Goal: Task Accomplishment & Management: Use online tool/utility

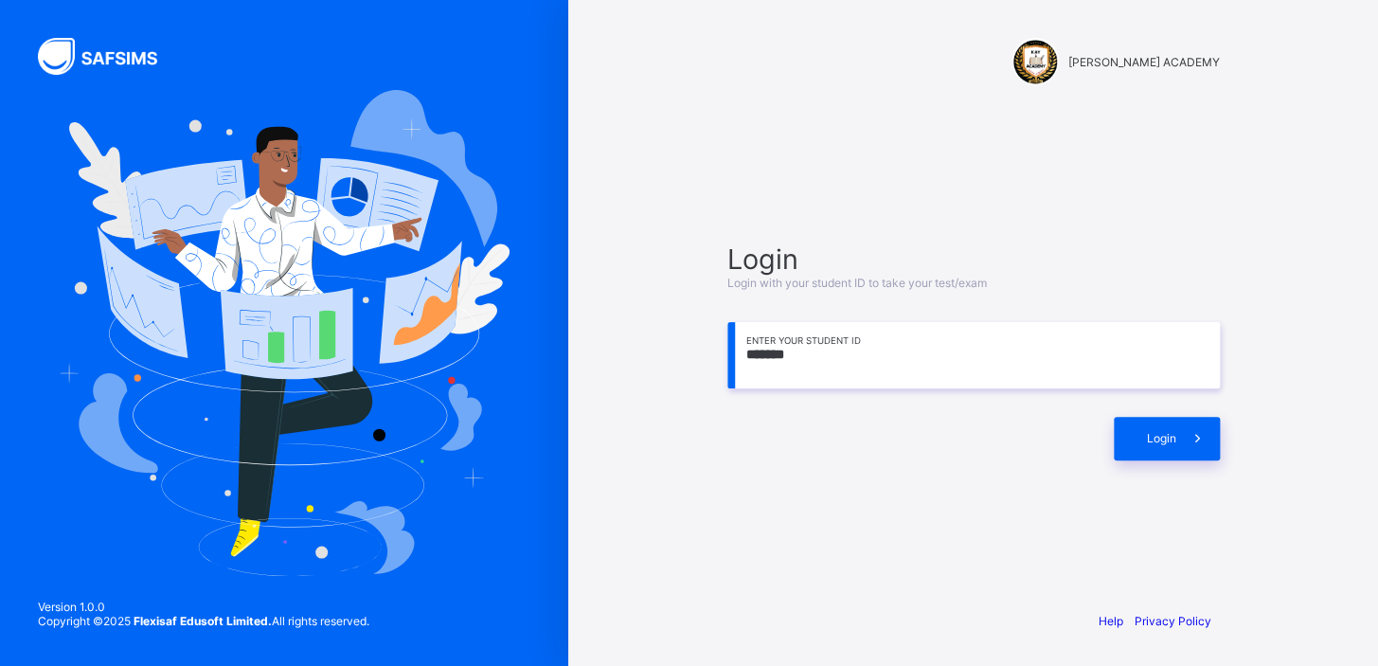
drag, startPoint x: 0, startPoint y: 0, endPoint x: 811, endPoint y: 353, distance: 884.4
click at [811, 353] on input "*******" at bounding box center [973, 355] width 492 height 66
type input "**********"
click at [1131, 435] on div "Login" at bounding box center [1167, 439] width 106 height 44
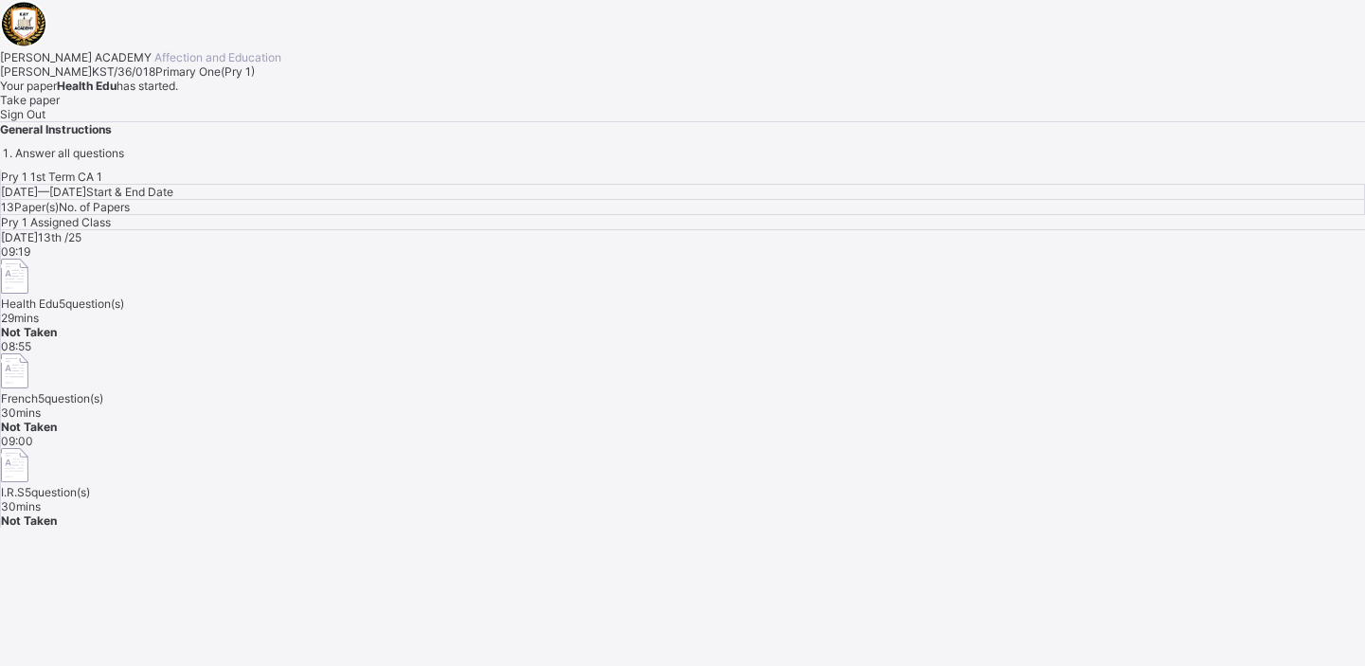
click at [1131, 435] on div "[DATE] 13th /25 09:19 Health Edu 5 question(s) 29 mins Not Taken 08:55 French 5…" at bounding box center [683, 378] width 1364 height 297
click at [60, 107] on span "Take paper" at bounding box center [30, 100] width 60 height 14
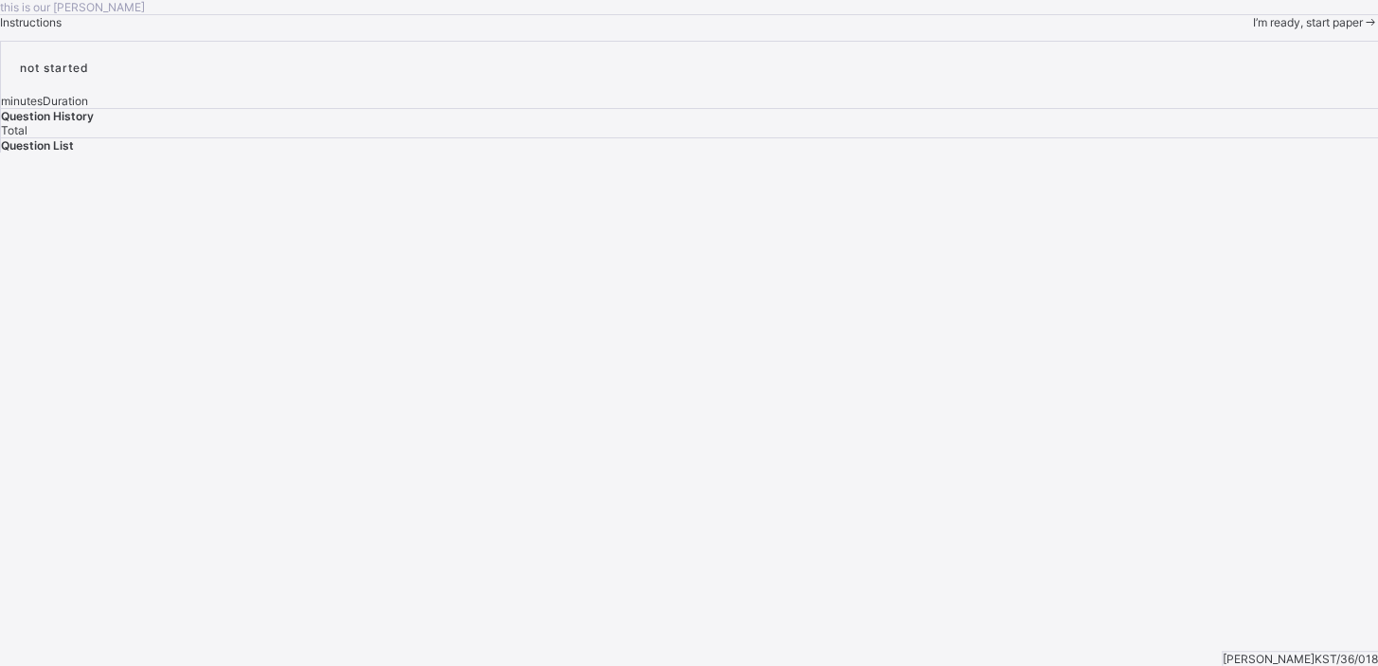
click at [1252, 29] on span "I’m ready, start paper" at bounding box center [1307, 22] width 110 height 14
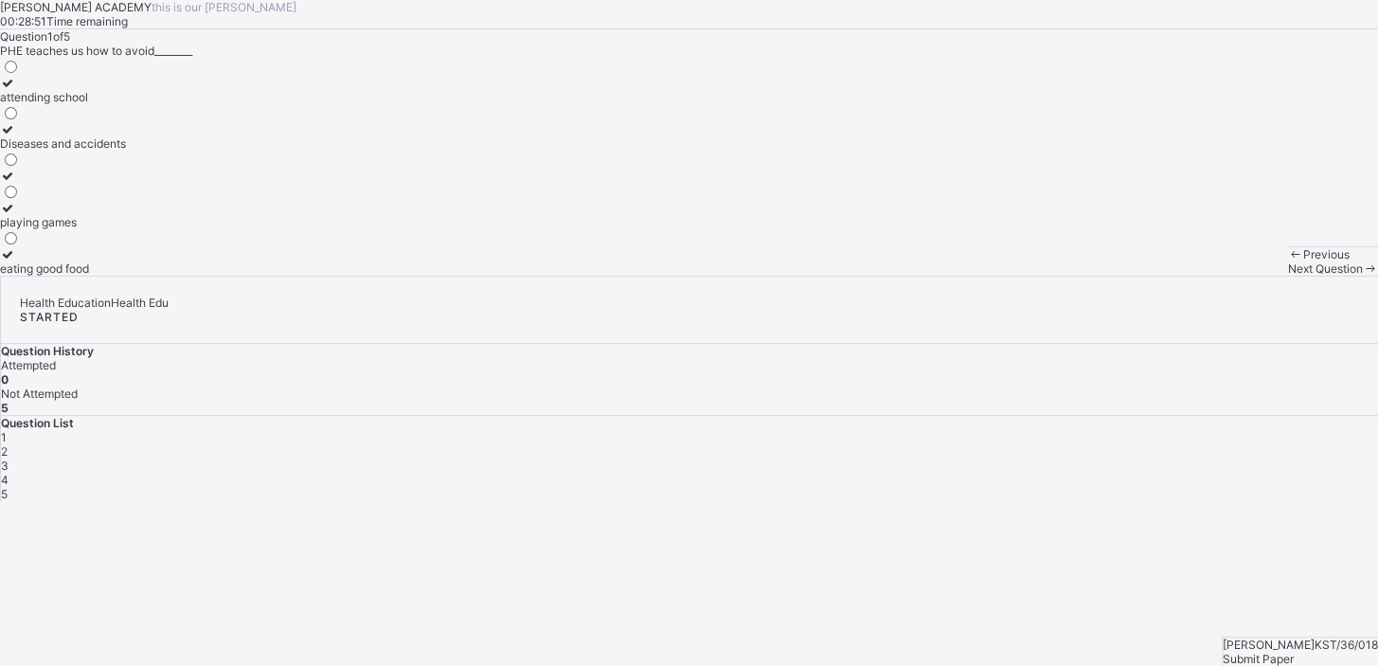
click at [121, 136] on div at bounding box center [63, 129] width 126 height 14
click at [1287, 276] on span "Next Question" at bounding box center [1324, 268] width 75 height 14
click at [155, 151] on div "Keep our body fit and healthy" at bounding box center [77, 143] width 155 height 14
click at [1287, 276] on span "Next Question" at bounding box center [1324, 268] width 75 height 14
click at [162, 136] on label "Physical and Health Education" at bounding box center [81, 122] width 162 height 28
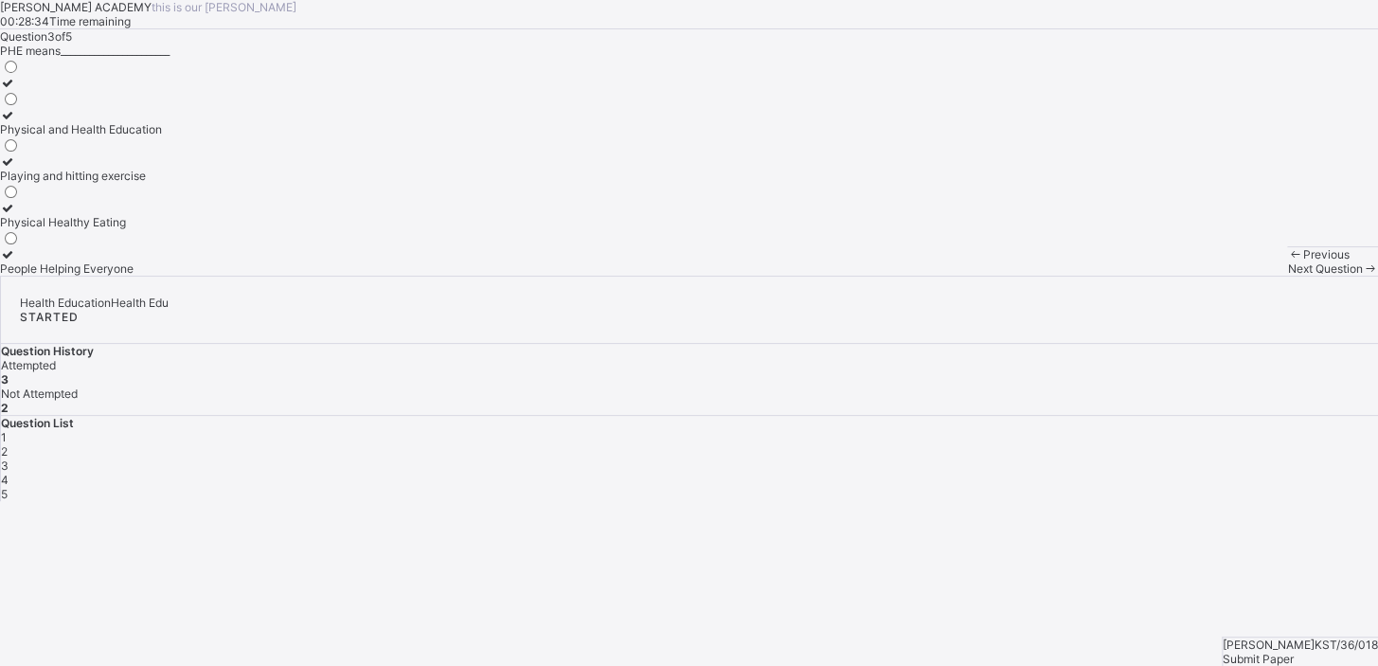
click at [1287, 276] on span "Next Question" at bounding box center [1324, 268] width 75 height 14
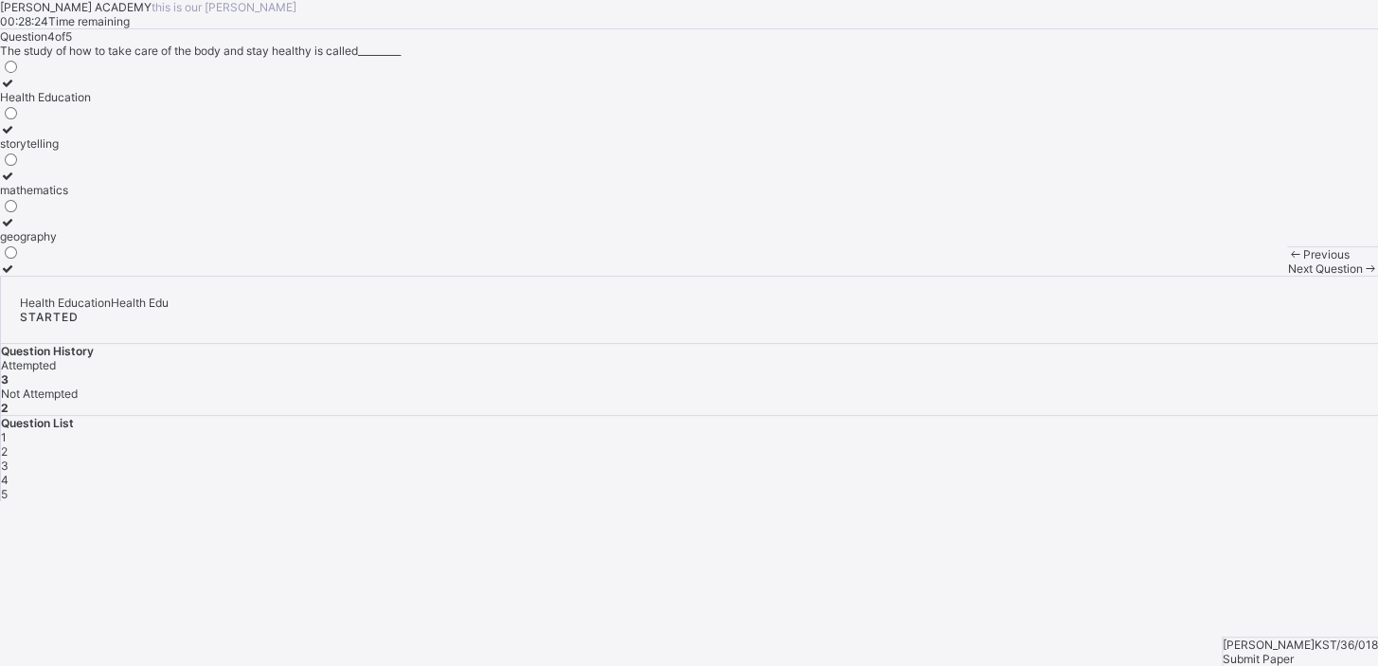
click at [91, 104] on div "Health Education" at bounding box center [45, 97] width 91 height 14
click at [1287, 276] on span "Next Question" at bounding box center [1324, 268] width 75 height 14
click at [95, 229] on div "Eatig junk food" at bounding box center [47, 222] width 95 height 14
click at [1274, 652] on span "Submit Paper" at bounding box center [1258, 659] width 71 height 14
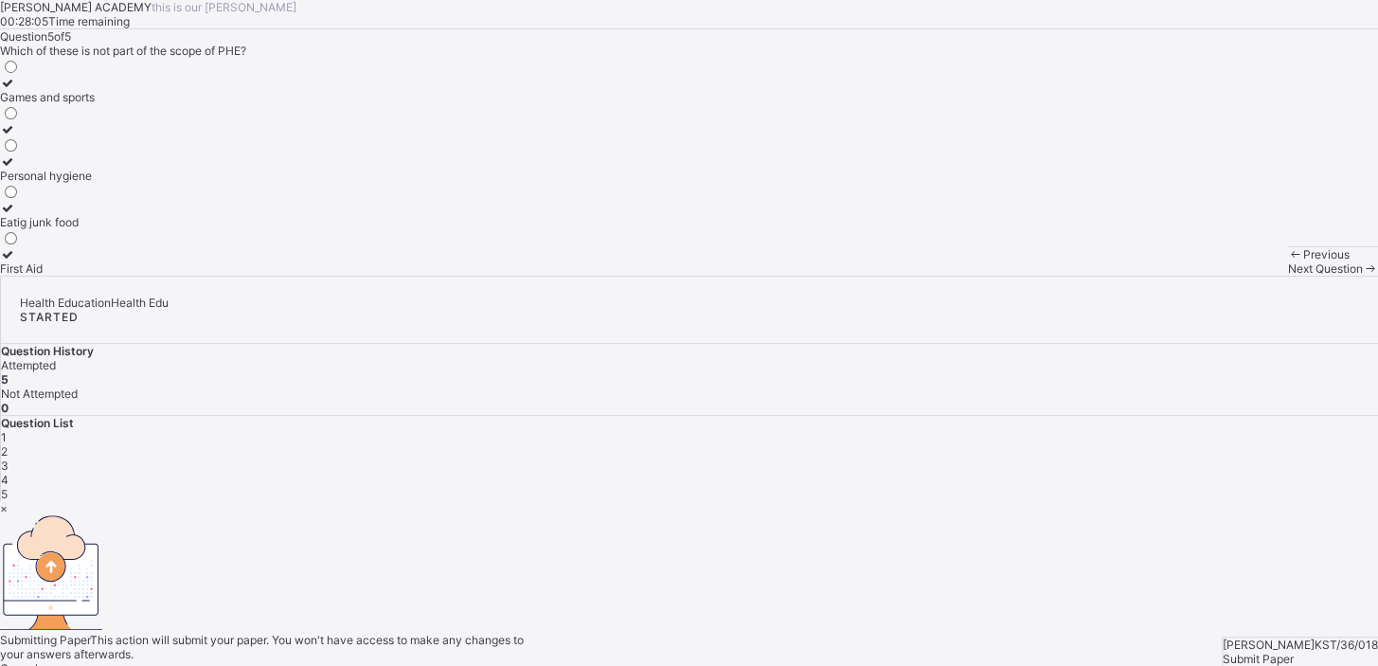
click at [1274, 636] on div "× Submitting Paper This action will submit your paper. You won't have access to…" at bounding box center [689, 595] width 1378 height 188
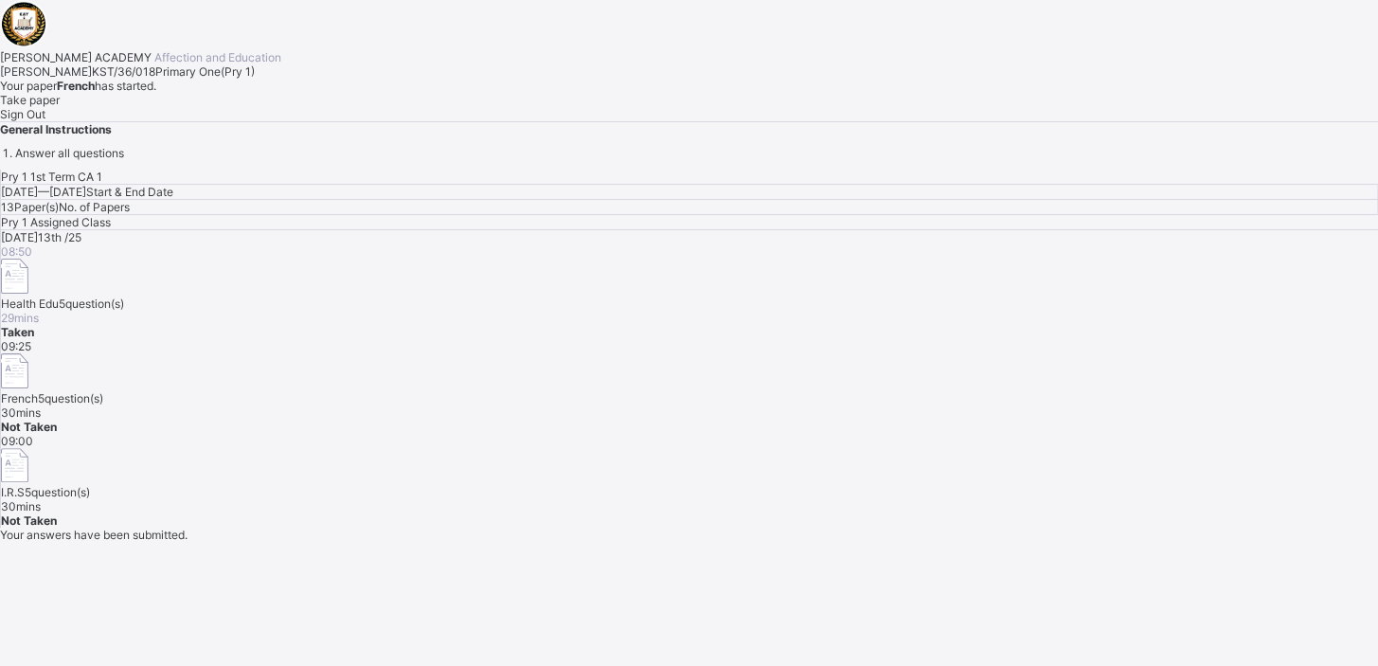
click at [60, 107] on span "Take paper" at bounding box center [30, 100] width 60 height 14
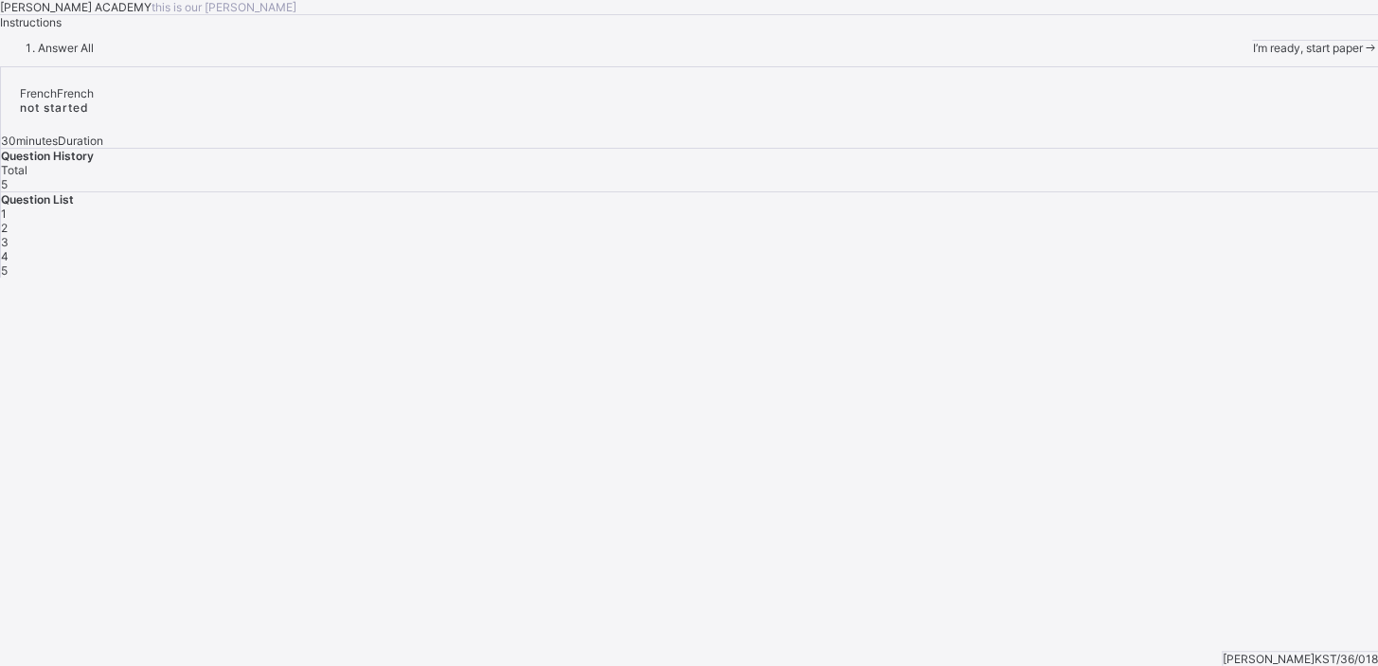
click at [1362, 55] on span at bounding box center [1370, 48] width 16 height 14
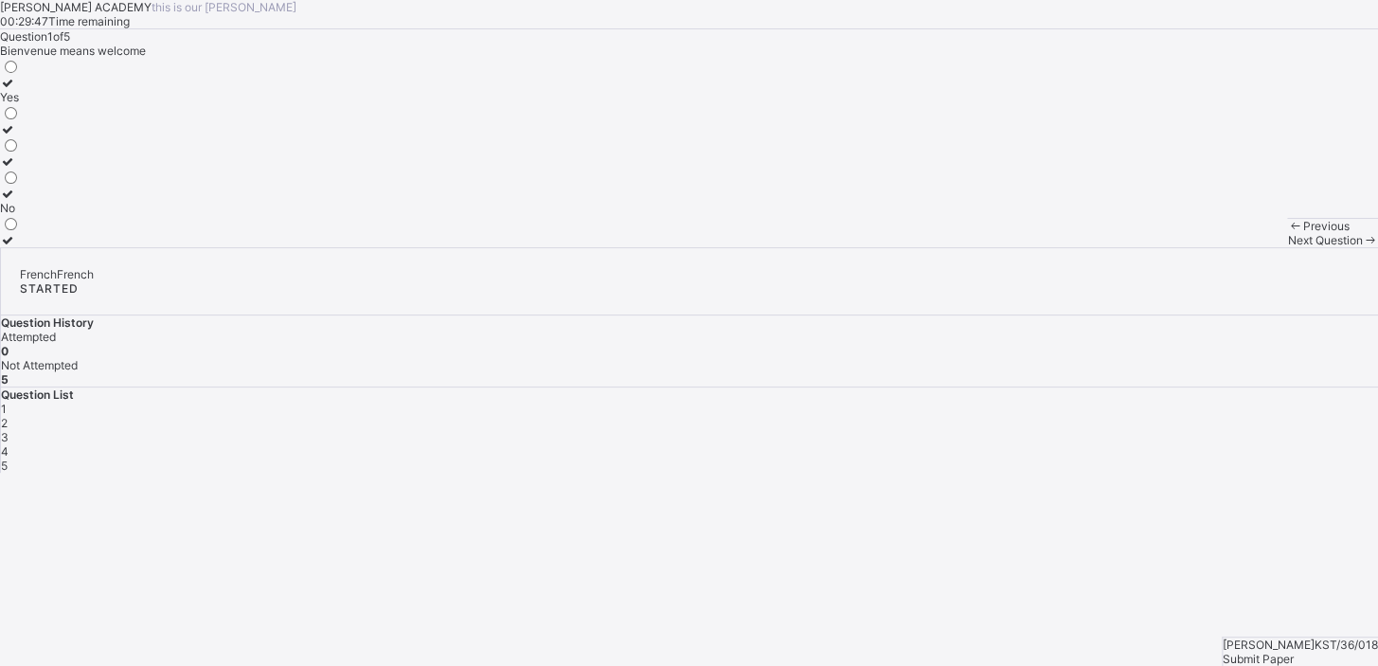
click at [20, 104] on label "Yes" at bounding box center [10, 90] width 20 height 28
click at [1287, 247] on div "Next Question" at bounding box center [1332, 240] width 91 height 14
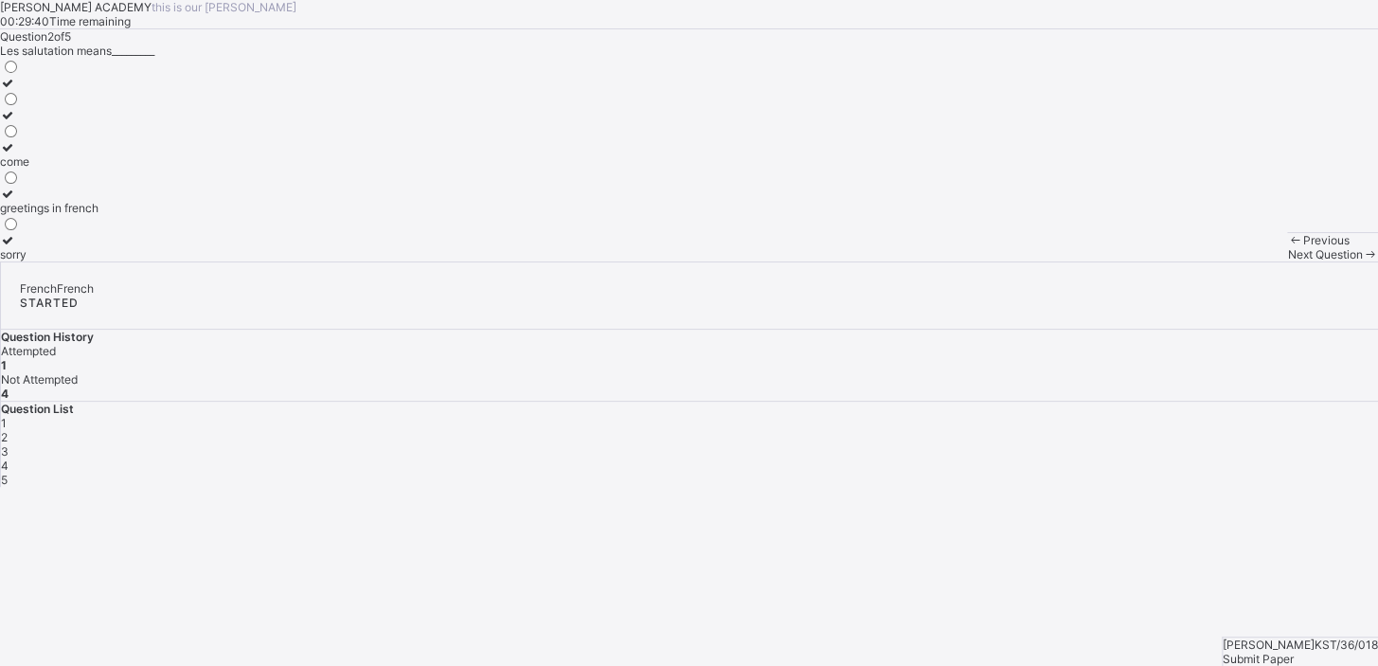
click at [98, 215] on label "greetings in french" at bounding box center [49, 201] width 98 height 28
click at [1287, 261] on span "Next Question" at bounding box center [1324, 254] width 75 height 14
click at [74, 183] on label "Good morning" at bounding box center [37, 168] width 74 height 28
click at [1287, 261] on div "Next Question" at bounding box center [1332, 254] width 91 height 14
click at [70, 104] on label "goodbye" at bounding box center [35, 90] width 70 height 28
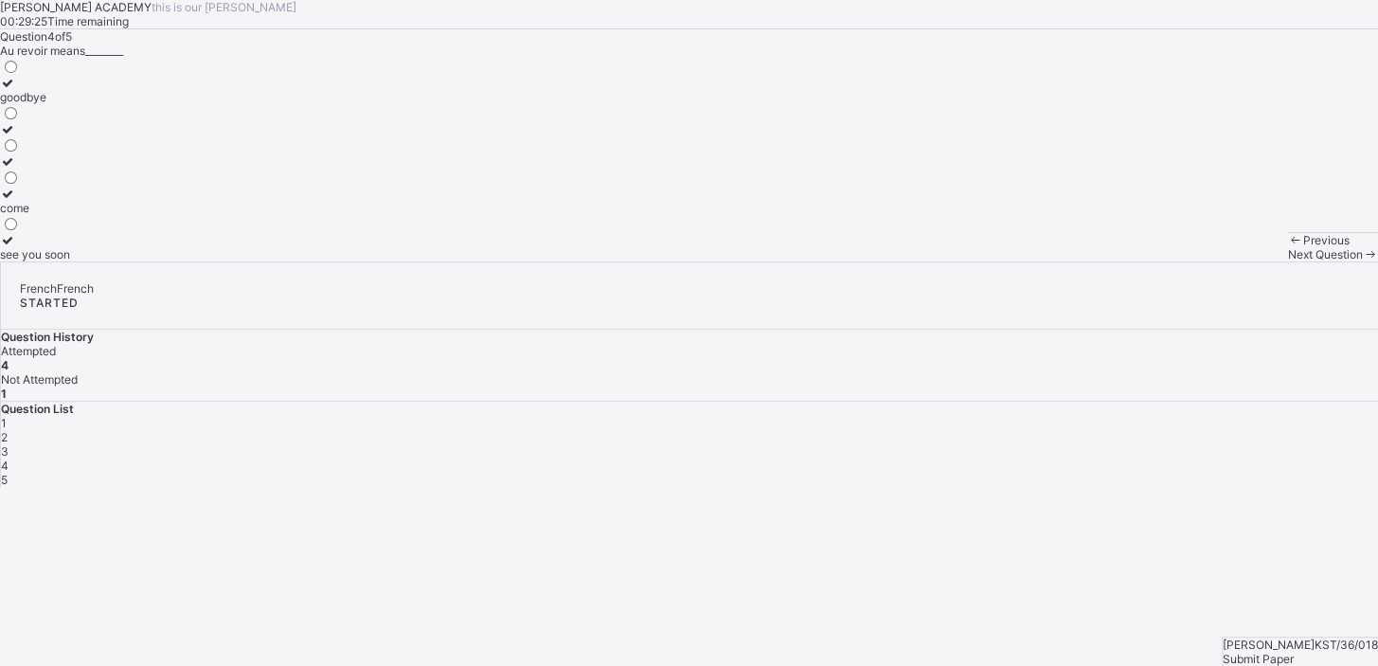
click at [1287, 261] on div "Next Question" at bounding box center [1332, 254] width 91 height 14
click at [107, 215] on label "have a nice day" at bounding box center [53, 201] width 107 height 28
click at [1276, 652] on div "Submit Paper" at bounding box center [1300, 659] width 155 height 14
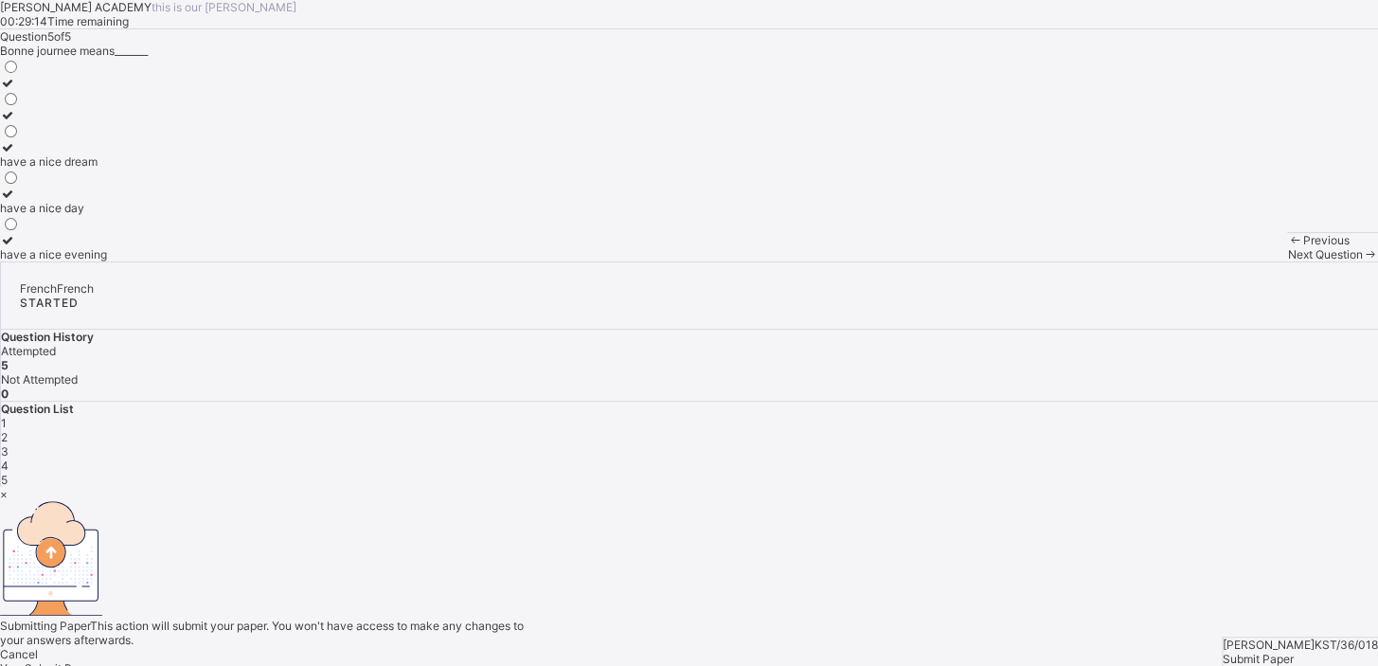
click at [1084, 578] on div "× Submitting Paper This action will submit your paper. You won't have access to…" at bounding box center [689, 581] width 1378 height 188
click at [720, 661] on div "Yes, Submit Paper" at bounding box center [689, 668] width 1378 height 14
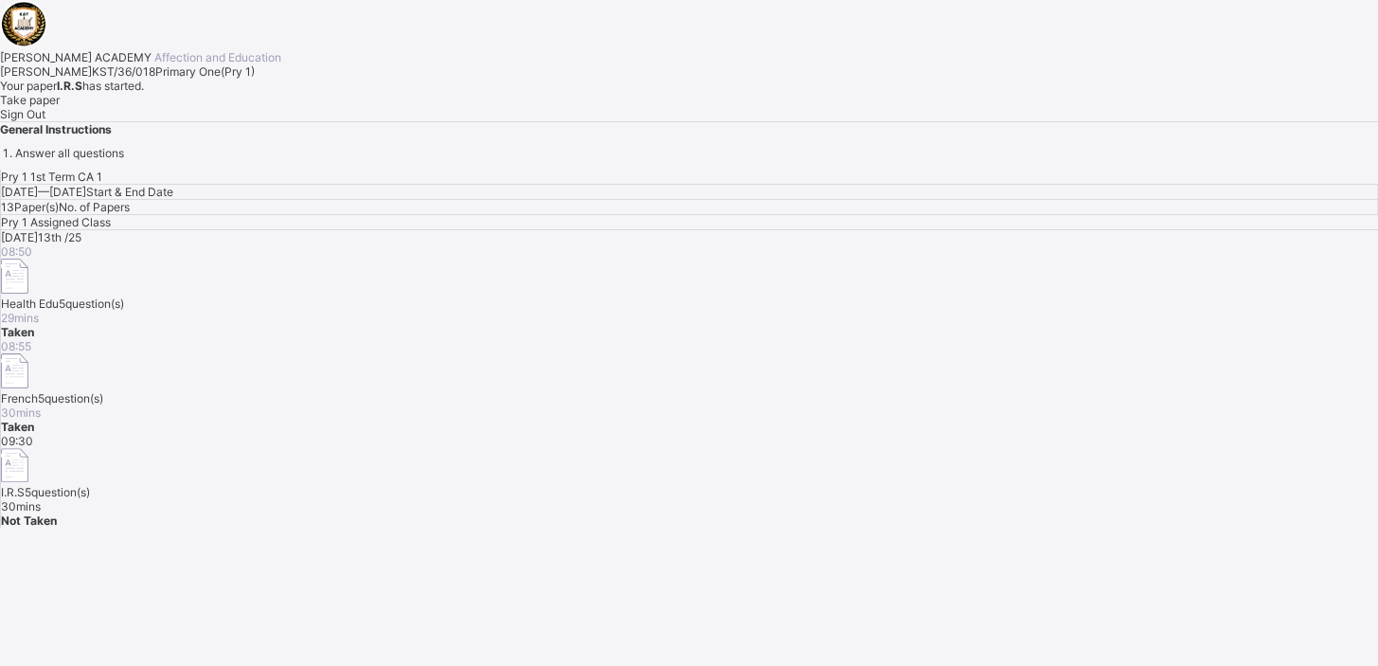
click at [198, 93] on span "Your paper I.R.S has started." at bounding box center [689, 86] width 1378 height 14
click at [208, 107] on div "Take paper" at bounding box center [689, 100] width 1378 height 14
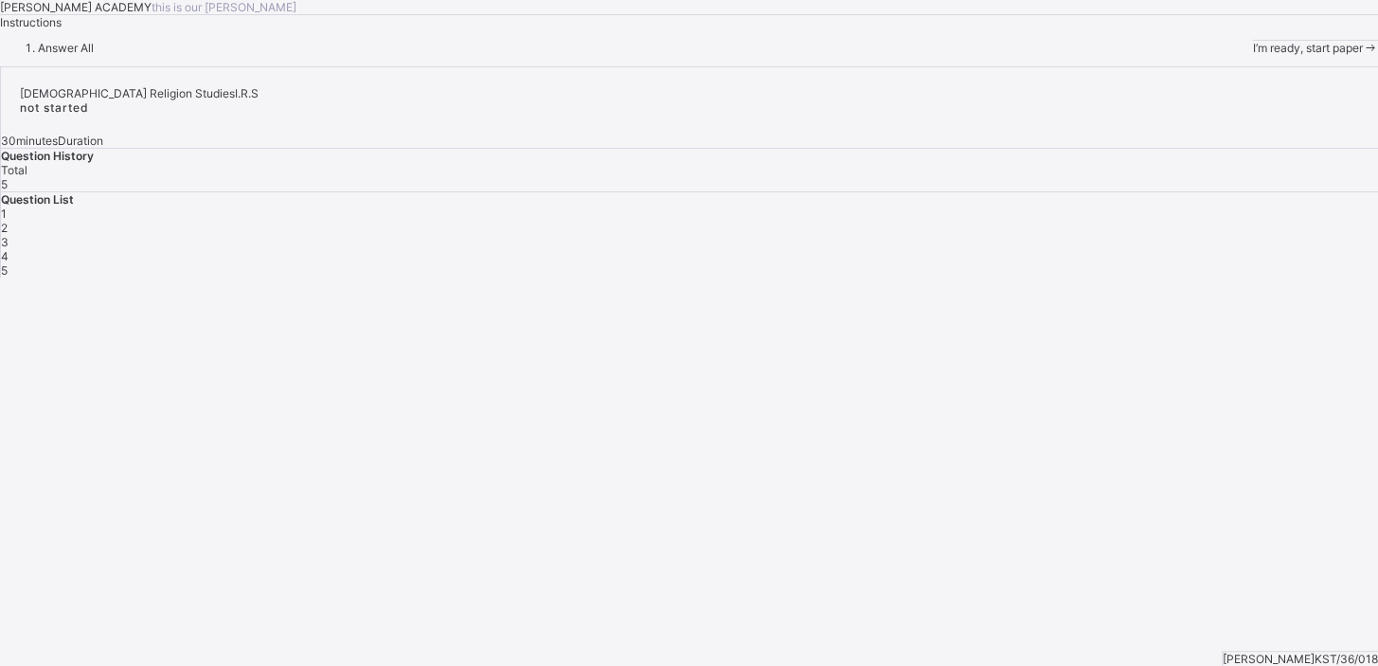
click at [104, 55] on div "KAY ACADEMY this is our motton Instructions Answer All I’m ready, start paper" at bounding box center [689, 27] width 1378 height 55
click at [1252, 55] on div "I’m ready, start paper" at bounding box center [1315, 48] width 126 height 14
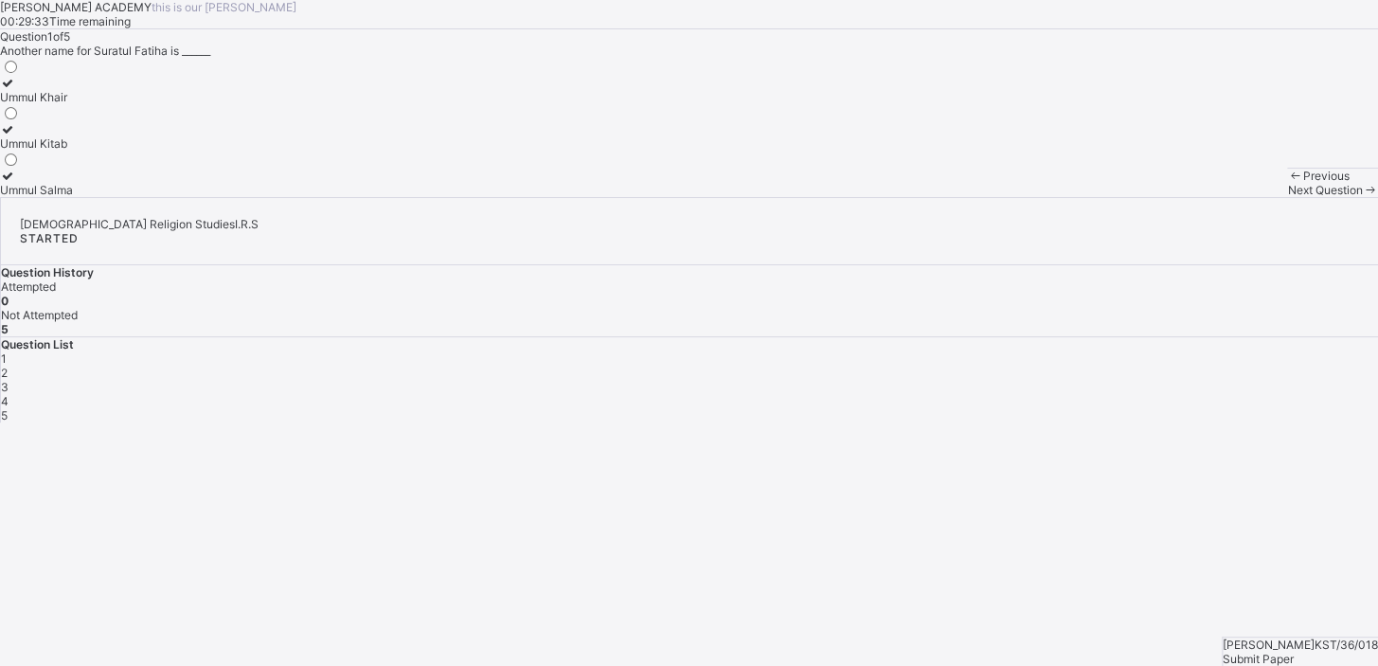
drag, startPoint x: 414, startPoint y: 454, endPoint x: 202, endPoint y: 359, distance: 232.3
click at [202, 197] on div "KAY ACADEMY this is our motton 00:29:33 Time remaining Question 1 of 5 Another …" at bounding box center [689, 98] width 1378 height 197
click at [73, 151] on label "Ummul Kitab" at bounding box center [36, 136] width 73 height 28
click at [1287, 197] on div "Next Question" at bounding box center [1332, 190] width 91 height 14
click at [301, 197] on div "Ya'un Wa'un Ha;un" at bounding box center [689, 127] width 1378 height 139
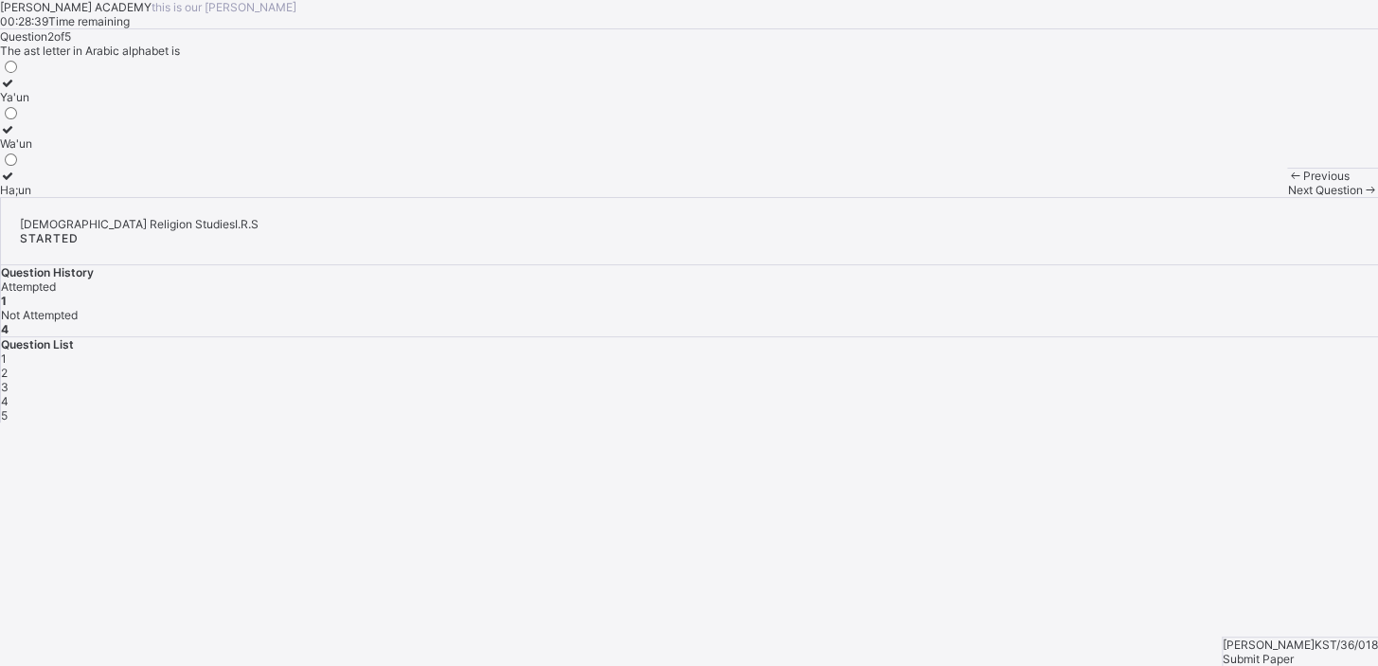
click at [301, 197] on div "Ya'un Wa'un Ha;un" at bounding box center [689, 127] width 1378 height 139
click at [32, 197] on label "Ha;un" at bounding box center [16, 183] width 32 height 28
drag, startPoint x: 654, startPoint y: 546, endPoint x: 752, endPoint y: 570, distance: 101.5
click at [752, 197] on div "KAY ACADEMY this is our motton 00:28:20 Time remaining Question 2 of 5 The ast …" at bounding box center [689, 98] width 1378 height 197
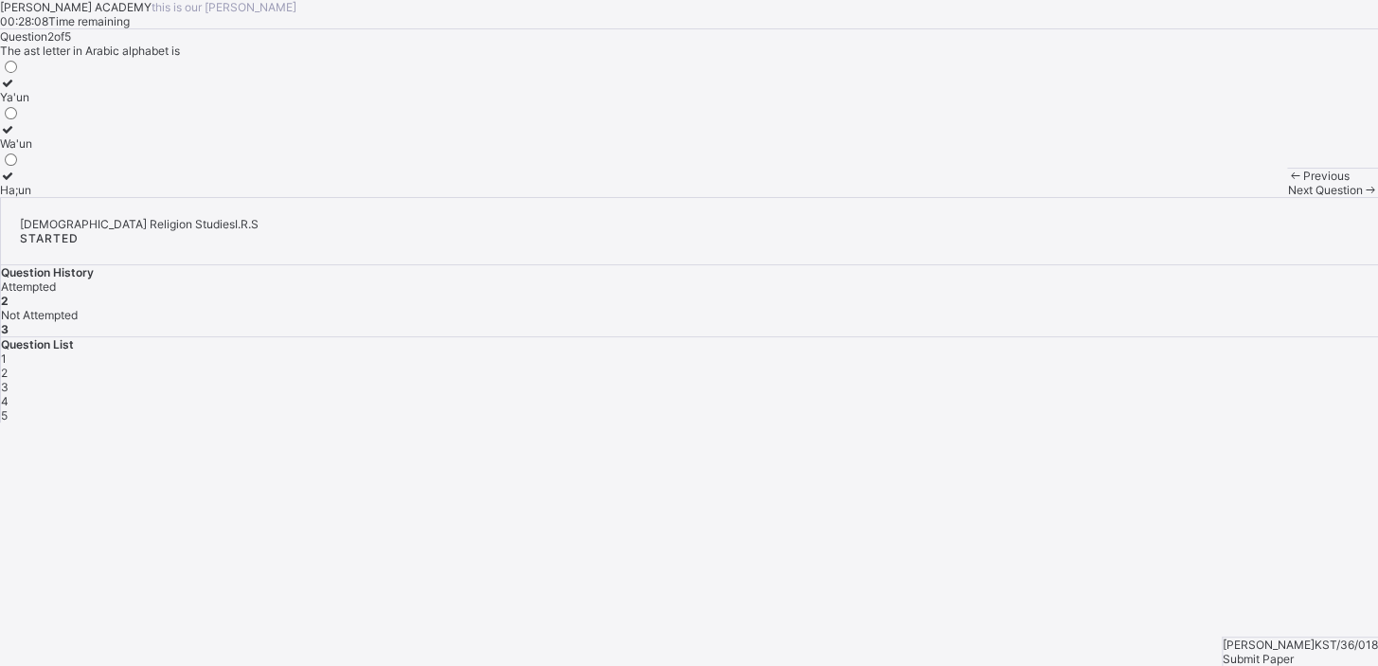
click at [1287, 197] on span "Next Question" at bounding box center [1324, 190] width 75 height 14
click at [20, 197] on div "27" at bounding box center [10, 190] width 20 height 14
click at [837, 197] on div "KAY ACADEMY this is our motton 00:27:28 Time remaining Question 3 of 5 How many…" at bounding box center [689, 98] width 1378 height 197
click at [1287, 197] on div "Next Question" at bounding box center [1332, 190] width 91 height 14
click at [20, 197] on label "7" at bounding box center [10, 183] width 20 height 28
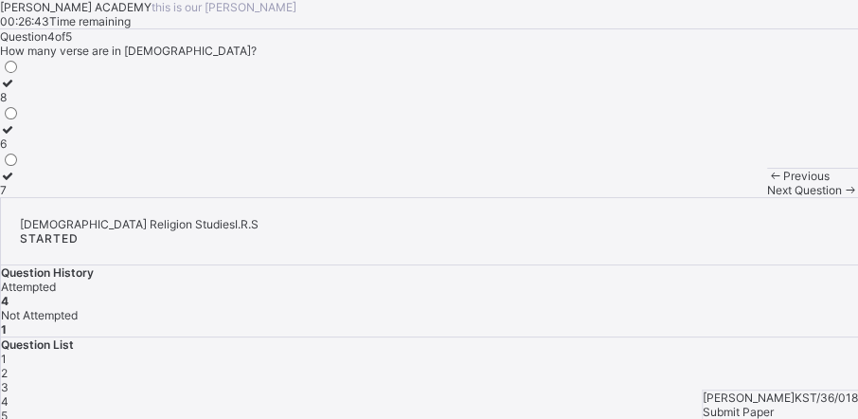
click at [173, 152] on div "Question 4 of 5 How many verse are in Suratul Fatiha? 8 6 7" at bounding box center [429, 113] width 858 height 168
click at [358, 337] on div "Question List 1 2 3 4 5" at bounding box center [429, 379] width 857 height 85
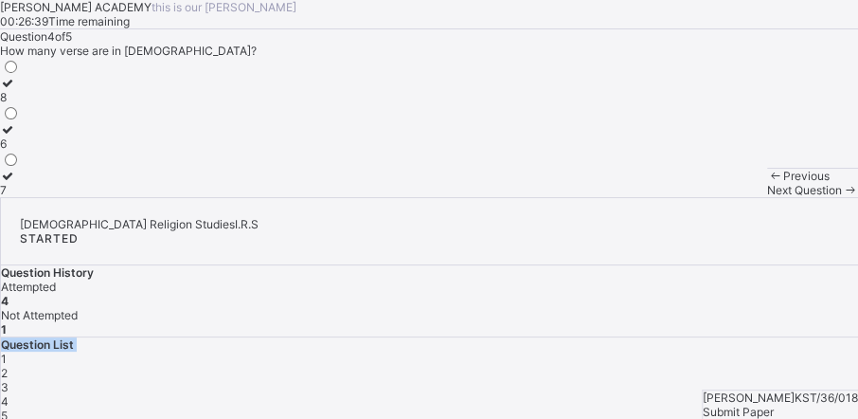
click at [358, 337] on div "Question List 1 2 3 4 5" at bounding box center [429, 379] width 857 height 85
click at [349, 337] on div "Question List 1 2 3 4 5" at bounding box center [429, 379] width 857 height 85
click at [349, 394] on div "4" at bounding box center [429, 401] width 857 height 14
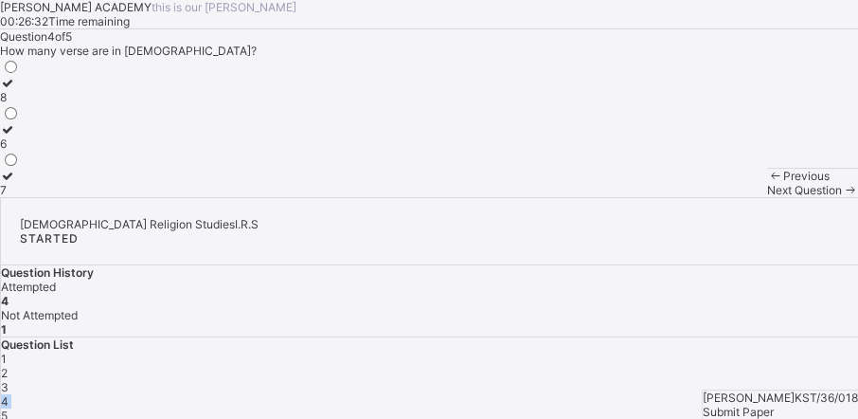
click at [349, 394] on div "4" at bounding box center [429, 401] width 857 height 14
click at [259, 197] on div "KAY ACADEMY this is our motton 00:26:32 Time remaining Question 4 of 5 How many…" at bounding box center [429, 98] width 858 height 197
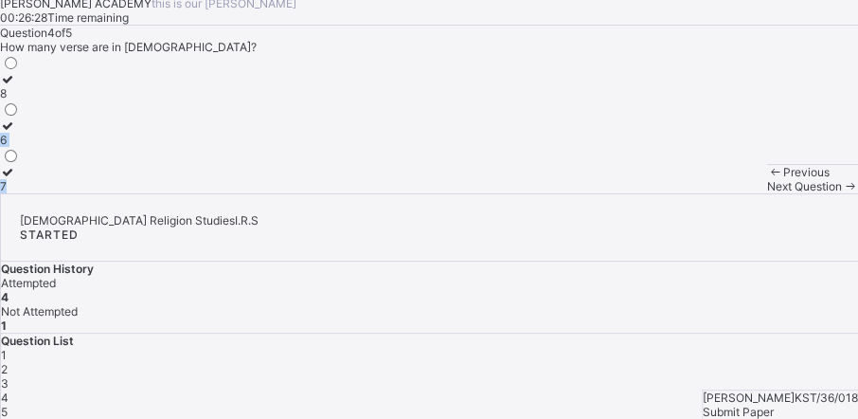
drag, startPoint x: 259, startPoint y: 324, endPoint x: 238, endPoint y: 439, distance: 117.4
click at [238, 419] on html "KAY ACADEMY this is our motton 00:26:28 Time remaining Question 4 of 5 How many…" at bounding box center [429, 207] width 858 height 422
click at [239, 193] on div "Question 4 of 5 How many verse are in Suratul Fatiha? 8 6 7" at bounding box center [429, 110] width 858 height 168
click at [395, 404] on div "5" at bounding box center [429, 411] width 857 height 14
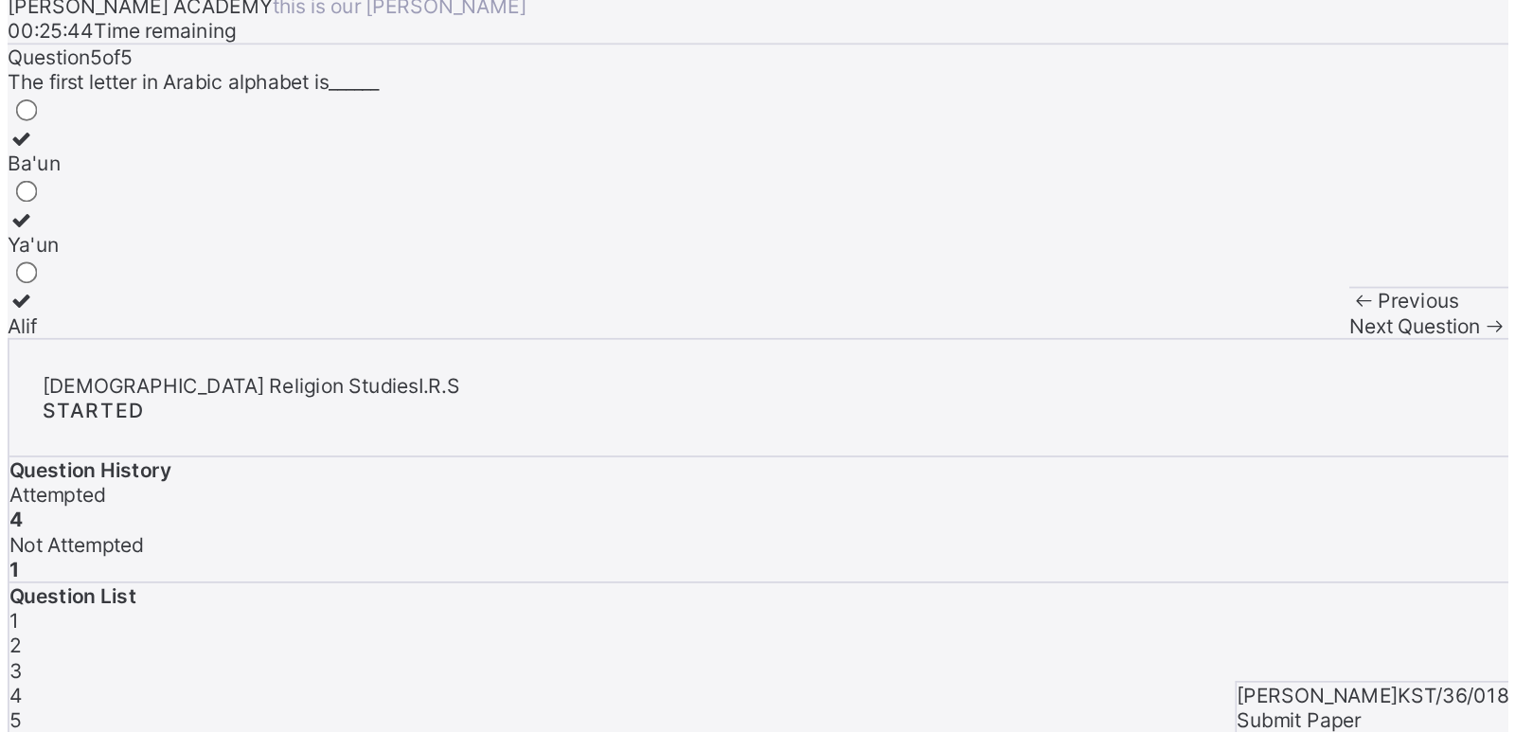
scroll to position [0, 0]
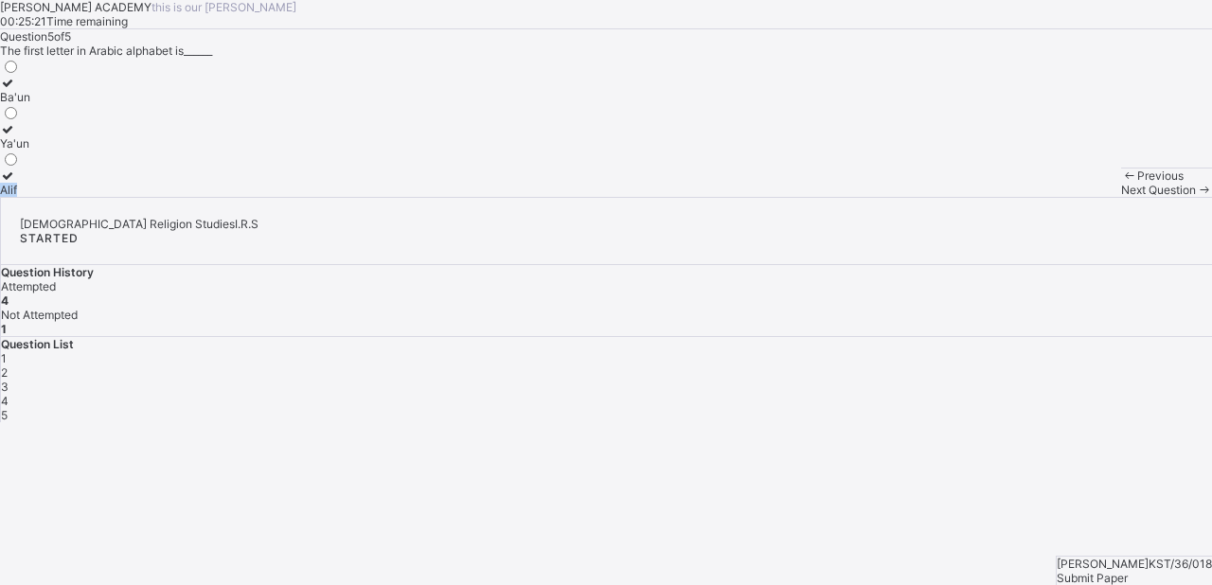
drag, startPoint x: 386, startPoint y: 403, endPoint x: 208, endPoint y: 354, distance: 184.7
click at [208, 197] on div "Question 5 of 5 The first letter in Arabic alphabet is______ Ba'un Ya'un Alif" at bounding box center [606, 113] width 1212 height 168
click at [0, 197] on div "KAY ACADEMY this is our motton 00:25:10 Time remaining Question 5 of 5 The firs…" at bounding box center [606, 98] width 1212 height 197
click at [16, 183] on icon at bounding box center [8, 176] width 16 height 14
click at [1119, 571] on div "Submit Paper" at bounding box center [1134, 578] width 155 height 14
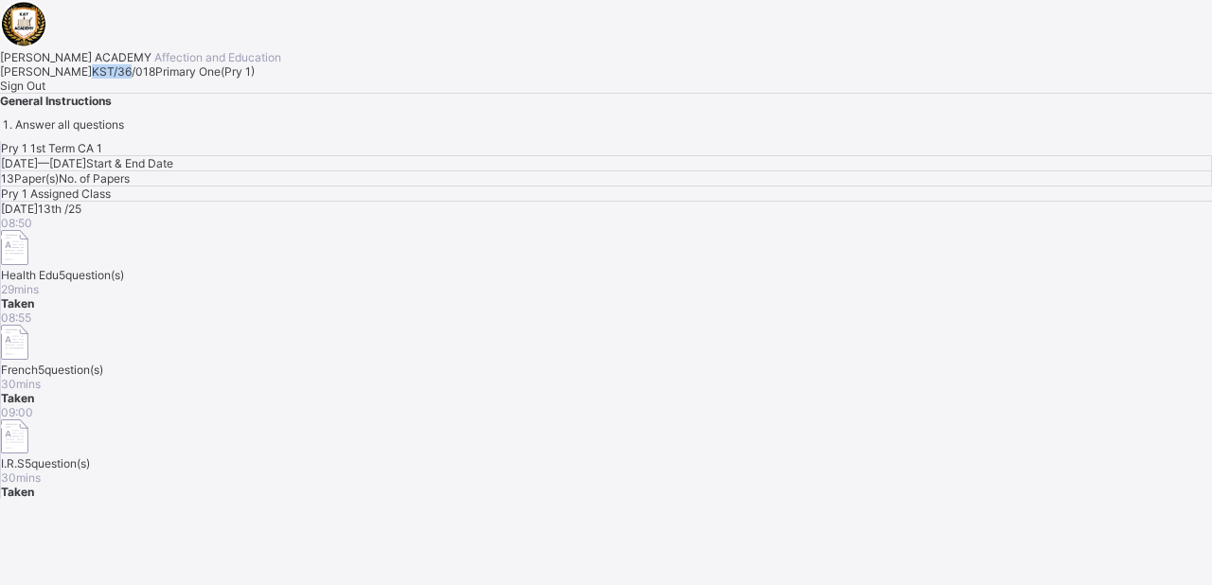
drag, startPoint x: 242, startPoint y: 358, endPoint x: 187, endPoint y: 349, distance: 55.7
click at [187, 132] on div "KAY ACADEMY Affection and Education Jamila Tijjani Isa KST/36/018 Primary One (…" at bounding box center [606, 66] width 1212 height 132
drag, startPoint x: 245, startPoint y: 356, endPoint x: 191, endPoint y: 352, distance: 54.1
click at [155, 79] on span "KST/36/018" at bounding box center [123, 71] width 63 height 14
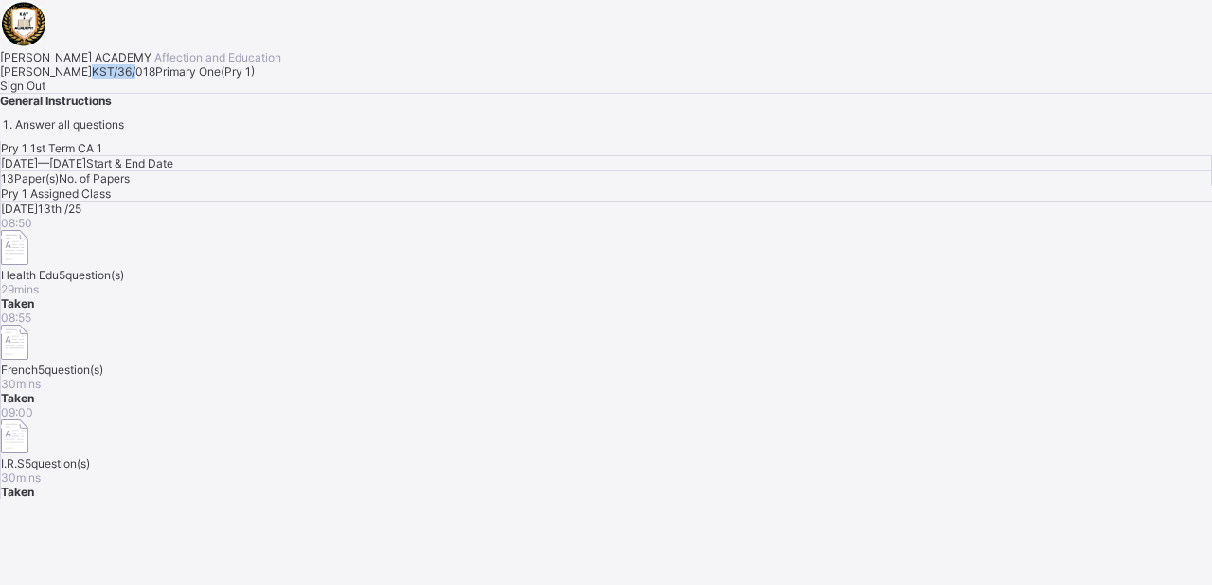
copy span "KST/36/"
click at [45, 93] on span "Sign Out" at bounding box center [22, 86] width 45 height 14
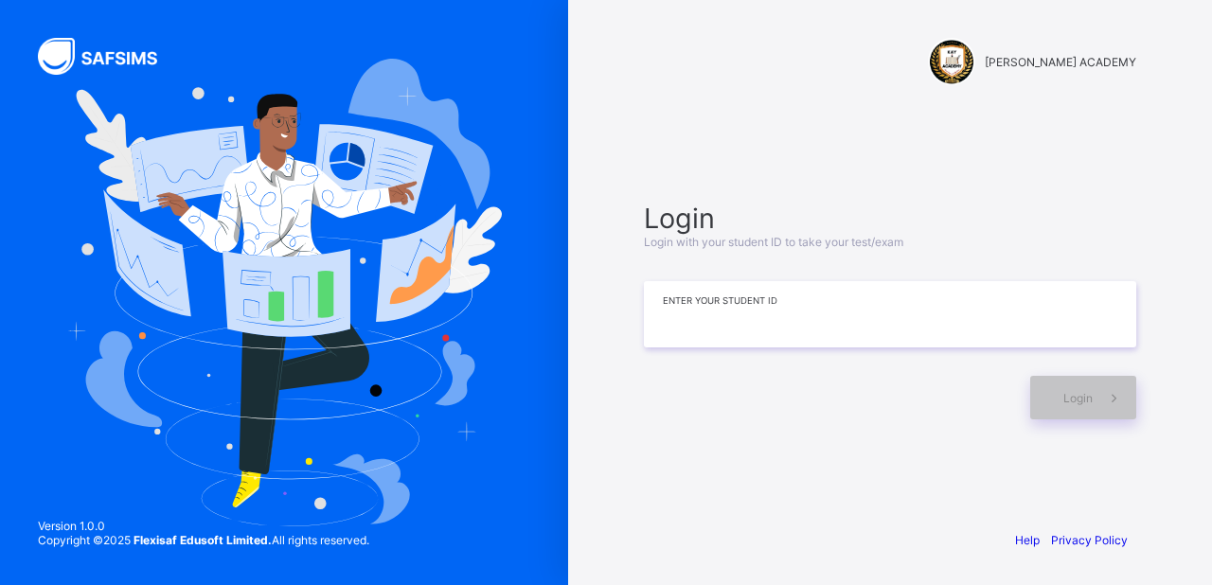
click at [673, 341] on input at bounding box center [890, 314] width 492 height 66
paste input "*******"
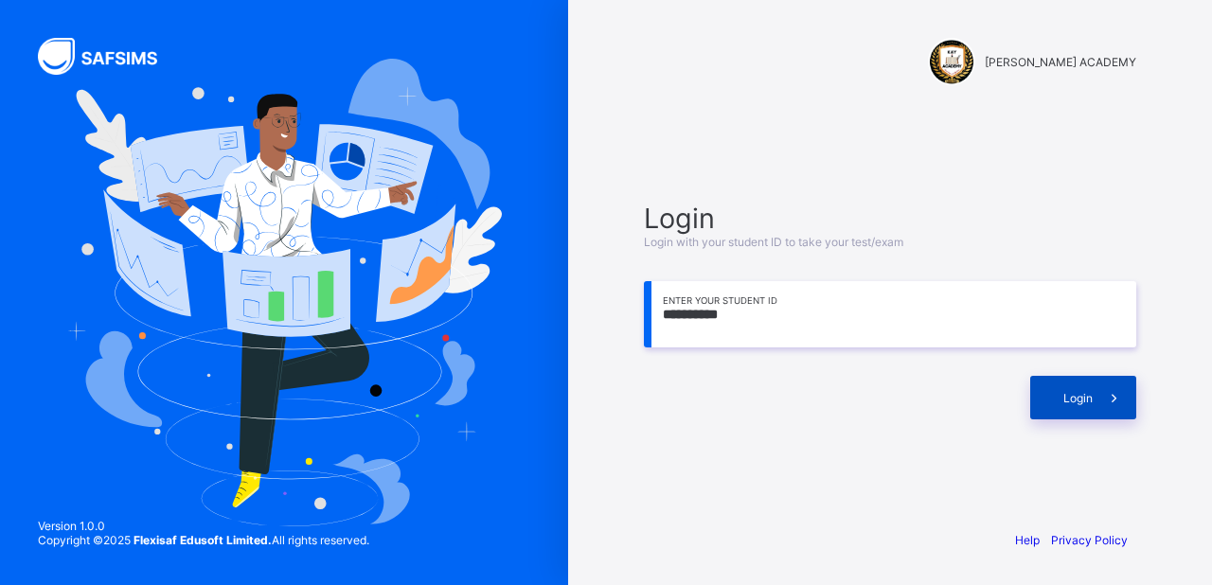
type input "**********"
click at [1053, 379] on div "Login" at bounding box center [1083, 398] width 106 height 44
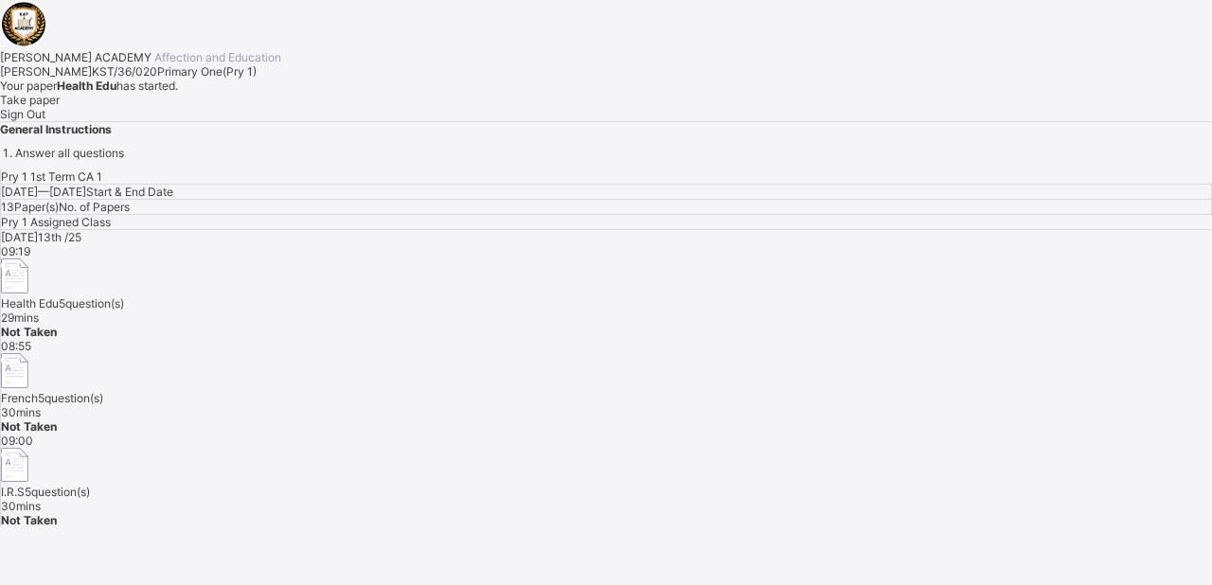
click at [60, 107] on span "Take paper" at bounding box center [30, 100] width 60 height 14
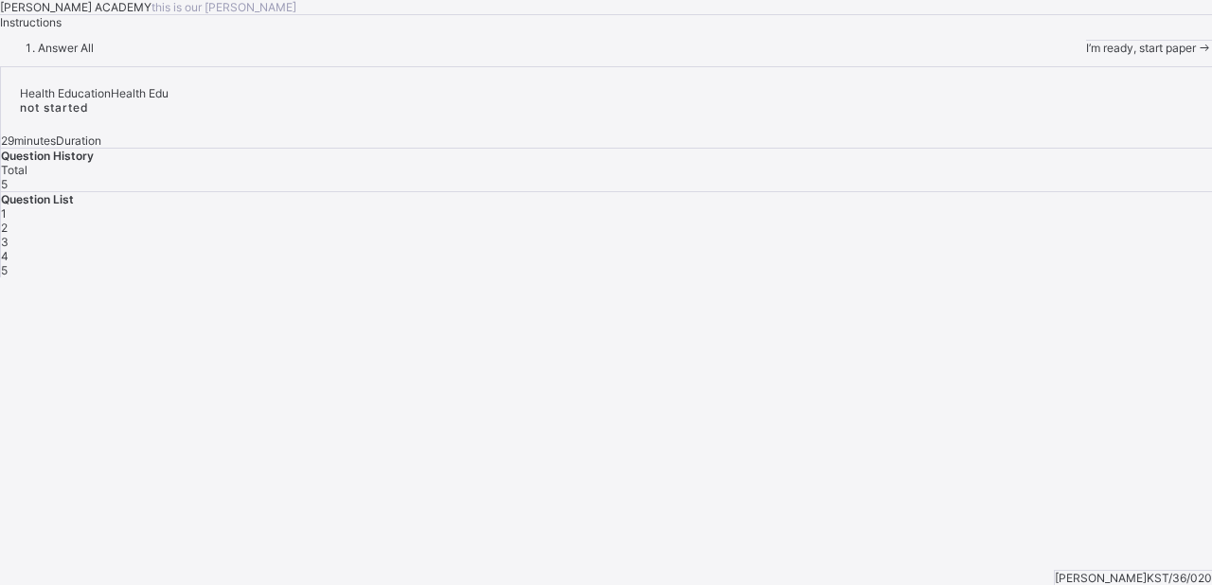
click at [1196, 55] on span at bounding box center [1204, 48] width 16 height 14
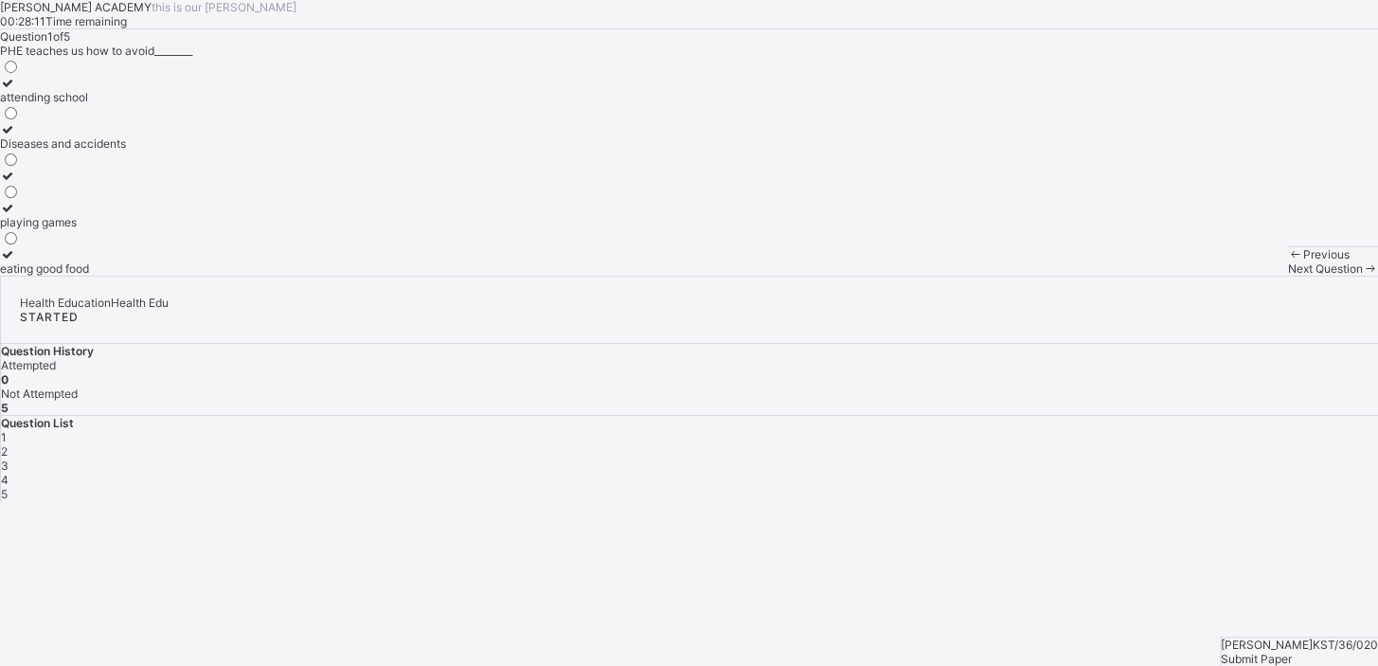
click at [126, 276] on div "eating good food" at bounding box center [63, 268] width 126 height 14
click at [1287, 276] on span "Next Question" at bounding box center [1324, 268] width 75 height 14
click at [155, 151] on div "Keep our body fit and healthy" at bounding box center [77, 143] width 155 height 14
click at [1287, 276] on span "Next Question" at bounding box center [1324, 268] width 75 height 14
click at [1287, 276] on div "Next Question" at bounding box center [1332, 268] width 91 height 14
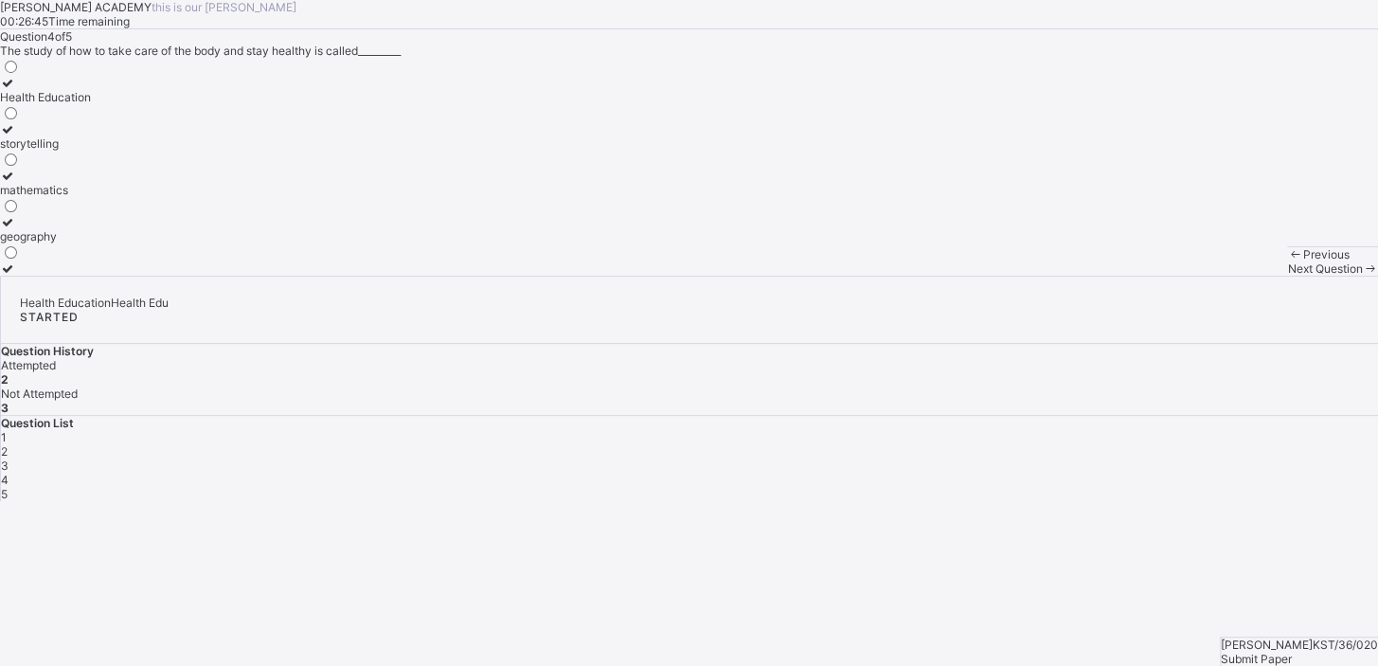
click at [9, 458] on span "3" at bounding box center [5, 465] width 8 height 14
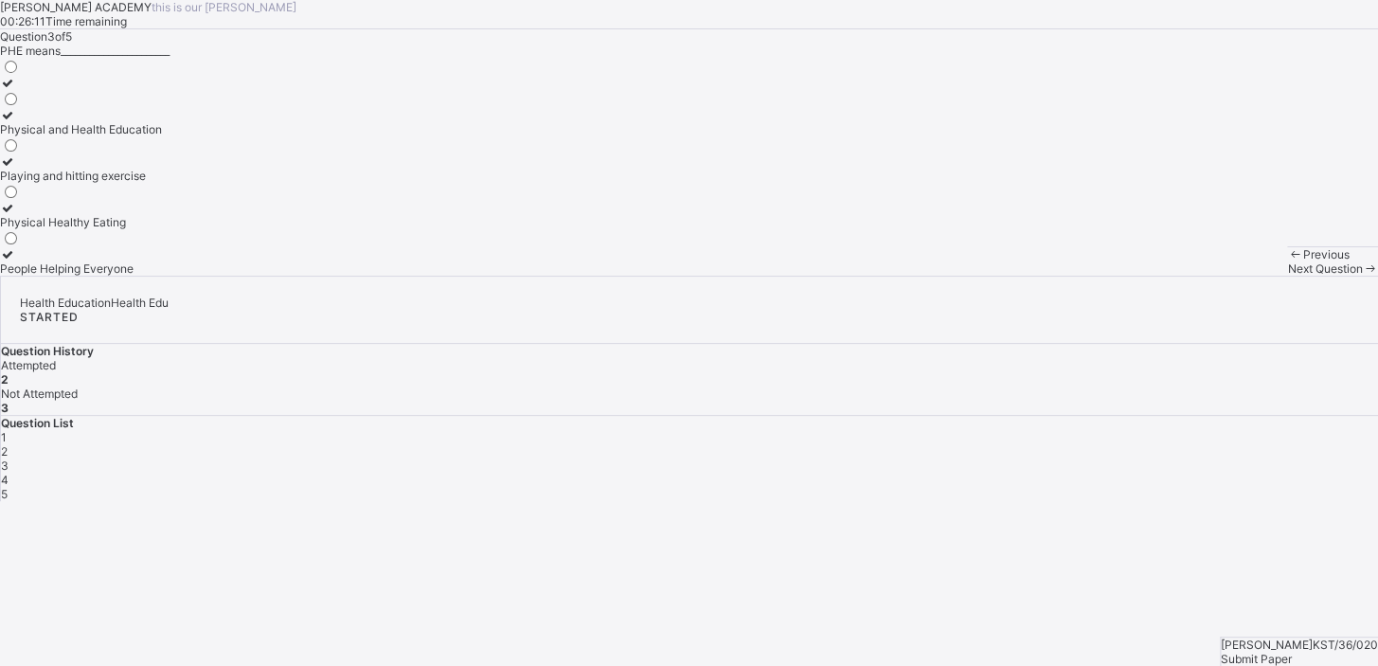
click at [162, 276] on label "People Helping Everyone" at bounding box center [81, 261] width 162 height 28
click at [1287, 276] on span "Next Question" at bounding box center [1324, 268] width 75 height 14
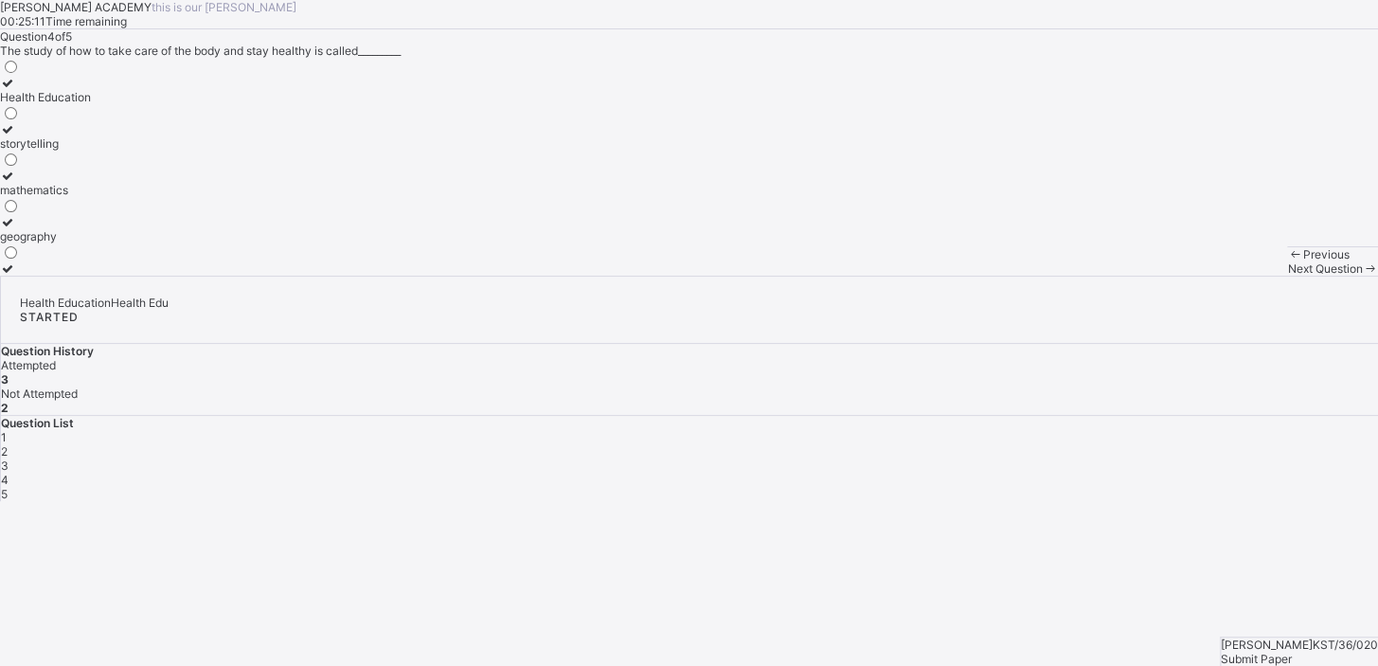
click at [91, 104] on label "Health Education" at bounding box center [45, 90] width 91 height 28
click at [602, 276] on div "Question 4 of 5 The study of how to take care of the body and stay healthy is c…" at bounding box center [689, 152] width 1378 height 246
click at [708, 276] on div "Question 4 of 5 The study of how to take care of the body and stay healthy is c…" at bounding box center [689, 152] width 1378 height 246
click at [796, 276] on div "Question 4 of 5 The study of how to take care of the body and stay healthy is c…" at bounding box center [689, 152] width 1378 height 246
click at [1287, 276] on span "Next Question" at bounding box center [1324, 268] width 75 height 14
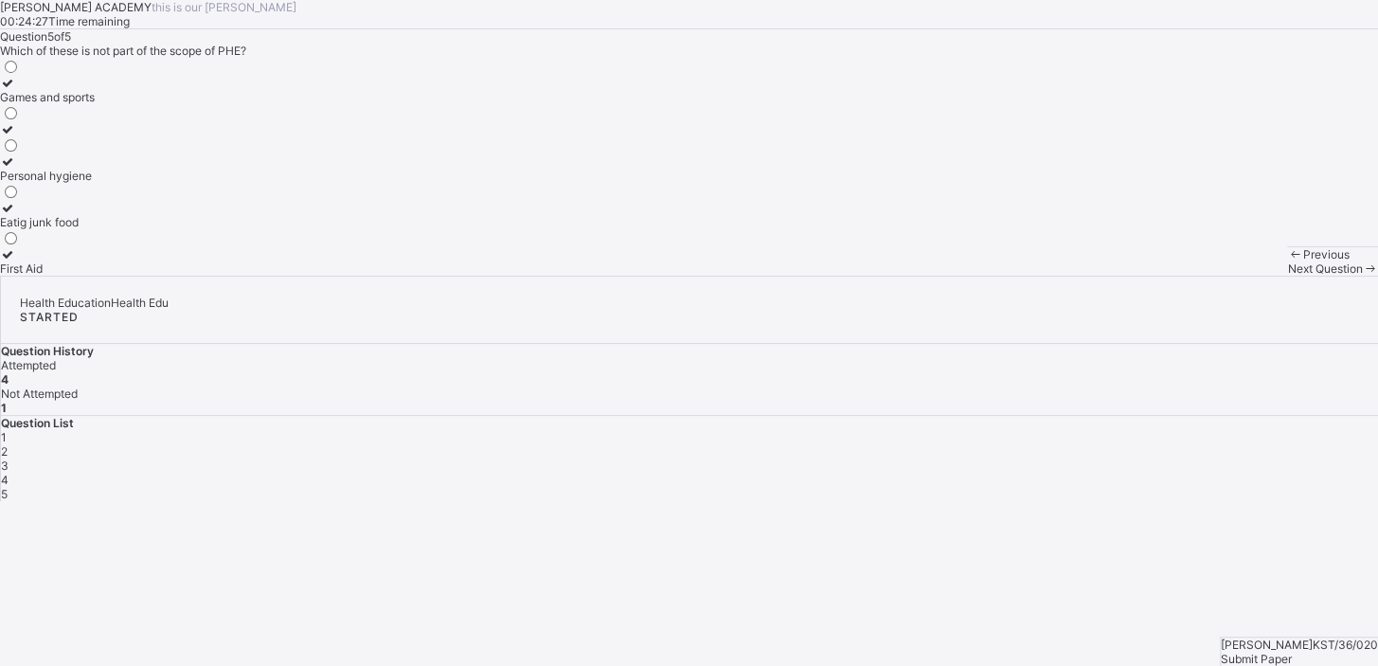
click at [95, 276] on label "First Aid" at bounding box center [47, 261] width 95 height 28
click at [1176, 473] on div "4" at bounding box center [689, 480] width 1377 height 14
click at [1309, 652] on div "Submit Paper" at bounding box center [1299, 659] width 157 height 14
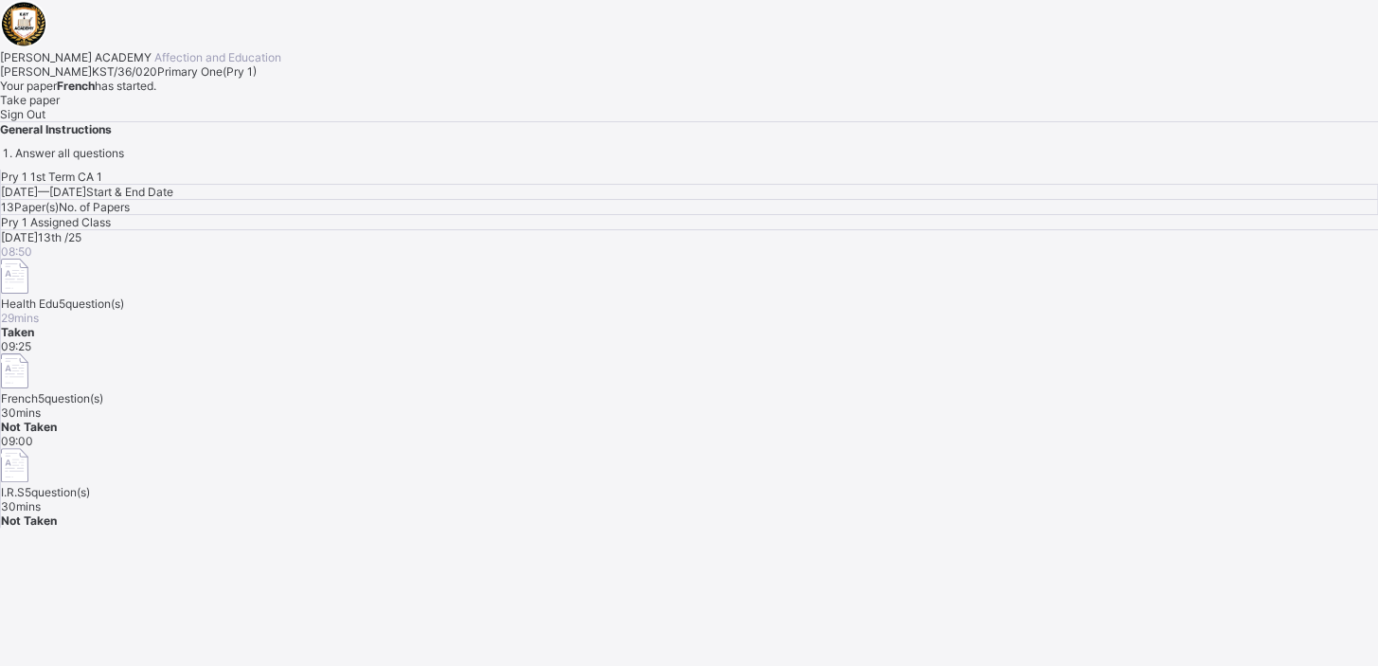
click at [209, 107] on div "Take paper" at bounding box center [689, 100] width 1378 height 14
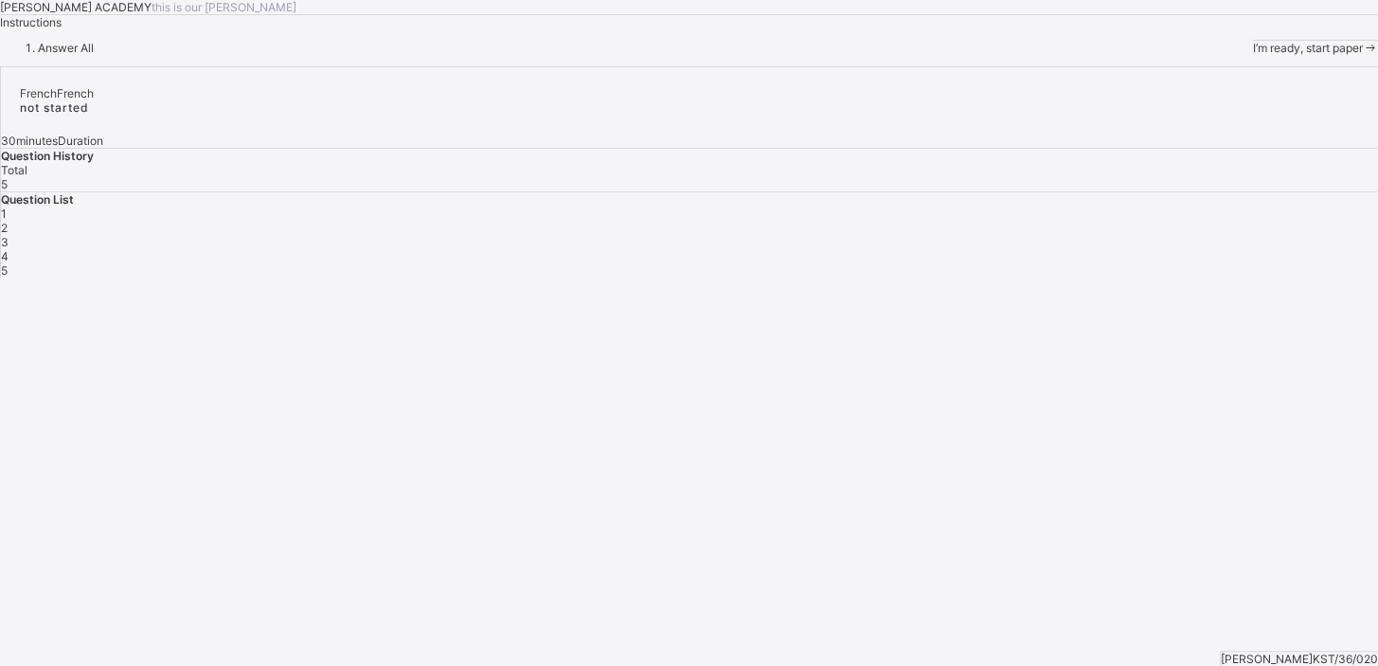
click at [164, 55] on div "KAY ACADEMY this is our motton Instructions Answer All I’m ready, start paper" at bounding box center [689, 27] width 1378 height 55
click at [1252, 55] on span "I’m ready, start paper" at bounding box center [1307, 48] width 110 height 14
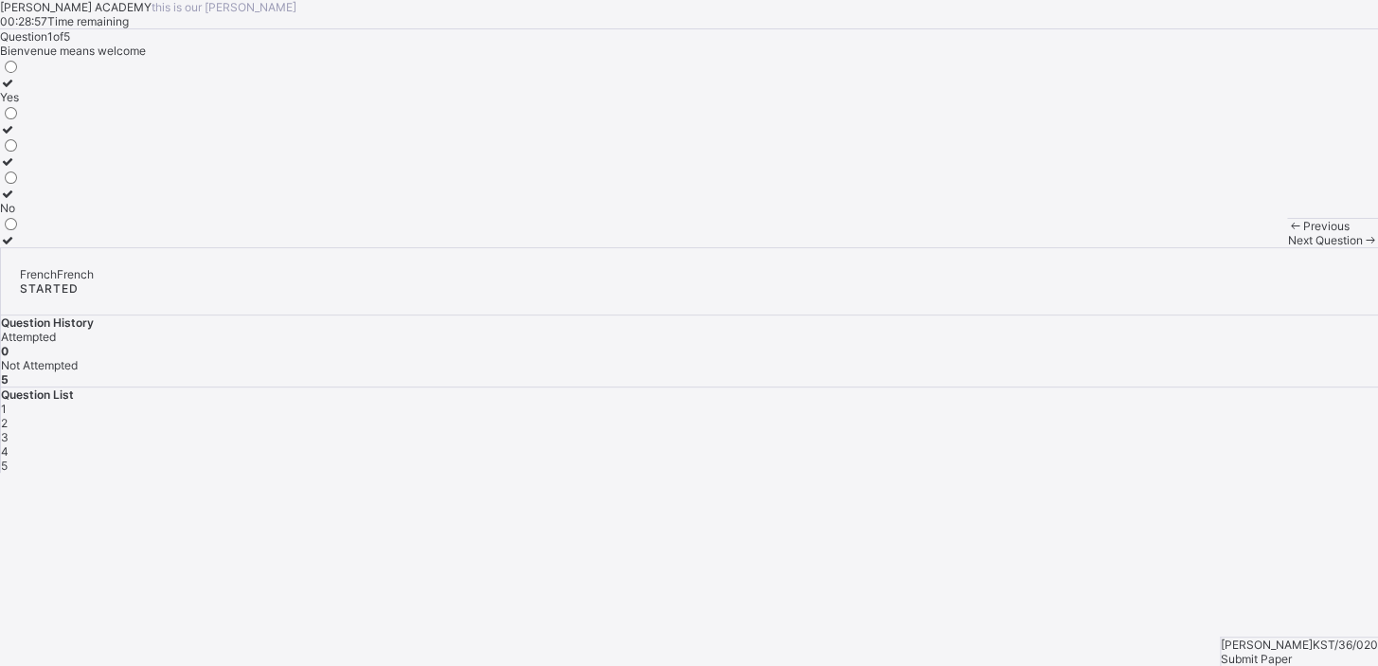
drag, startPoint x: 152, startPoint y: 546, endPoint x: 145, endPoint y: 498, distance: 48.8
click at [145, 247] on div "Question 1 of 5 Bienvenue means welcome Yes No" at bounding box center [689, 138] width 1378 height 218
click at [20, 215] on label "No" at bounding box center [10, 201] width 20 height 28
click at [1287, 247] on div "Next Question" at bounding box center [1332, 240] width 91 height 14
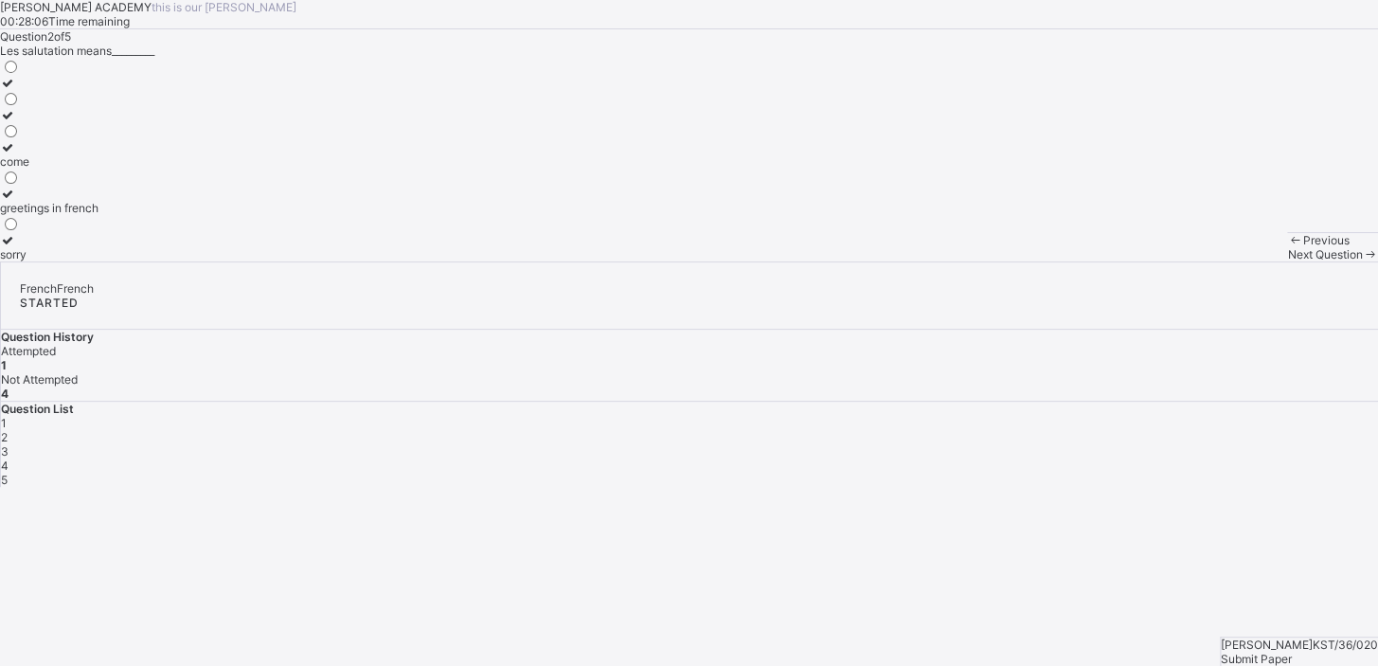
click at [98, 261] on label "sorry" at bounding box center [49, 247] width 98 height 28
click at [620, 261] on div "KAY ACADEMY this is our motton 00:28:02 Time remaining Question 2 of 5 Les salu…" at bounding box center [689, 130] width 1378 height 261
click at [1287, 261] on span "Next Question" at bounding box center [1324, 254] width 75 height 14
drag, startPoint x: 720, startPoint y: 460, endPoint x: 684, endPoint y: 462, distance: 36.0
click at [684, 261] on div "Question 3 of 5 Bonjour means_______ good evening Good morning good night" at bounding box center [689, 145] width 1378 height 232
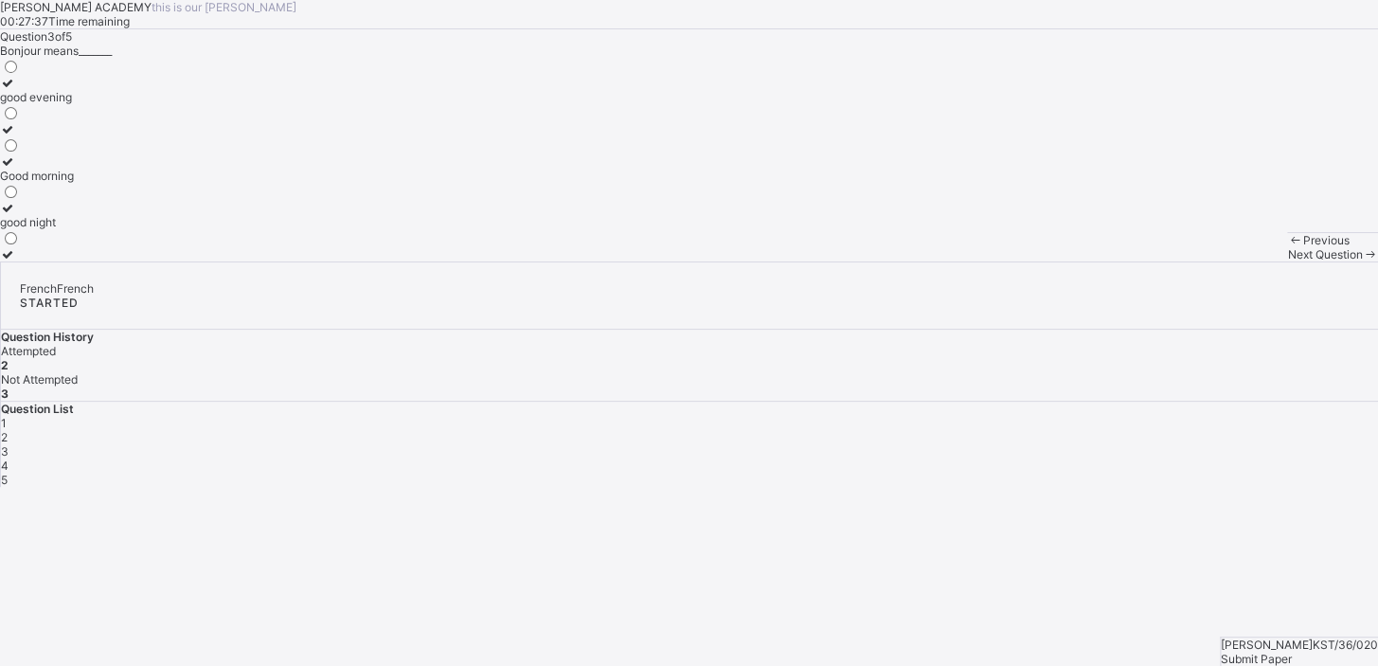
click at [74, 183] on div "Good morning" at bounding box center [37, 176] width 74 height 14
click at [1362, 261] on span at bounding box center [1370, 254] width 16 height 14
click at [70, 261] on div "see you soon" at bounding box center [35, 254] width 70 height 14
click at [1287, 261] on div "Next Question" at bounding box center [1332, 254] width 91 height 14
drag, startPoint x: 823, startPoint y: 502, endPoint x: 786, endPoint y: 474, distance: 46.6
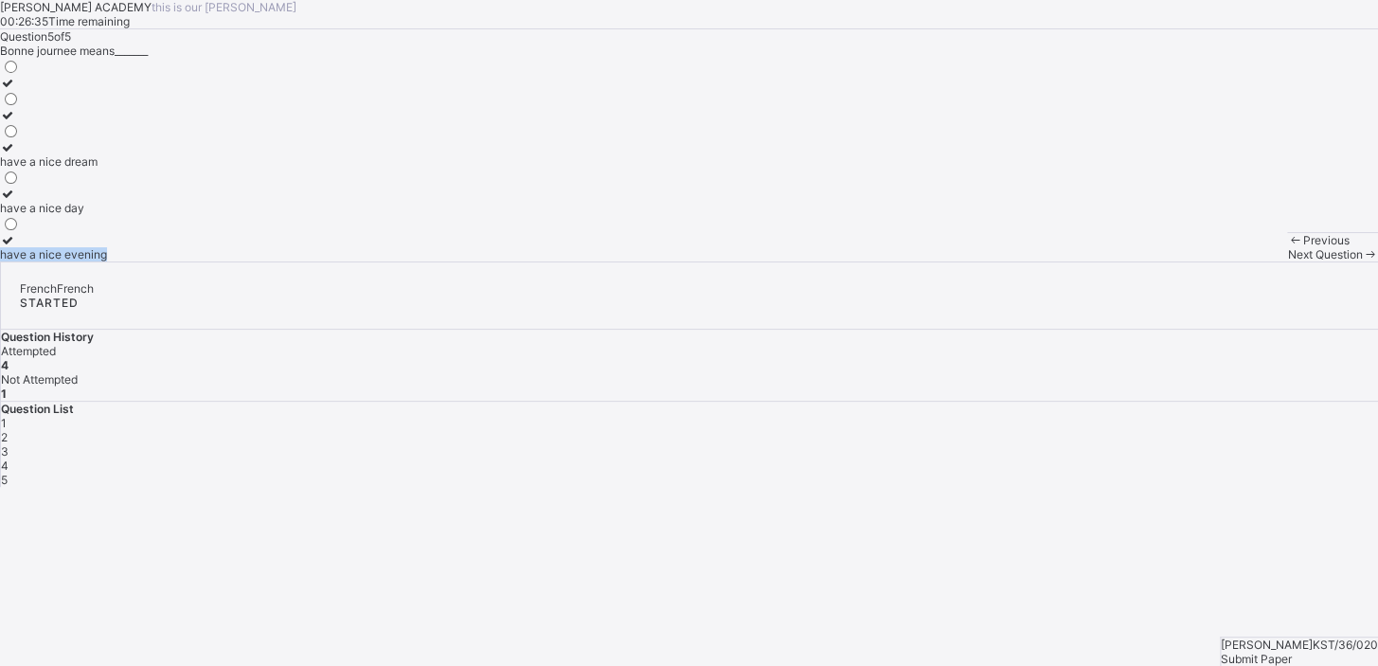
click at [786, 261] on div "Question 5 of 5 Bonne journee means_______ have a nice dream have a nice day ha…" at bounding box center [689, 145] width 1378 height 232
click at [107, 201] on div at bounding box center [53, 194] width 107 height 14
click at [1265, 652] on div "Submit Paper" at bounding box center [1299, 659] width 157 height 14
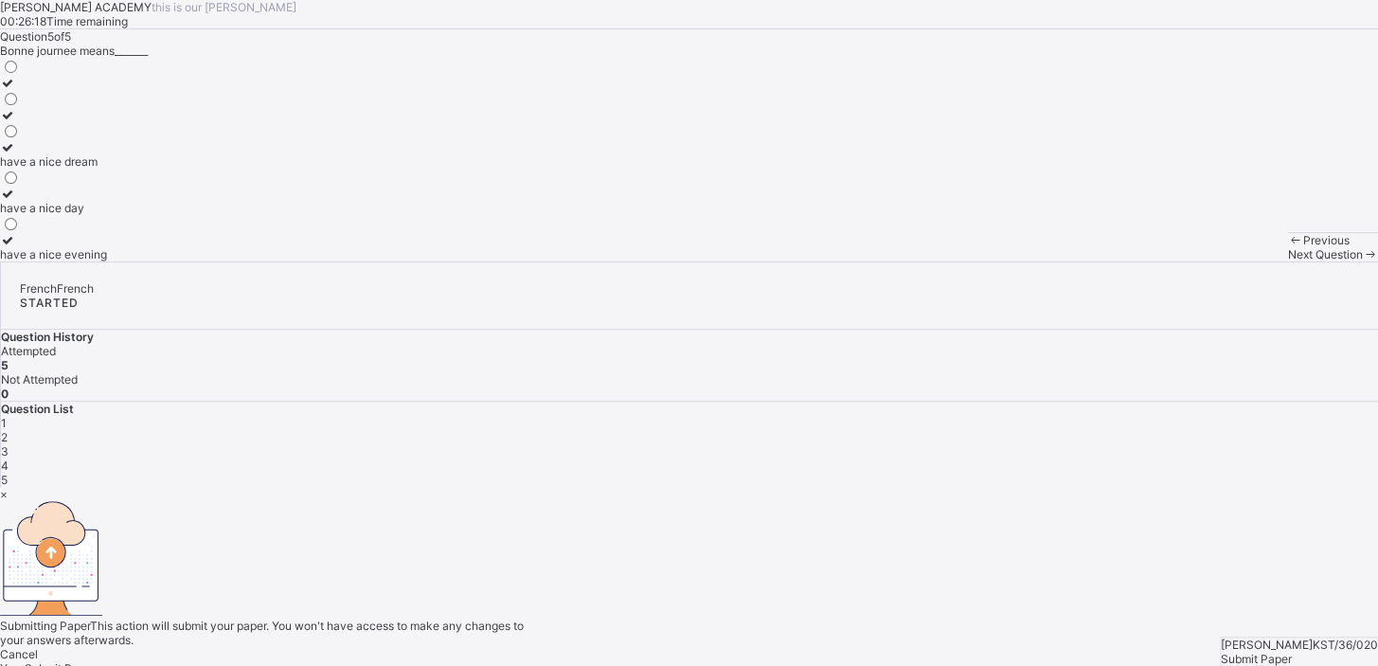
click at [96, 661] on span "Yes, Submit Paper" at bounding box center [48, 668] width 96 height 14
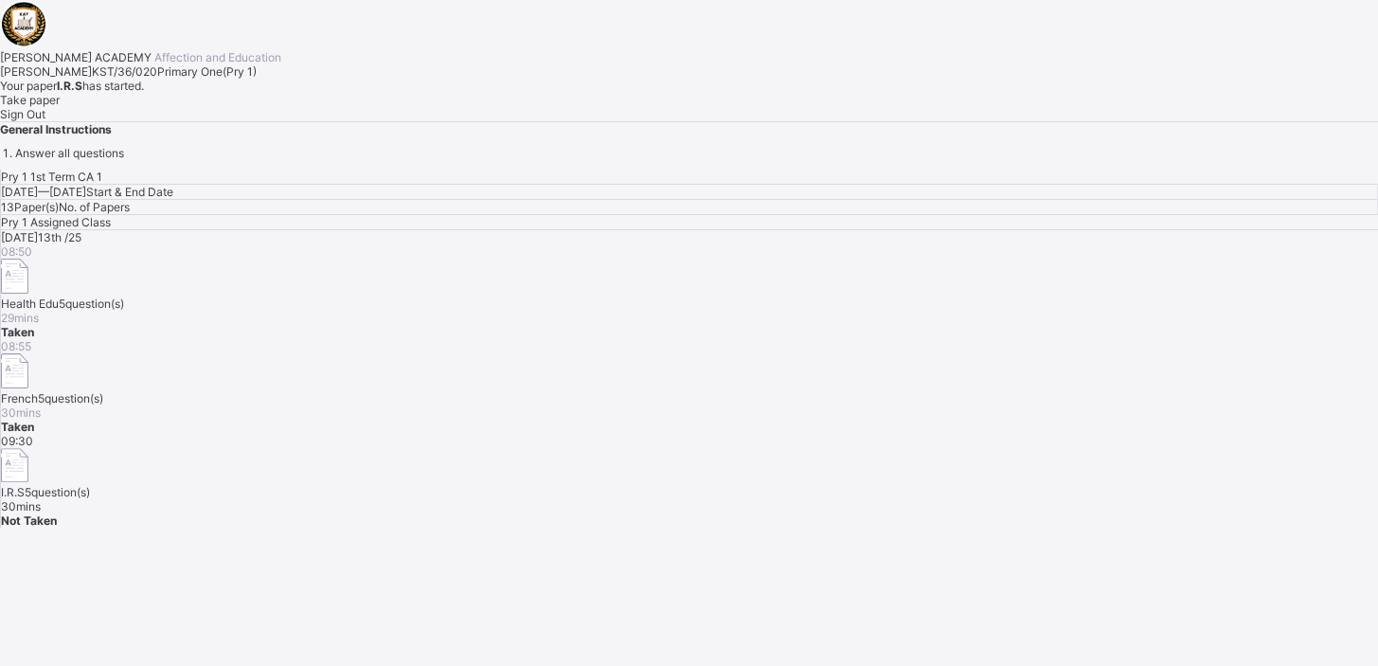
click at [60, 107] on span "Take paper" at bounding box center [30, 100] width 60 height 14
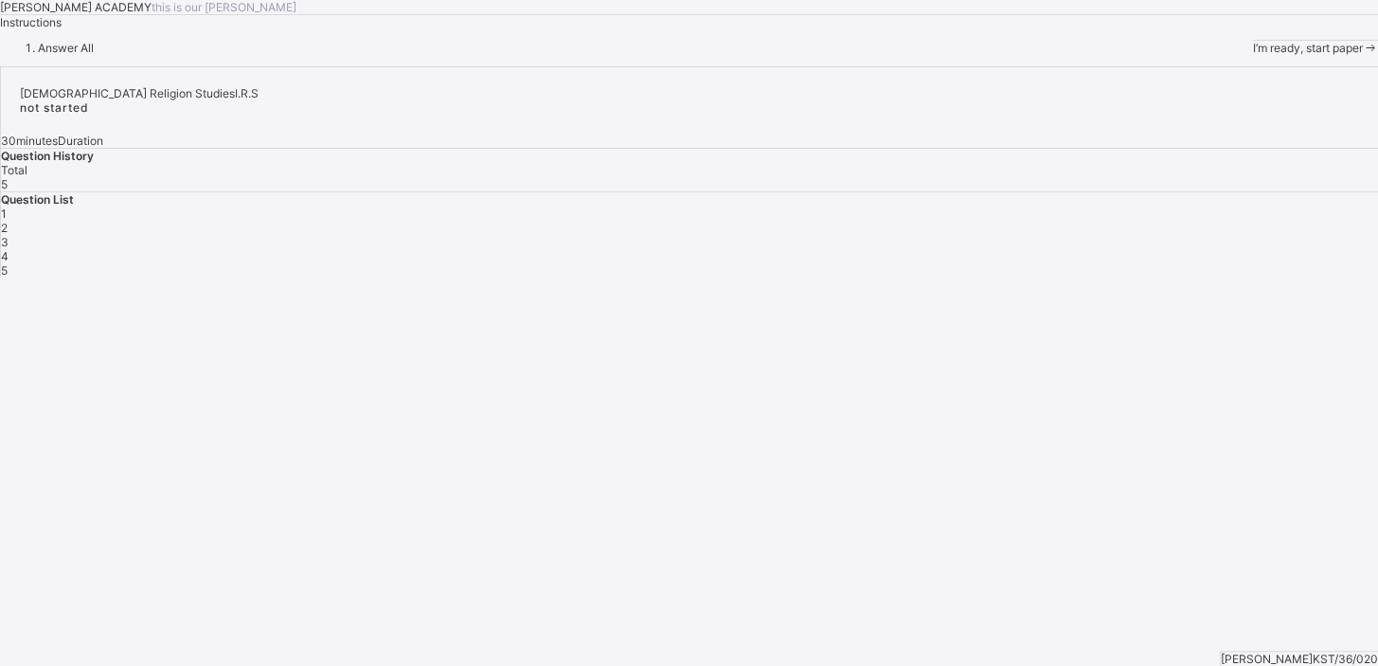
click at [1252, 55] on span "I’m ready, start paper" at bounding box center [1307, 48] width 110 height 14
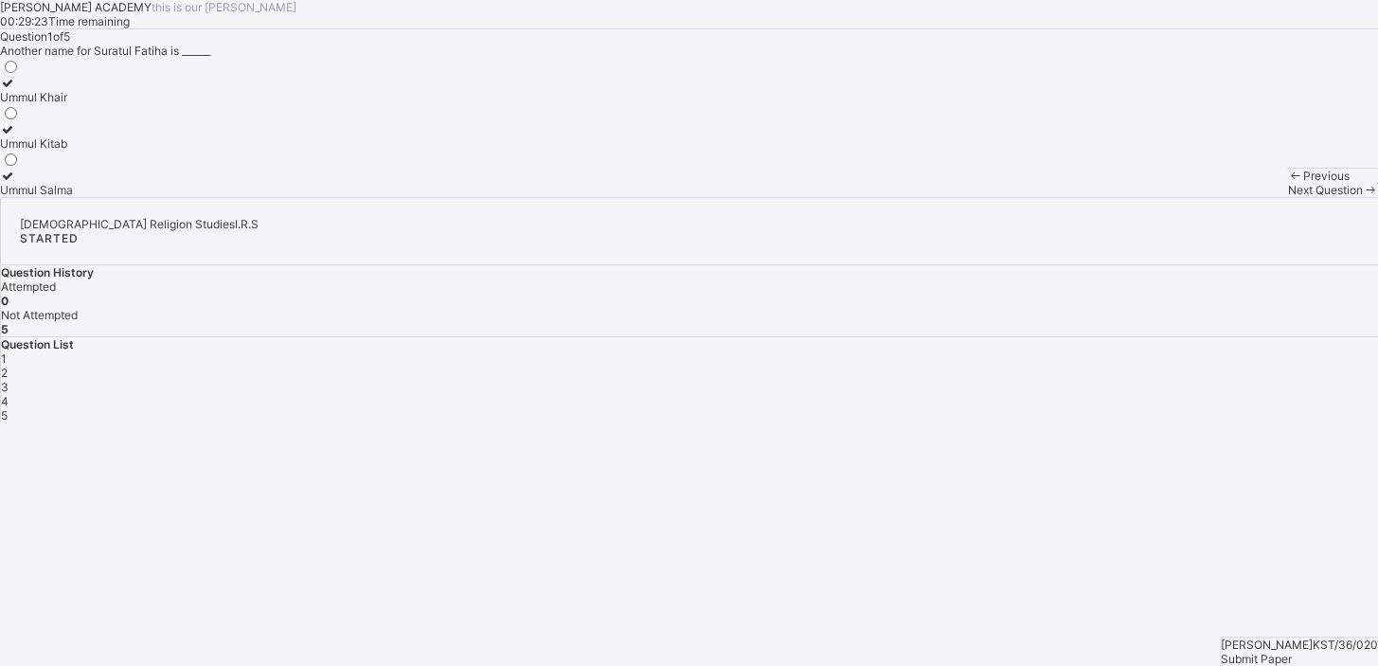
click at [73, 197] on label "Ummul Salma" at bounding box center [36, 183] width 73 height 28
click at [265, 197] on div "Question 1 of 5 Another name for Suratul Fatiha is ______ Ummul Khair Ummul Kit…" at bounding box center [689, 113] width 1378 height 168
click at [546, 197] on div "KAY ACADEMY this is our motton 00:29:20 Time remaining Question 1 of 5 Another …" at bounding box center [689, 98] width 1378 height 197
click at [546, 197] on div "KAY ACADEMY this is our motton 00:29:19 Time remaining Question 1 of 5 Another …" at bounding box center [689, 98] width 1378 height 197
click at [1287, 197] on div "Next Question" at bounding box center [1332, 190] width 91 height 14
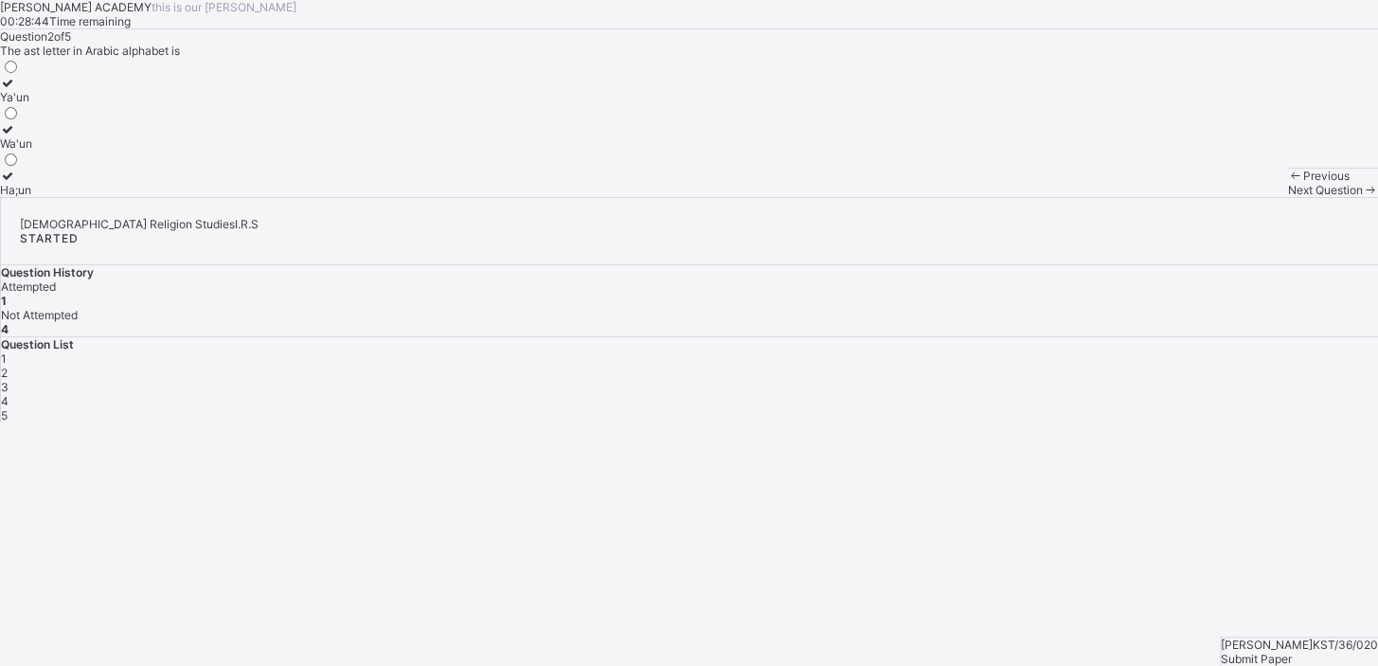
click at [32, 197] on label "Ha;un" at bounding box center [16, 183] width 32 height 28
click at [1287, 197] on div "Next Question" at bounding box center [1332, 190] width 91 height 14
click at [20, 197] on label "27" at bounding box center [10, 183] width 20 height 28
click at [1287, 197] on span "Next Question" at bounding box center [1324, 190] width 75 height 14
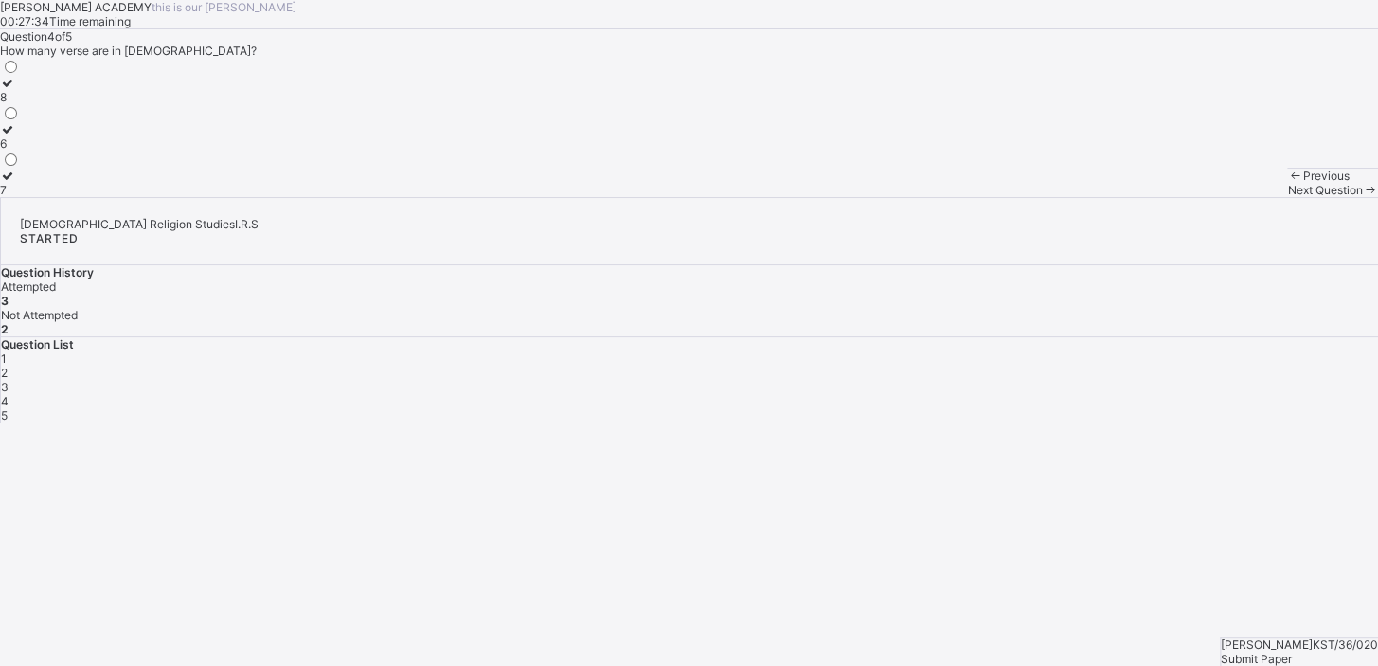
click at [20, 197] on div "7" at bounding box center [10, 190] width 20 height 14
click at [1287, 197] on div "Next Question" at bounding box center [1332, 190] width 91 height 14
click at [30, 197] on label "Alif" at bounding box center [15, 183] width 30 height 28
click at [1323, 652] on div "Submit Paper" at bounding box center [1299, 659] width 157 height 14
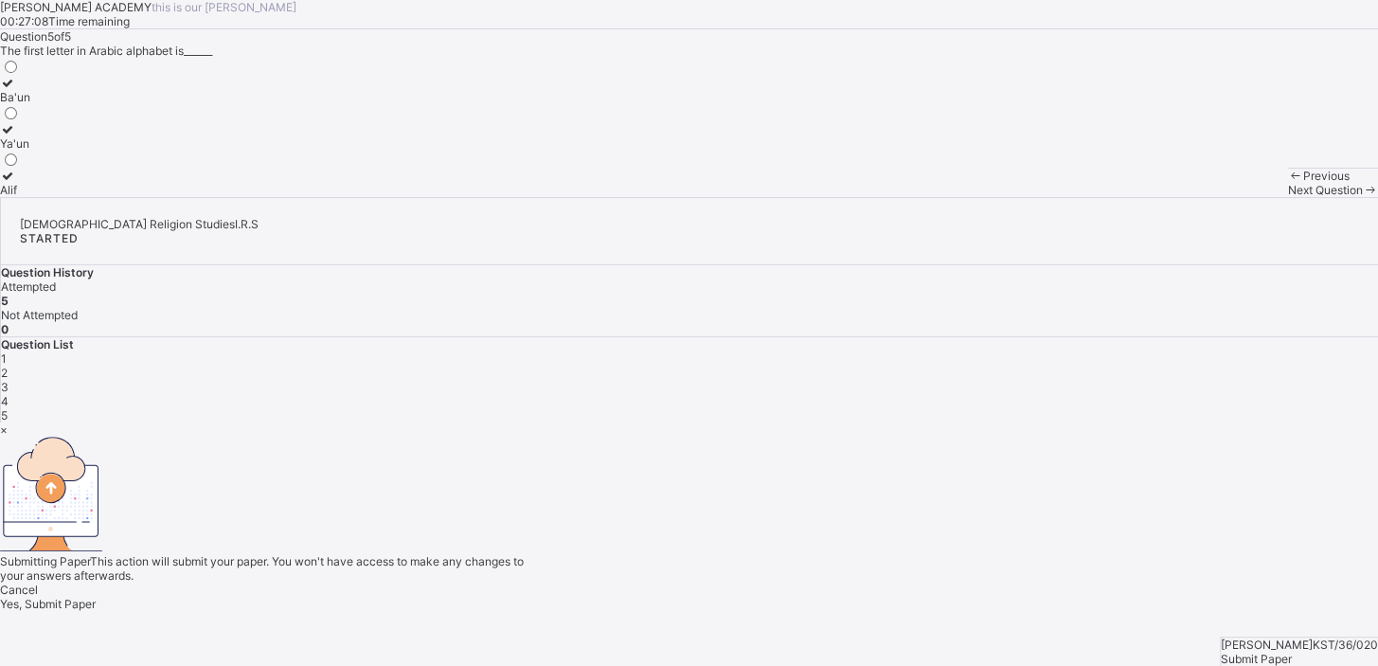
click at [96, 597] on span "Yes, Submit Paper" at bounding box center [48, 604] width 96 height 14
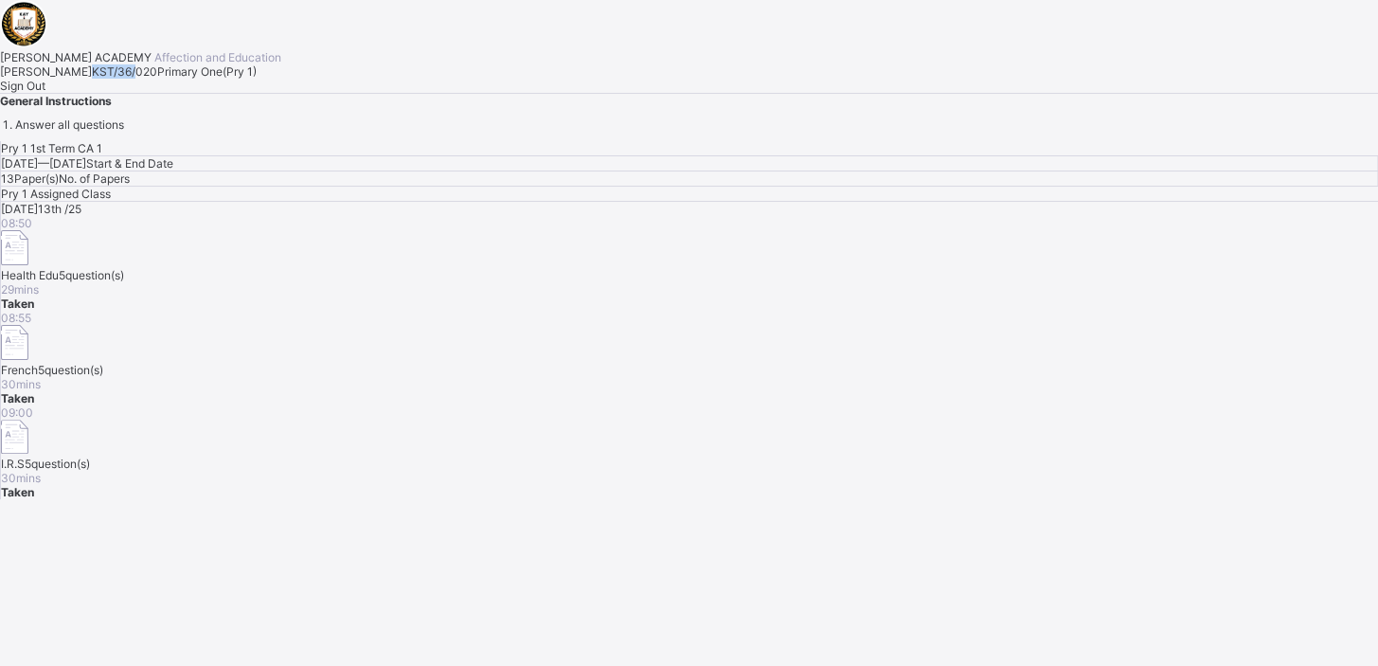
drag, startPoint x: 188, startPoint y: 360, endPoint x: 248, endPoint y: 363, distance: 59.7
click at [248, 132] on div "KAY ACADEMY Affection and Education Mariya Habibu KST/36/020 Primary One ( Pry …" at bounding box center [689, 66] width 1378 height 132
click at [157, 79] on span "KST/36/020" at bounding box center [124, 71] width 65 height 14
click at [45, 93] on span "Sign Out" at bounding box center [22, 86] width 45 height 14
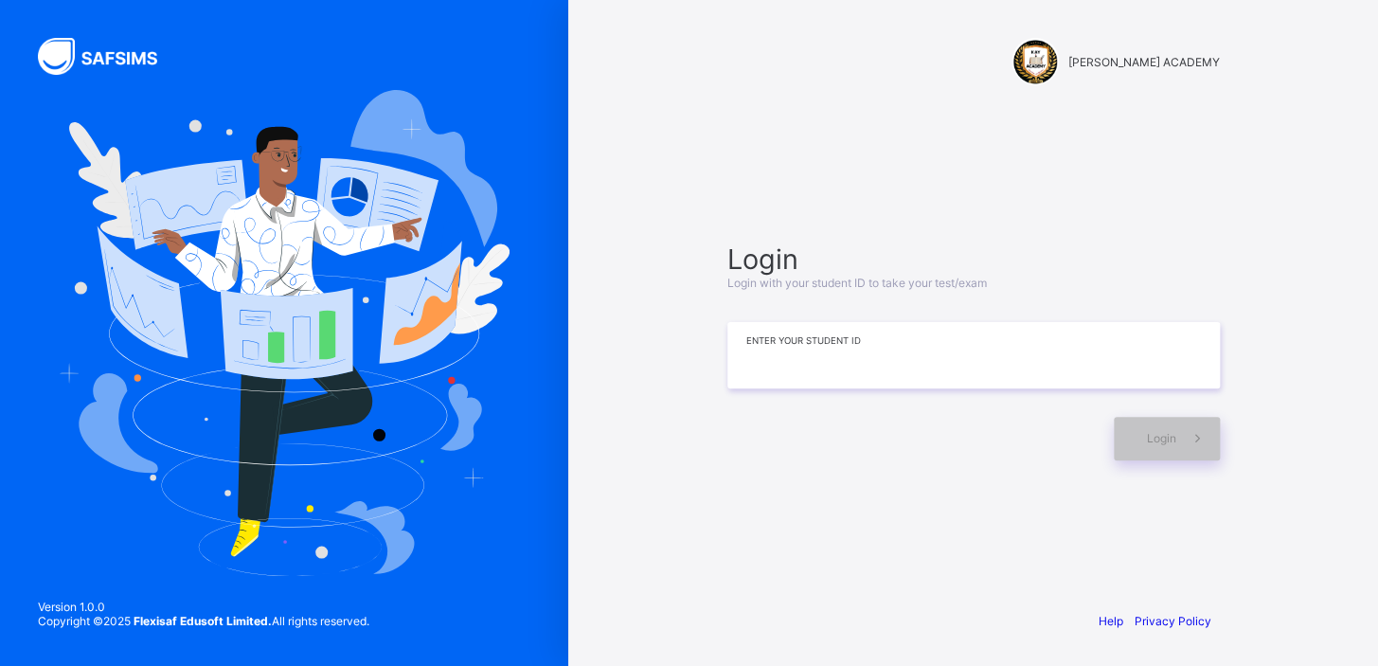
click at [752, 362] on input at bounding box center [973, 355] width 492 height 66
type input "*********"
click at [1188, 449] on span at bounding box center [1198, 439] width 44 height 44
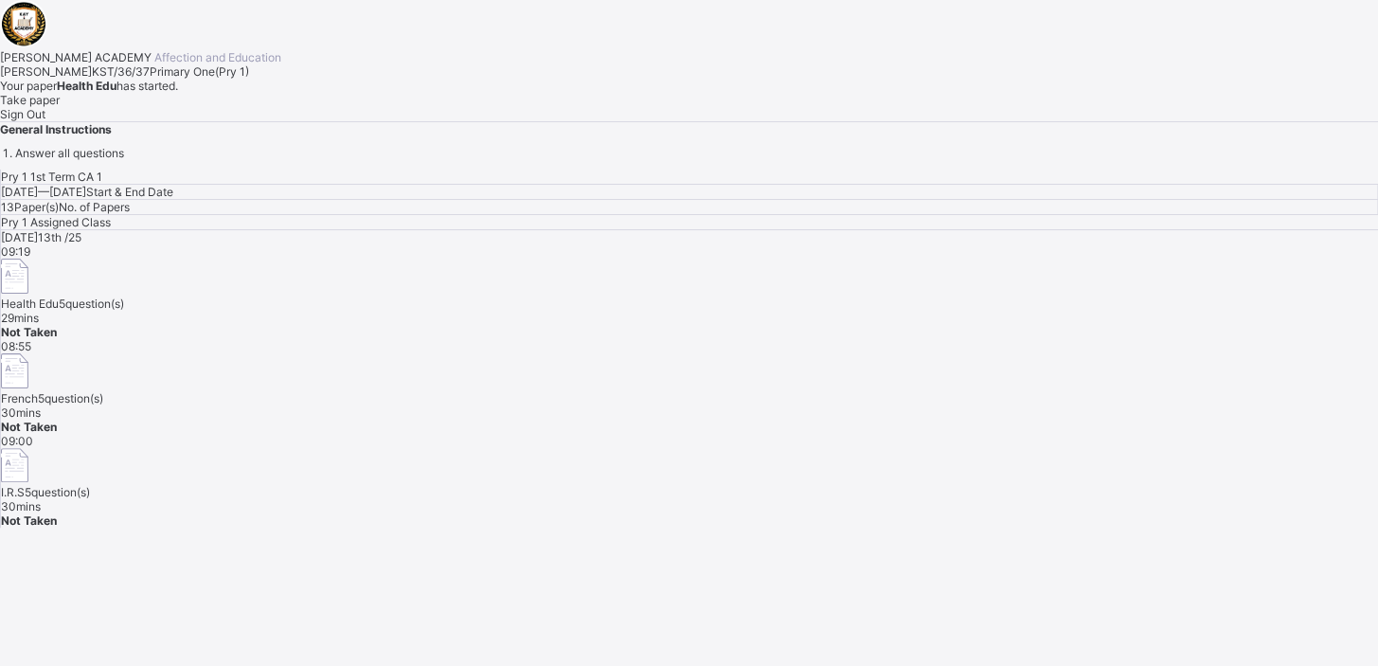
click at [60, 107] on span "Take paper" at bounding box center [30, 100] width 60 height 14
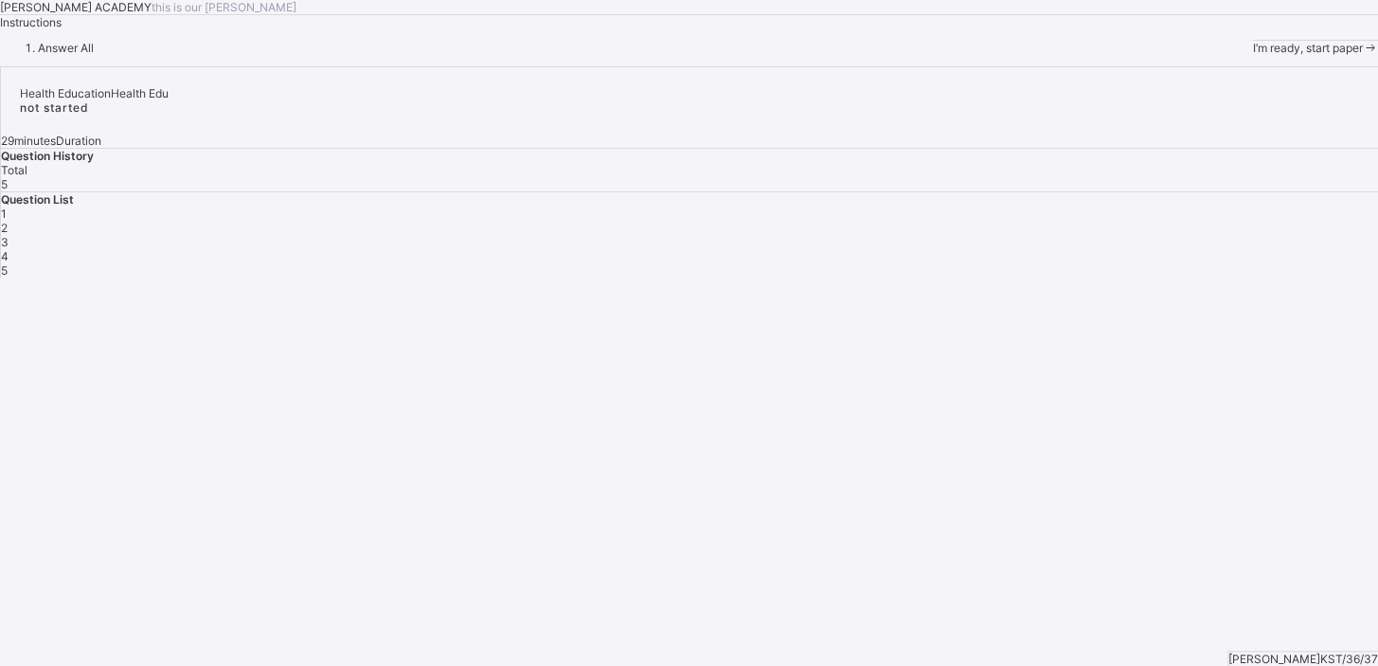
click at [1252, 55] on span "I’m ready, start paper" at bounding box center [1307, 48] width 110 height 14
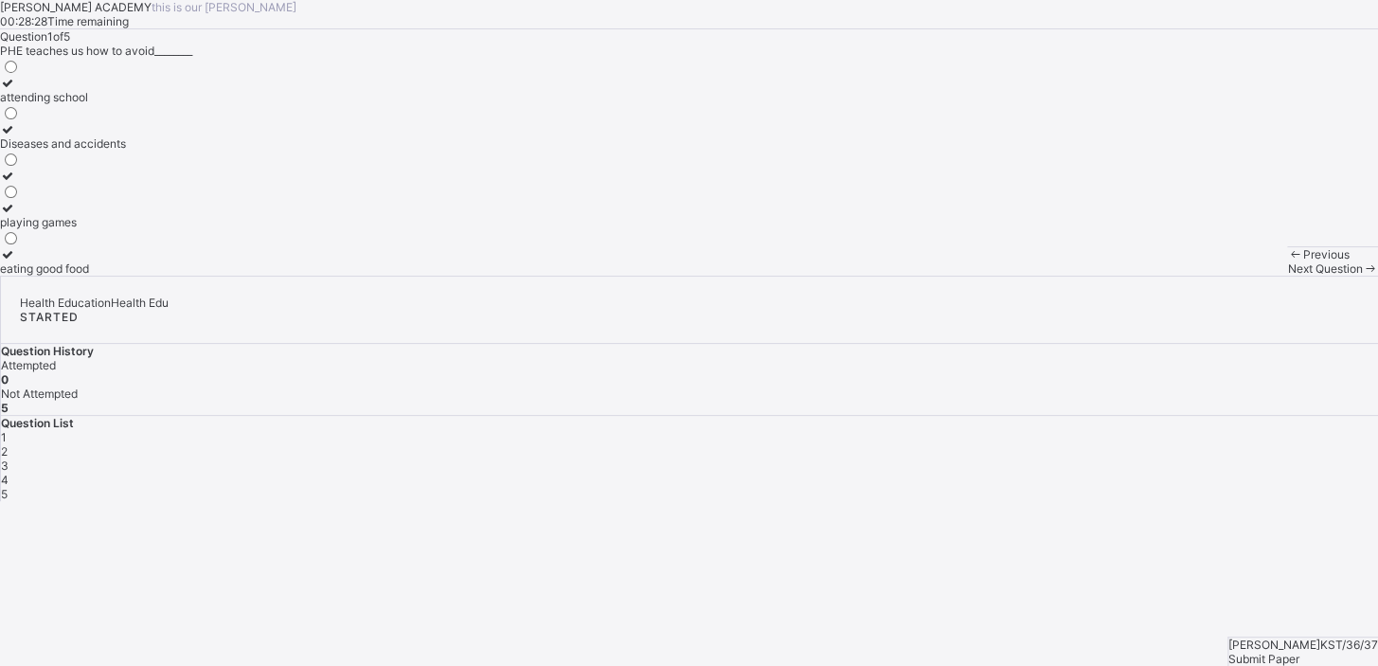
click at [16, 136] on icon at bounding box center [8, 129] width 16 height 14
click at [677, 276] on div "Question 1 of 5 PHE teaches us how to avoid________ attending school Diseases a…" at bounding box center [689, 152] width 1378 height 246
click at [1287, 276] on span "Next Question" at bounding box center [1324, 268] width 75 height 14
click at [16, 136] on icon at bounding box center [8, 129] width 16 height 14
click at [1287, 276] on span "Next Question" at bounding box center [1324, 268] width 75 height 14
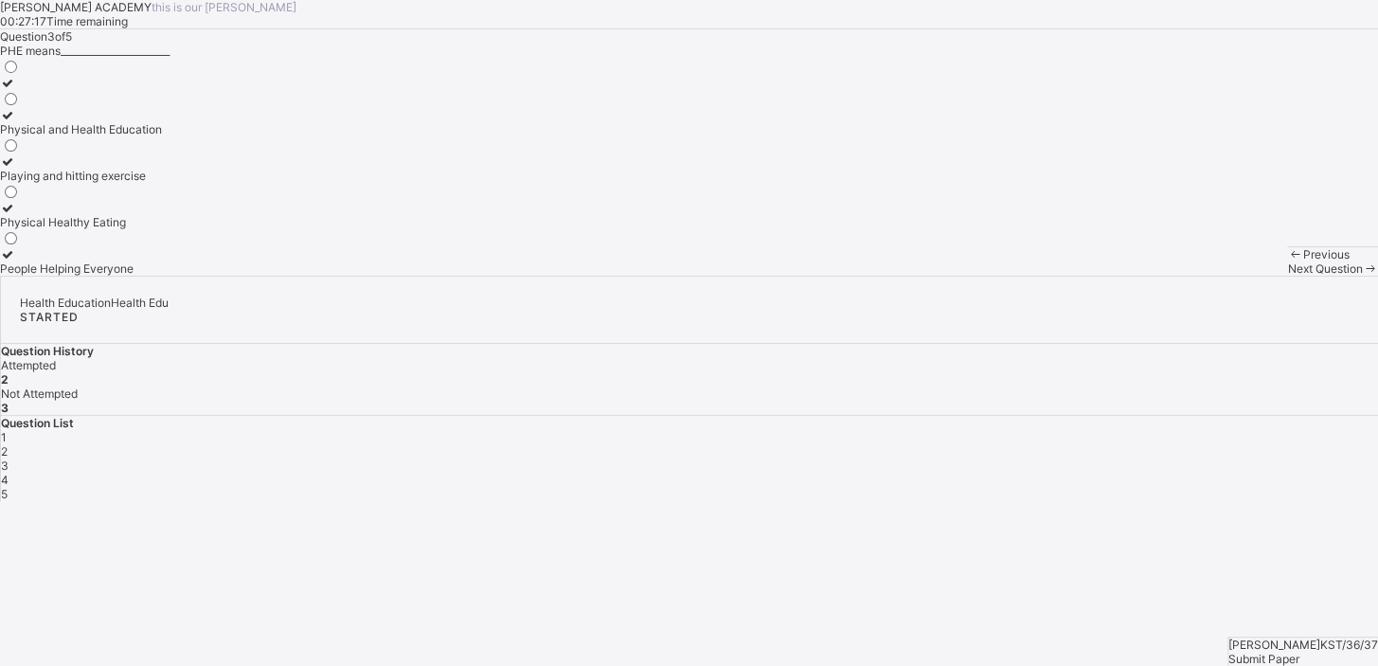
click at [16, 122] on icon at bounding box center [8, 115] width 16 height 14
click at [1287, 276] on div "Next Question" at bounding box center [1332, 268] width 91 height 14
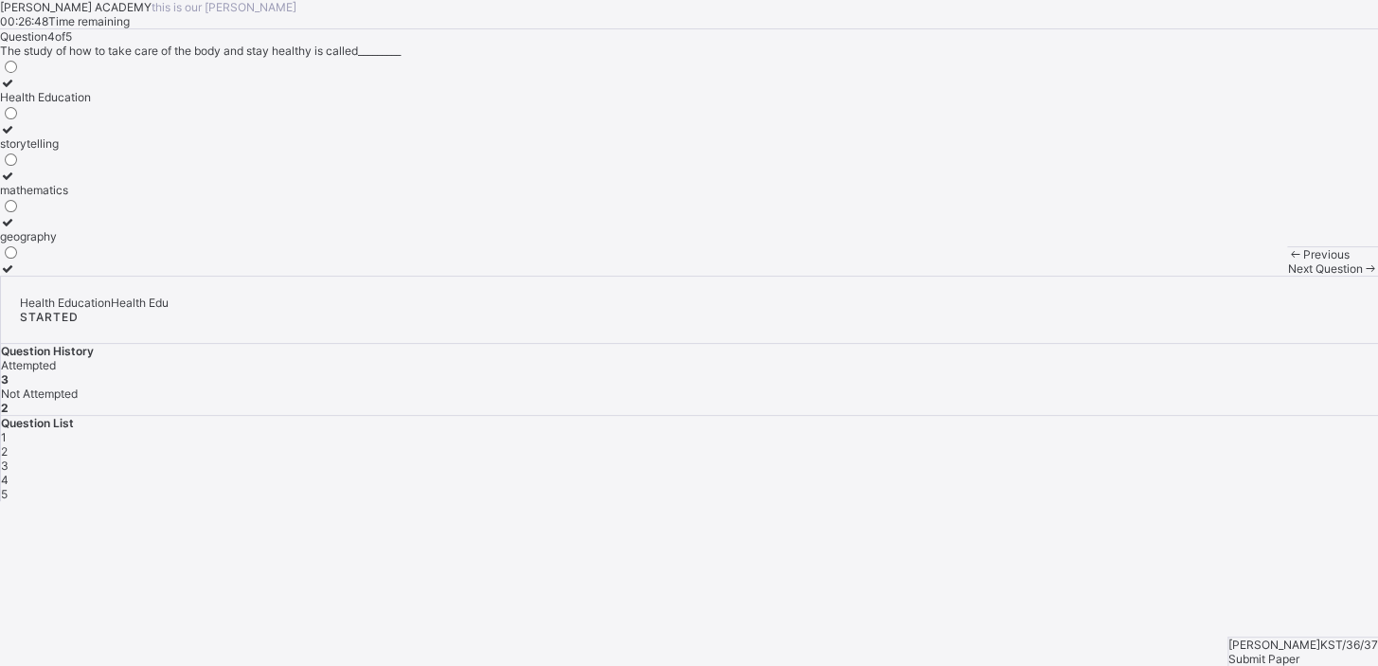
click at [91, 90] on div at bounding box center [45, 83] width 91 height 14
click at [1287, 276] on span "Next Question" at bounding box center [1324, 268] width 75 height 14
click at [16, 90] on icon at bounding box center [8, 83] width 16 height 14
click at [470, 276] on div "Question 5 of 5 Which of these is not part of the scope of PHE? Games and sport…" at bounding box center [689, 152] width 1378 height 246
click at [1315, 652] on div "Submit Paper" at bounding box center [1303, 659] width 150 height 14
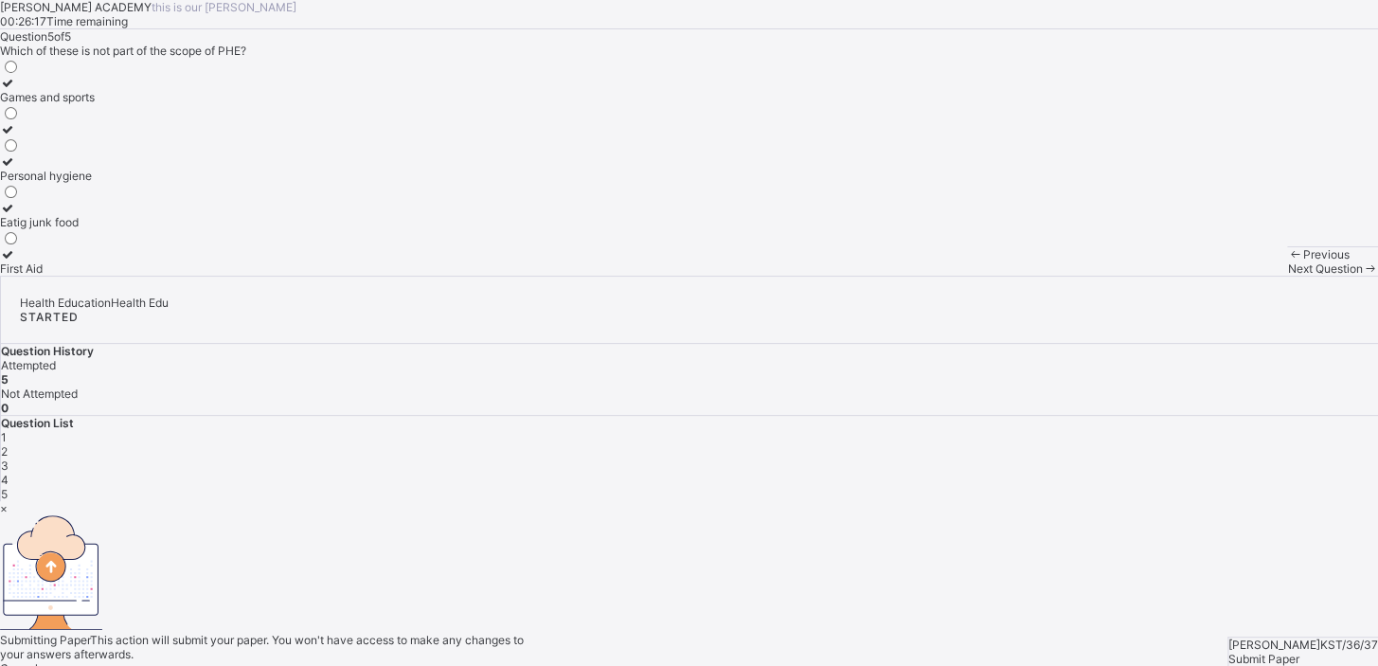
click at [1315, 618] on div "× Submitting Paper This action will submit your paper. You won't have access to…" at bounding box center [689, 595] width 1378 height 188
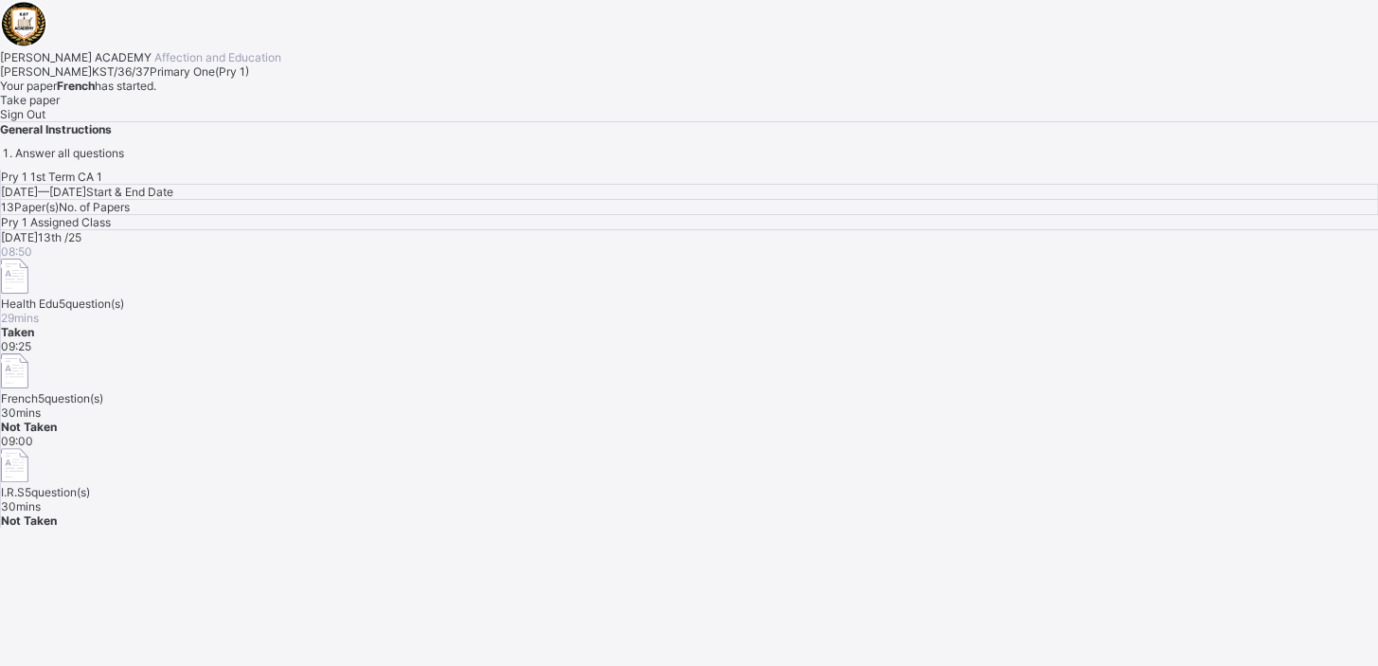
click at [221, 107] on div "Take paper" at bounding box center [689, 100] width 1378 height 14
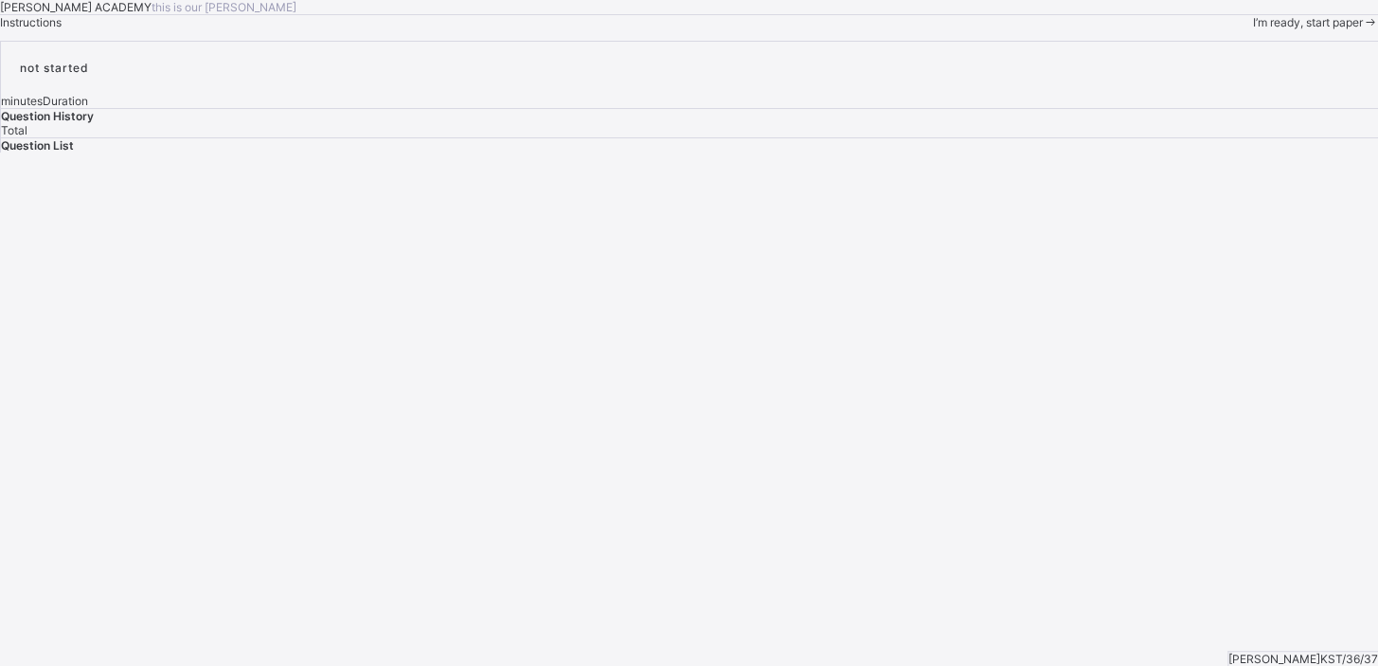
click at [1252, 29] on div "I’m ready, start paper" at bounding box center [1315, 22] width 126 height 14
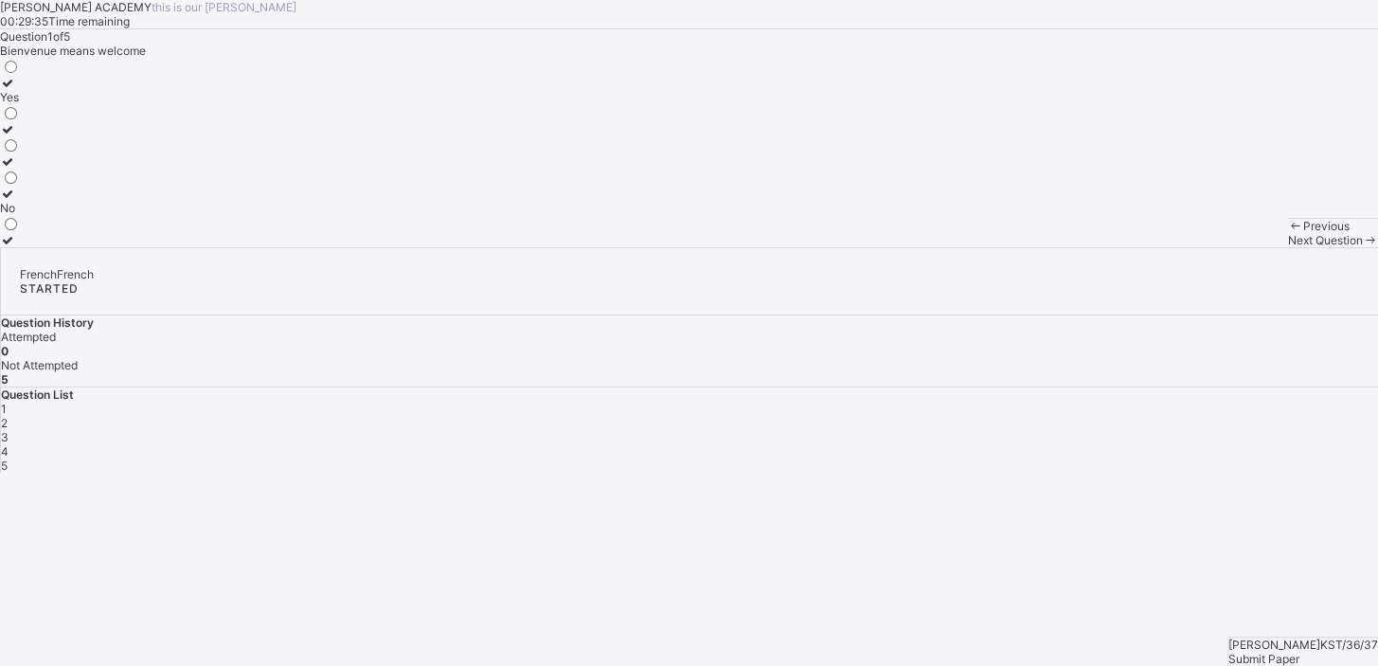
click at [16, 90] on icon at bounding box center [8, 83] width 16 height 14
click at [1287, 247] on div "Next Question" at bounding box center [1332, 240] width 91 height 14
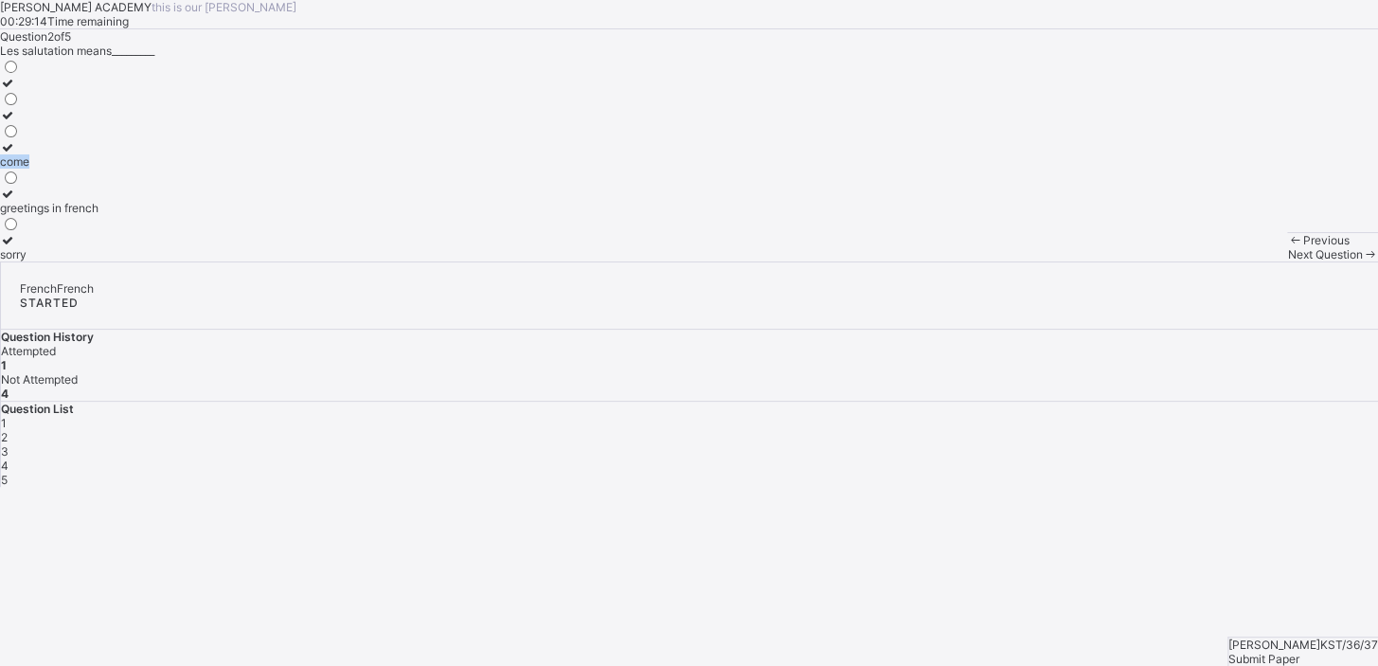
drag, startPoint x: 231, startPoint y: 414, endPoint x: 111, endPoint y: 397, distance: 121.5
click at [98, 169] on label "come" at bounding box center [49, 154] width 98 height 28
click at [16, 154] on icon at bounding box center [8, 147] width 16 height 14
click at [1287, 261] on span "Next Question" at bounding box center [1324, 254] width 75 height 14
click at [74, 183] on label "Good morning" at bounding box center [37, 168] width 74 height 28
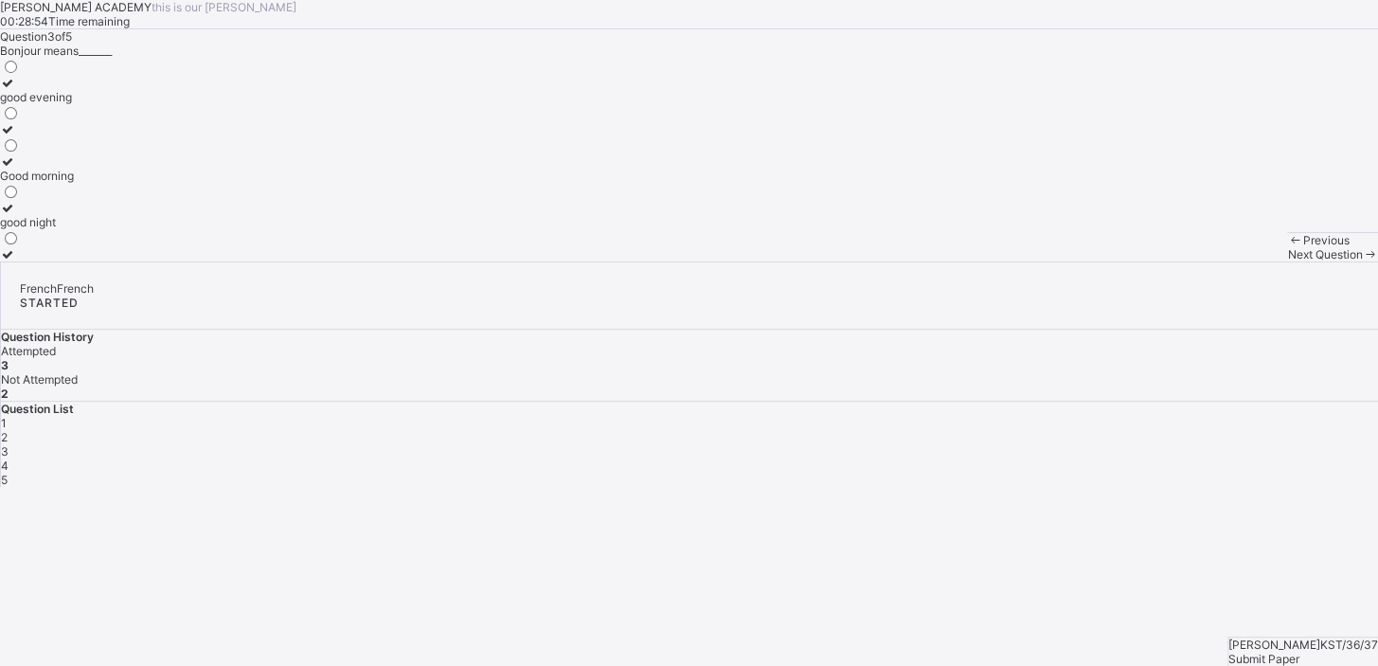
click at [1287, 261] on div "Next Question" at bounding box center [1332, 254] width 91 height 14
click at [16, 90] on icon at bounding box center [8, 83] width 16 height 14
click at [1287, 261] on div "Next Question" at bounding box center [1332, 254] width 91 height 14
click at [107, 215] on label "have a nice day" at bounding box center [53, 201] width 107 height 28
click at [1277, 652] on span "Submit Paper" at bounding box center [1263, 659] width 71 height 14
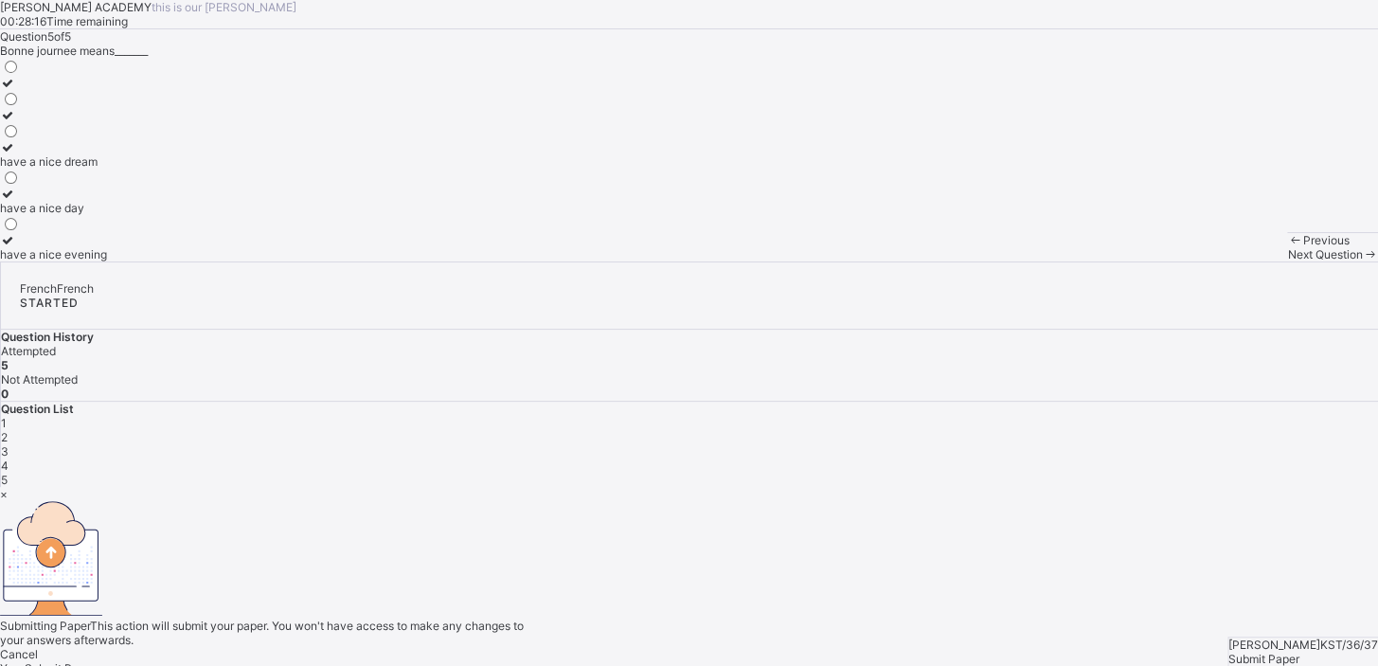
click at [784, 661] on div "Yes, Submit Paper" at bounding box center [689, 668] width 1378 height 14
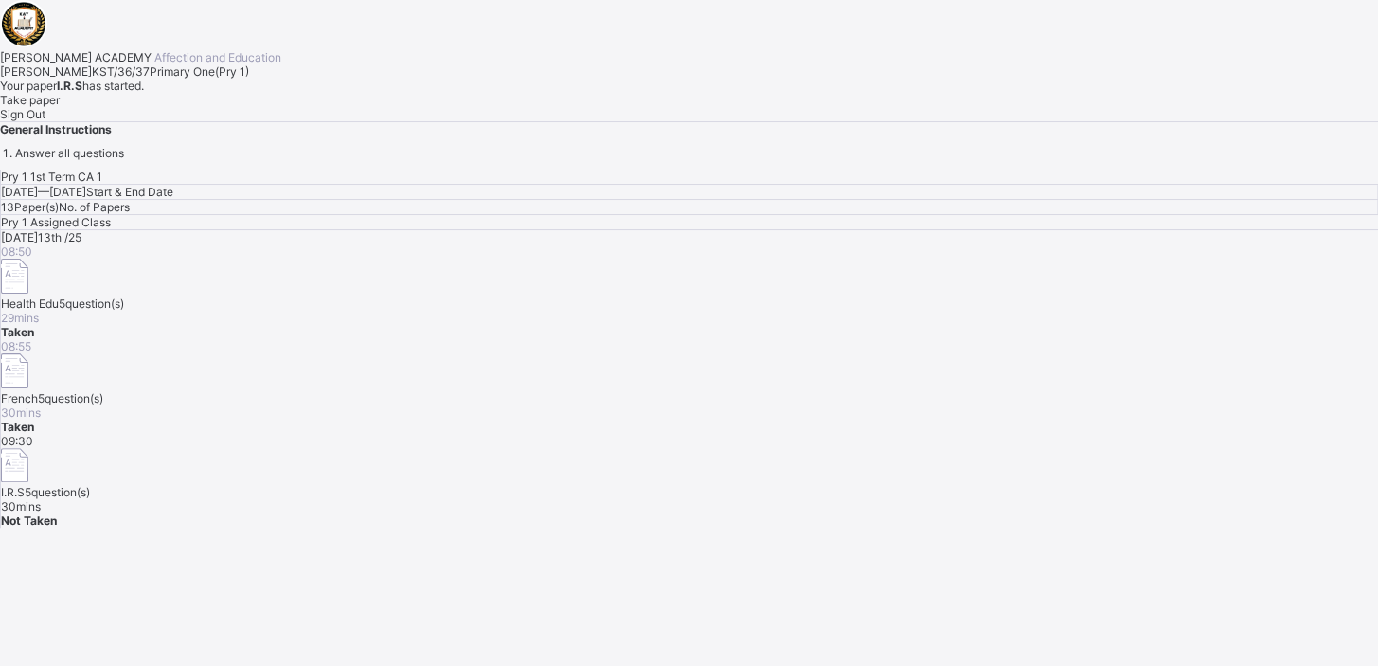
click at [226, 107] on div "Take paper" at bounding box center [689, 100] width 1378 height 14
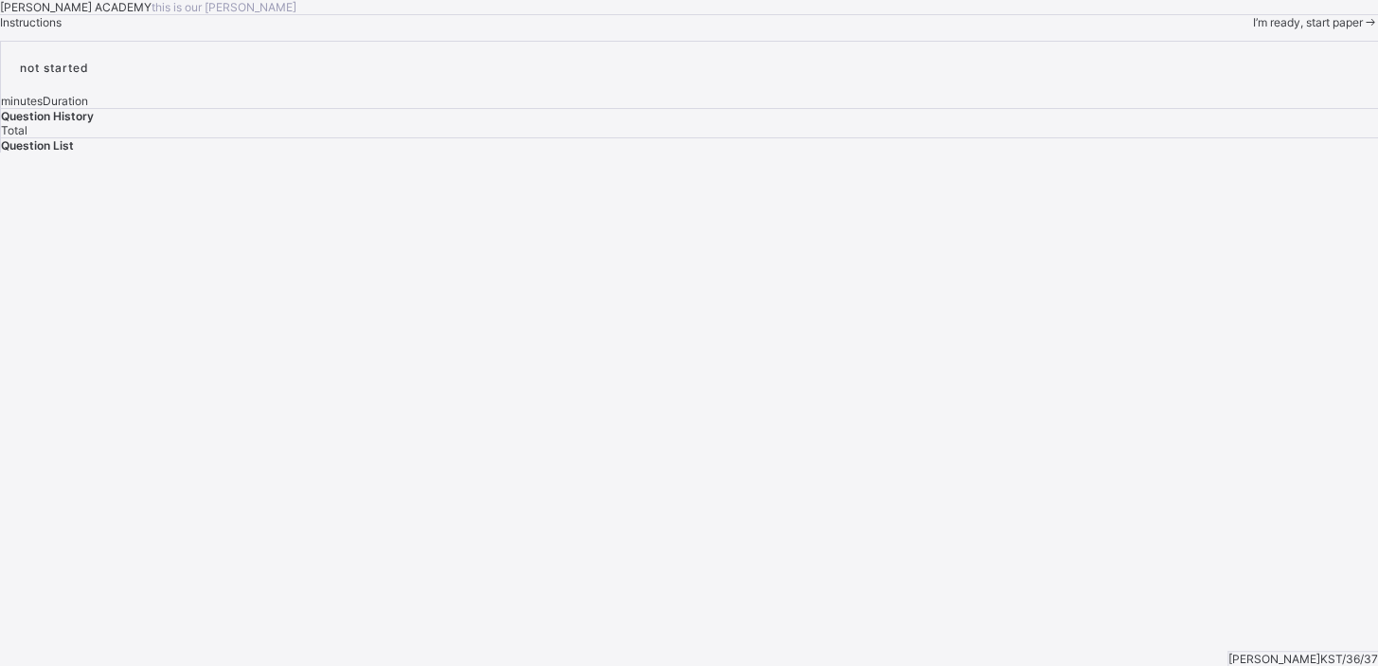
click at [1252, 29] on div "I’m ready, start paper" at bounding box center [1315, 22] width 126 height 14
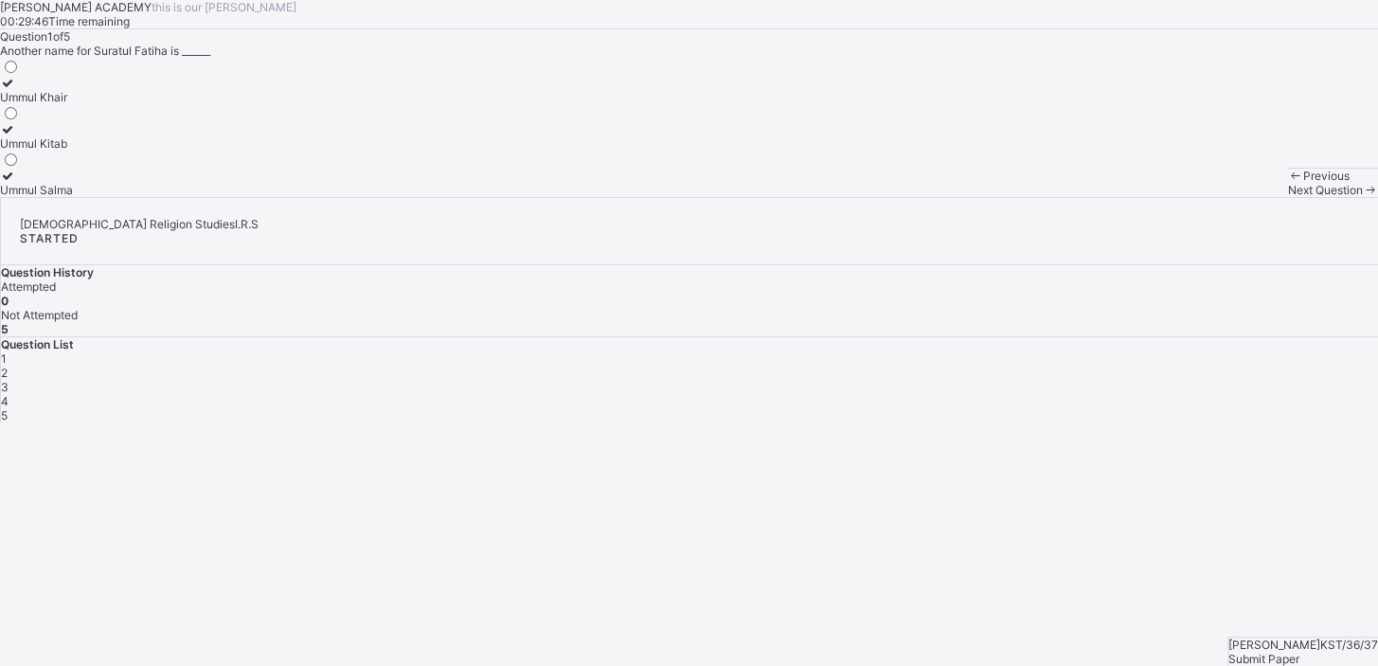
click at [16, 90] on icon at bounding box center [8, 83] width 16 height 14
click at [1287, 197] on span "Next Question" at bounding box center [1324, 190] width 75 height 14
drag, startPoint x: 825, startPoint y: 636, endPoint x: 488, endPoint y: 392, distance: 415.9
click at [488, 197] on div "KAY ACADEMY this is our motton 00:29:41 Time remaining Question 2 of 5 The ast …" at bounding box center [689, 98] width 1378 height 197
click at [16, 90] on icon at bounding box center [8, 83] width 16 height 14
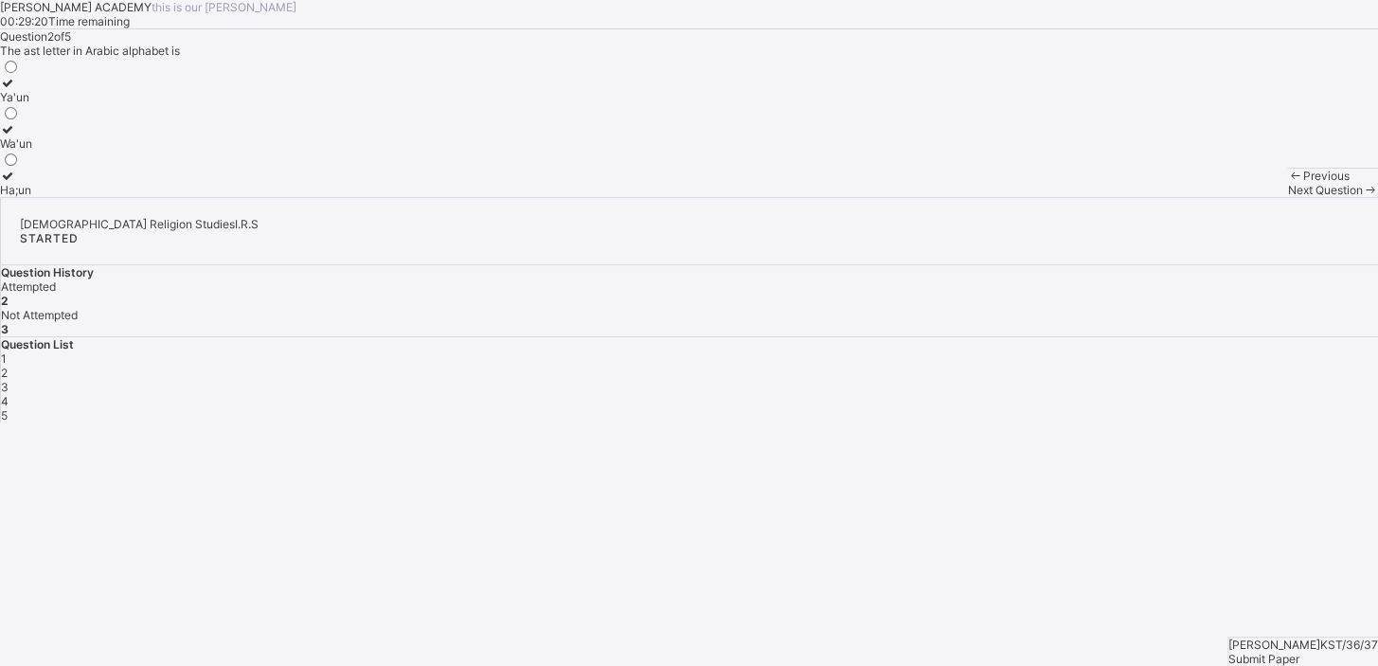
click at [1287, 197] on span "Next Question" at bounding box center [1324, 190] width 75 height 14
drag, startPoint x: 607, startPoint y: 522, endPoint x: 569, endPoint y: 493, distance: 47.4
click at [569, 197] on div "KAY ACADEMY this is our motton 00:29:17 Time remaining Question 3 of 5 How many…" at bounding box center [689, 98] width 1378 height 197
click at [16, 183] on icon at bounding box center [8, 176] width 16 height 14
click at [1287, 197] on div "Next Question" at bounding box center [1332, 190] width 91 height 14
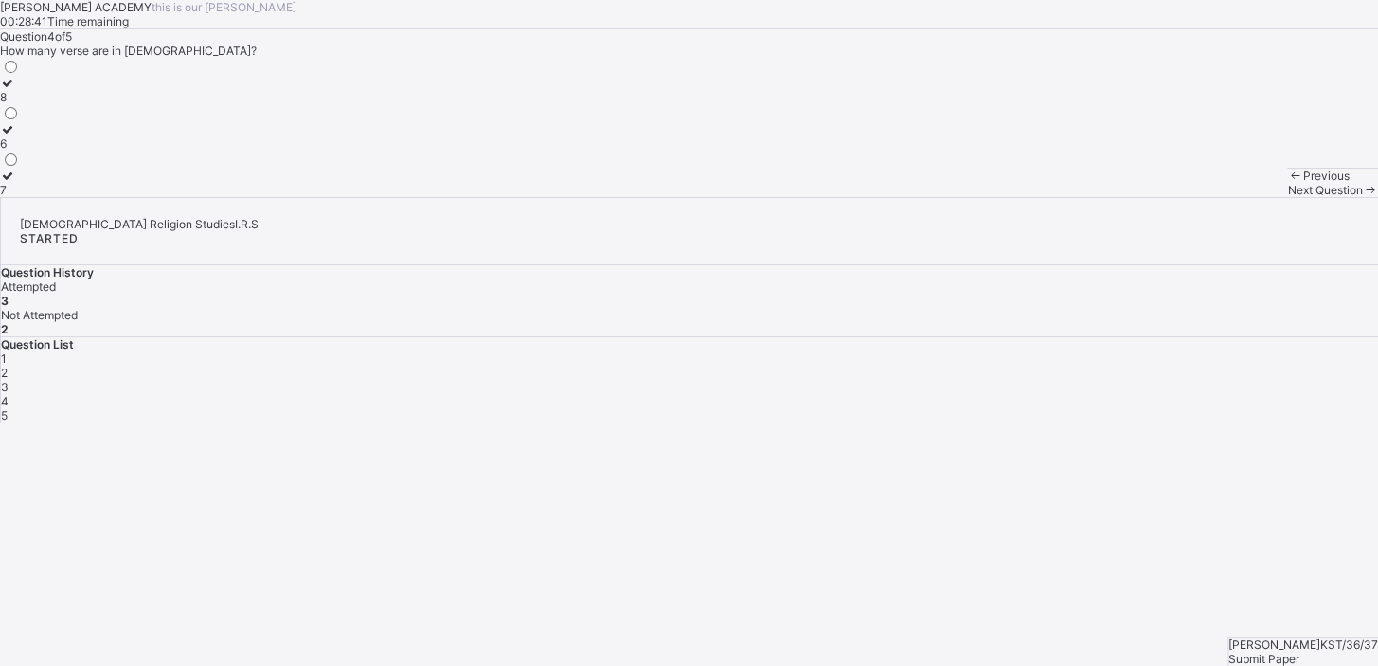
click at [1287, 197] on div "Next Question" at bounding box center [1332, 190] width 91 height 14
click at [1178, 394] on div "4" at bounding box center [689, 401] width 1377 height 14
click at [16, 183] on icon at bounding box center [8, 176] width 16 height 14
click at [1287, 197] on span "Next Question" at bounding box center [1324, 190] width 75 height 14
click at [16, 183] on icon at bounding box center [8, 176] width 16 height 14
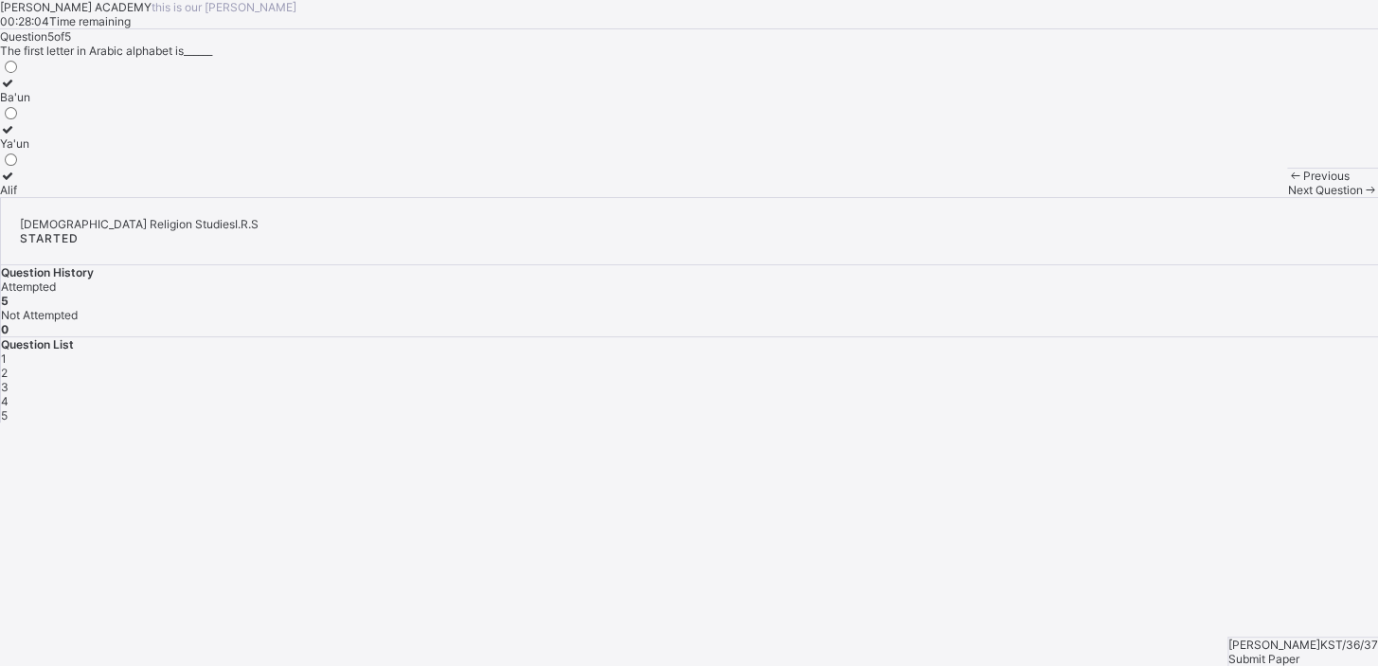
click at [1299, 652] on span "Submit Paper" at bounding box center [1263, 659] width 71 height 14
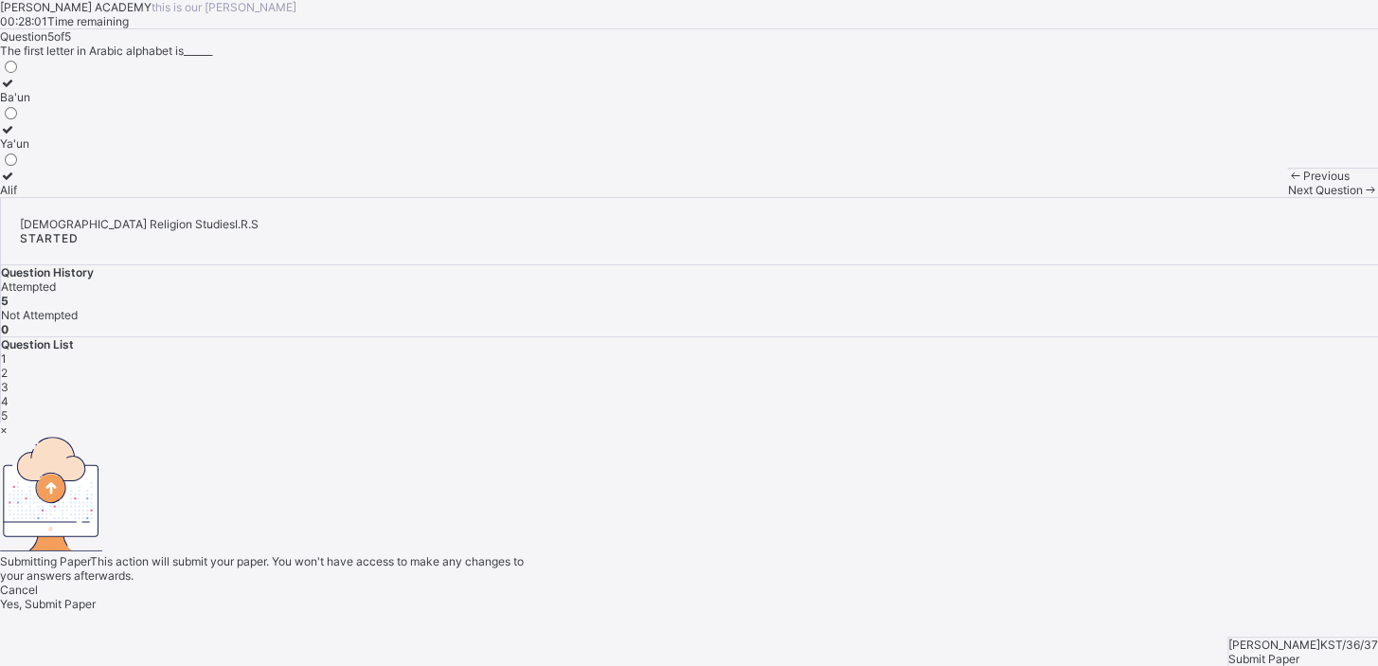
click at [96, 597] on span "Yes, Submit Paper" at bounding box center [48, 604] width 96 height 14
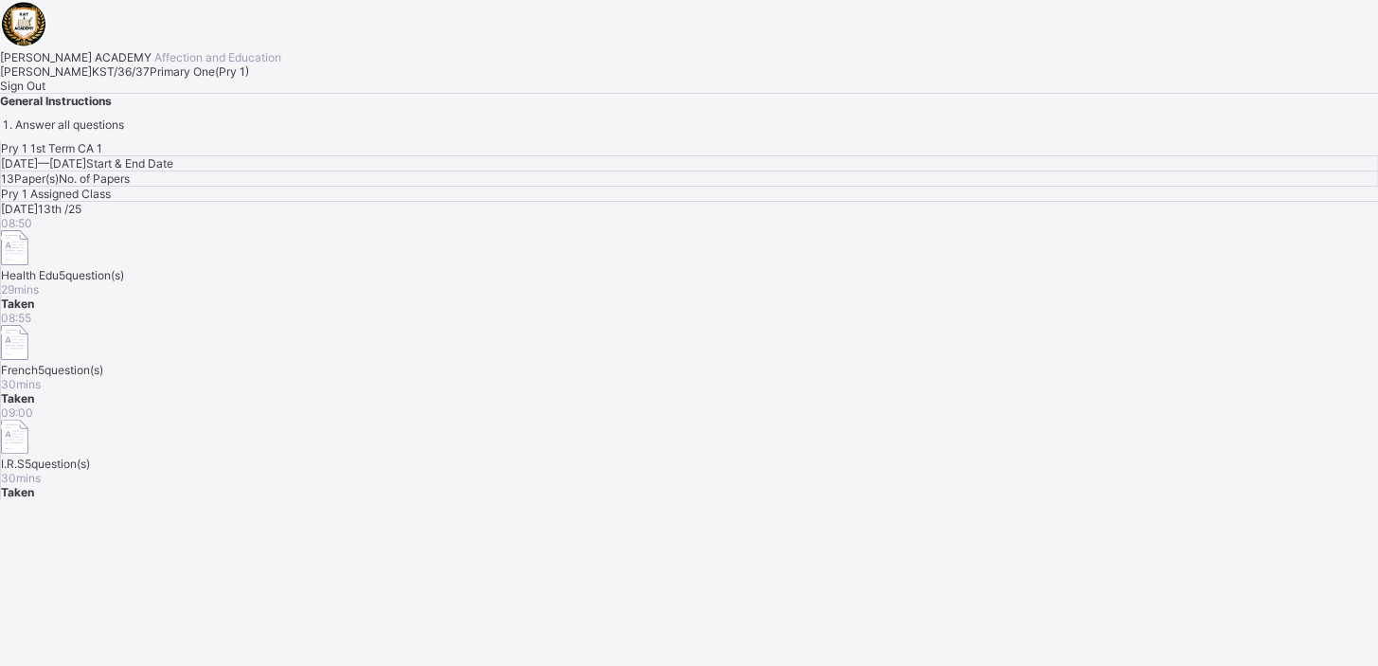
click at [45, 93] on span "Sign Out" at bounding box center [22, 86] width 45 height 14
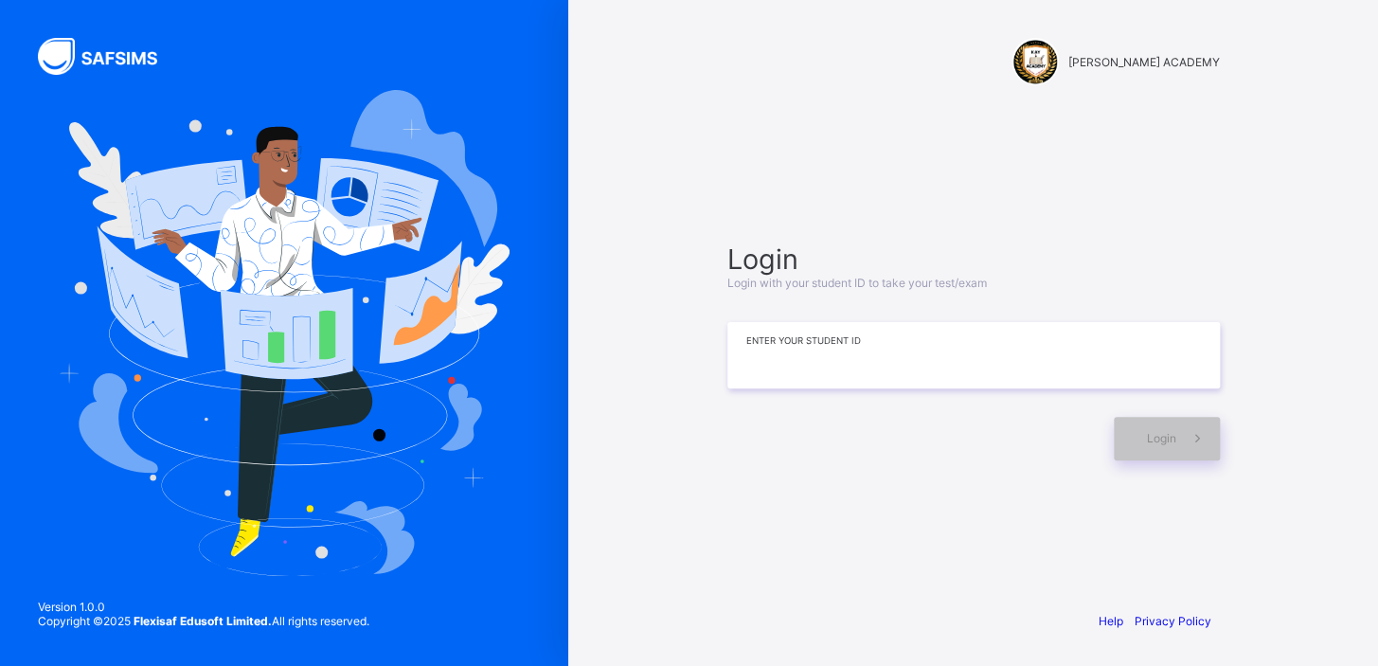
click at [766, 359] on input at bounding box center [973, 355] width 492 height 66
type input "**********"
click at [1148, 437] on span "Login" at bounding box center [1161, 438] width 29 height 14
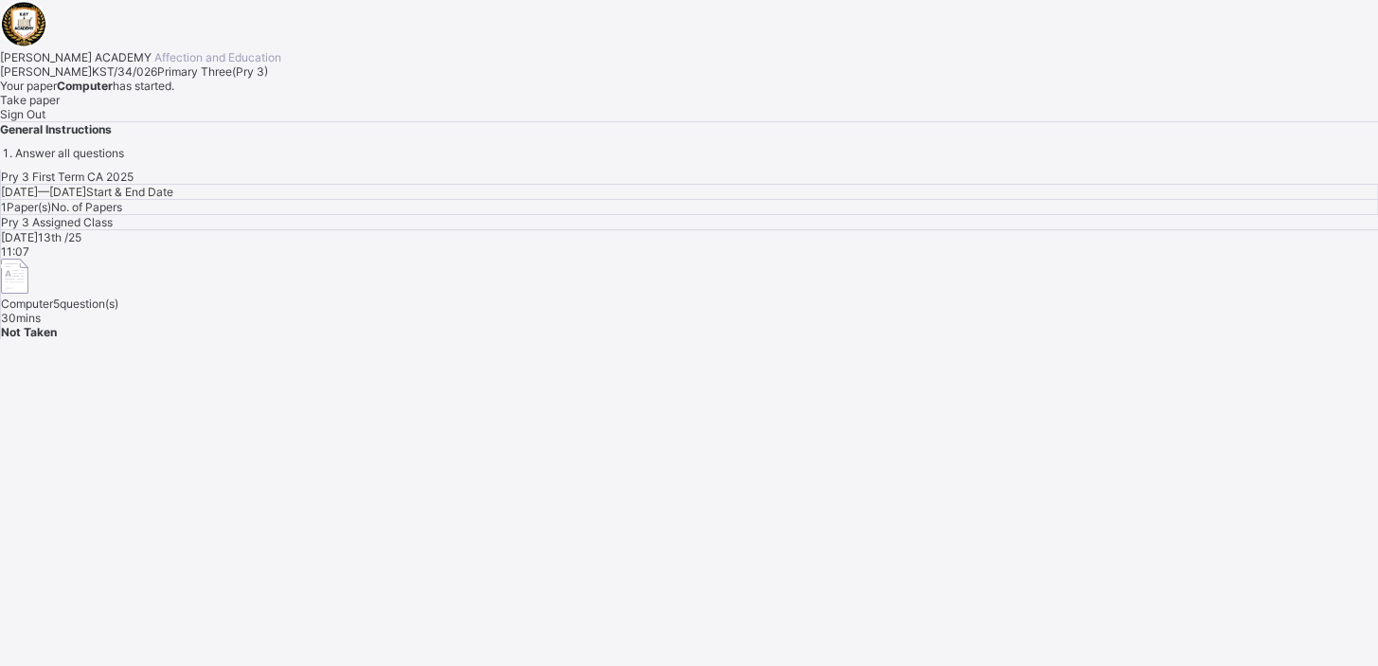
click at [242, 107] on div "Take paper" at bounding box center [689, 100] width 1378 height 14
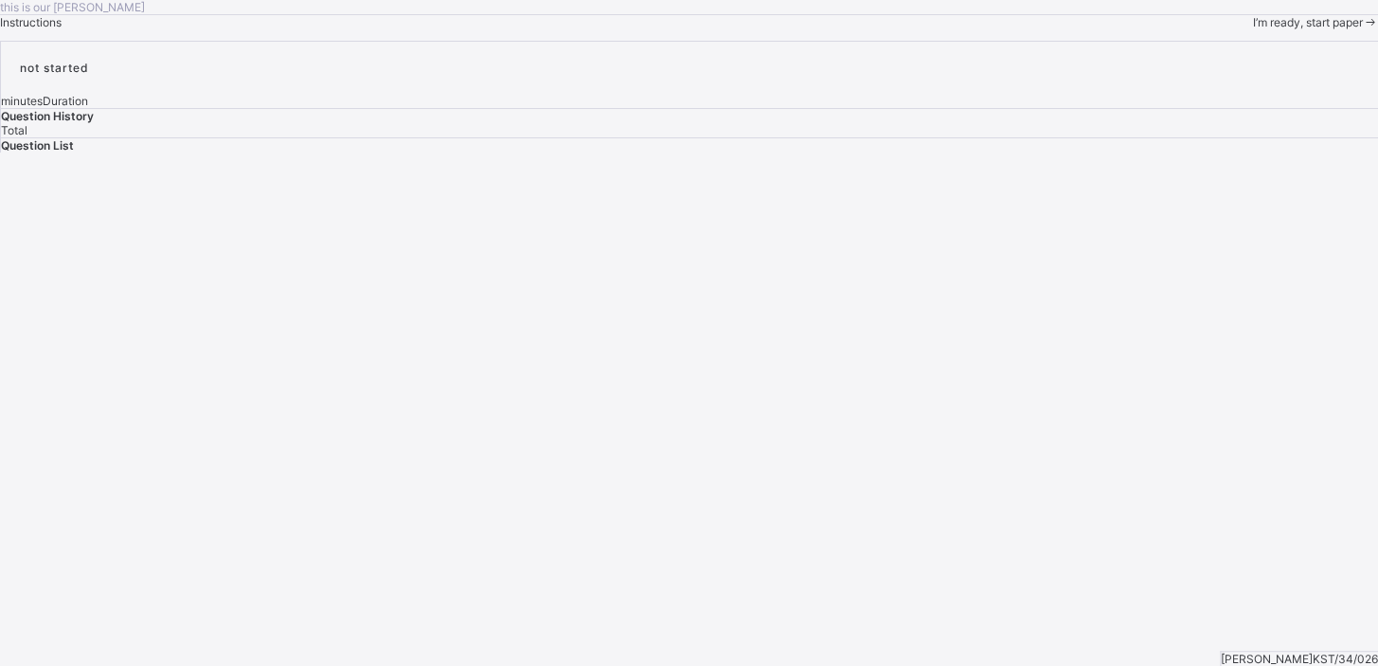
click at [1252, 29] on span "I’m ready, start paper" at bounding box center [1307, 22] width 110 height 14
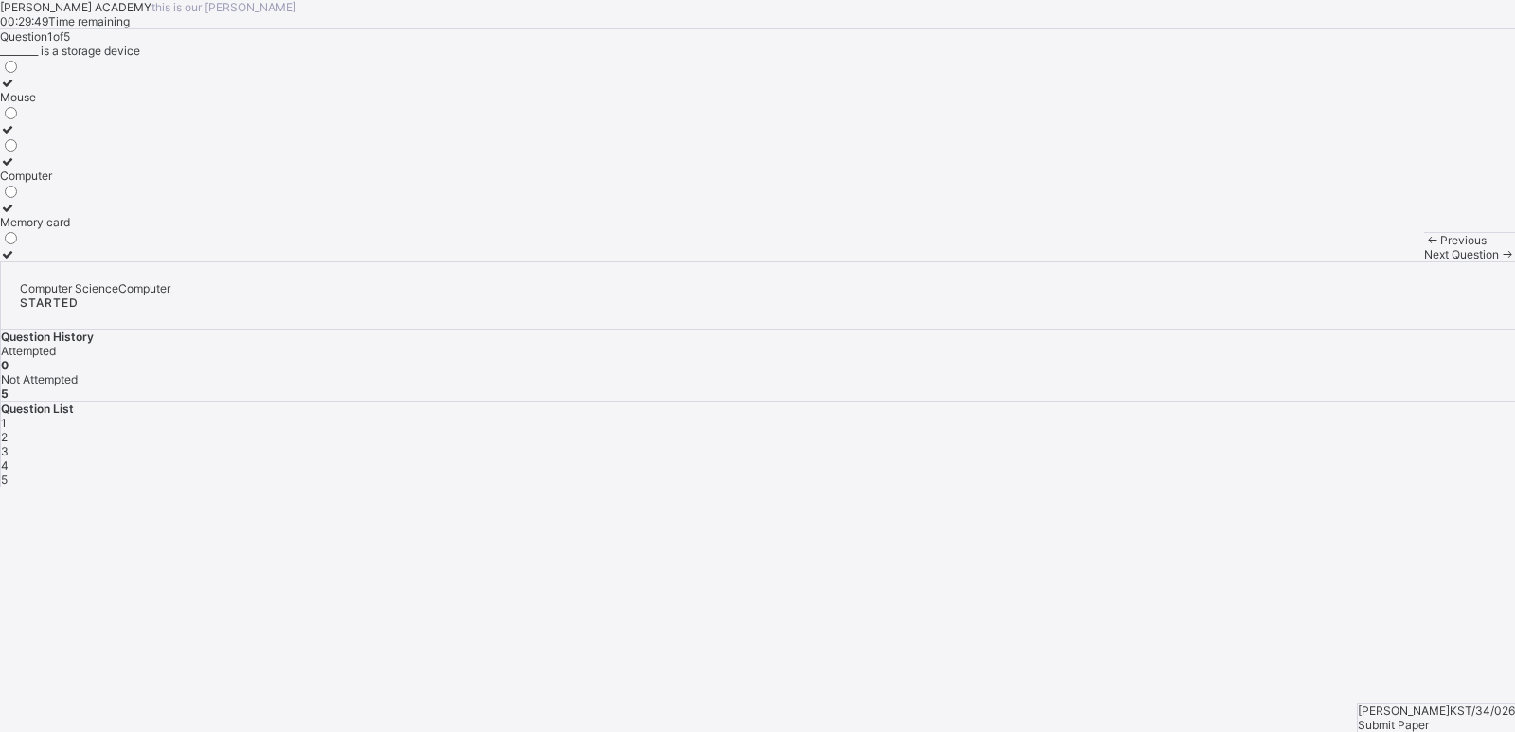
click at [70, 104] on label "Mouse" at bounding box center [35, 90] width 70 height 28
click at [1377, 261] on div "Next Question" at bounding box center [1469, 254] width 91 height 14
click at [52, 136] on label "Fingers" at bounding box center [26, 122] width 52 height 28
click at [1377, 261] on div "Next Question" at bounding box center [1469, 254] width 91 height 14
click at [51, 104] on label "Keyboard" at bounding box center [25, 90] width 51 height 28
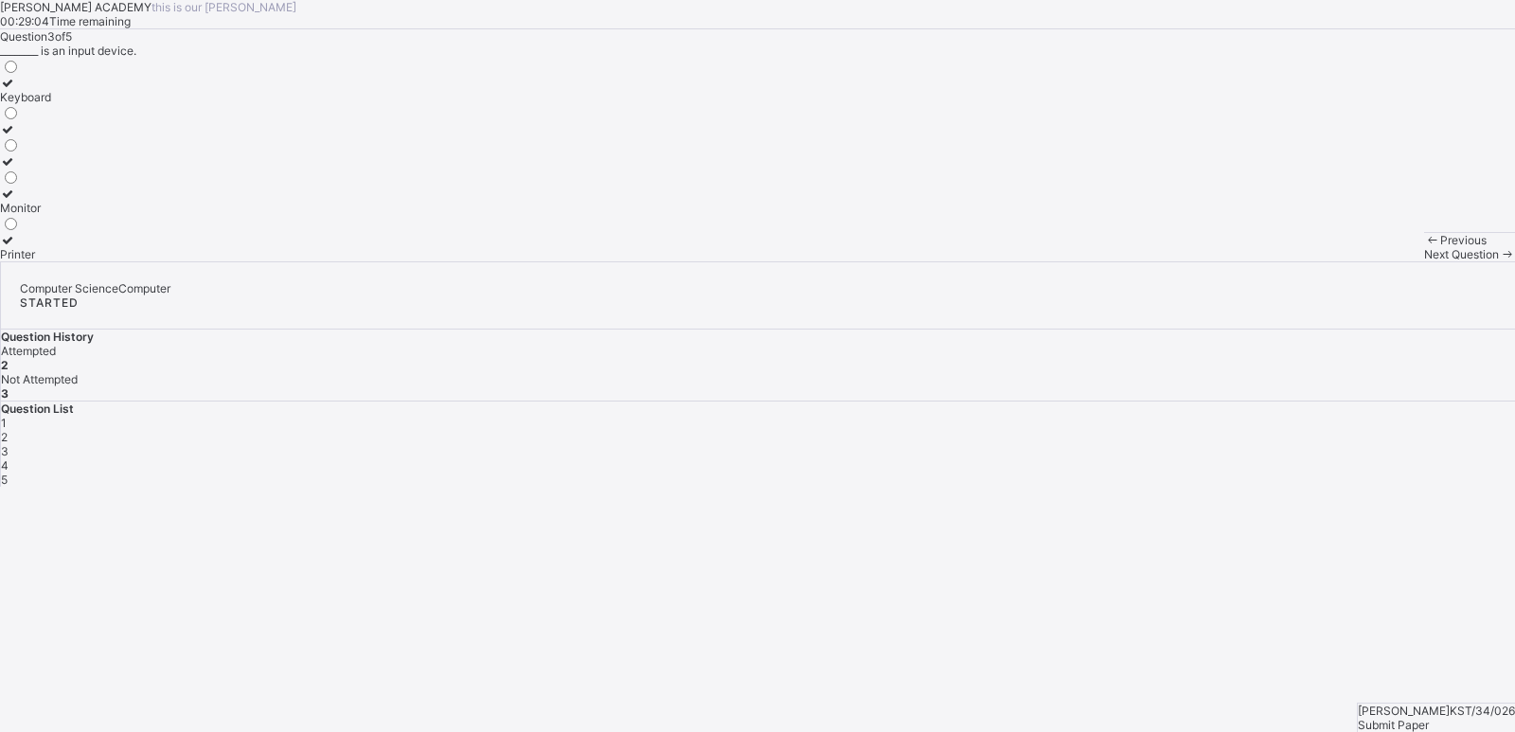
click at [1377, 261] on icon at bounding box center [1507, 254] width 16 height 14
click at [1377, 261] on div "Next Question" at bounding box center [1469, 254] width 91 height 14
click at [81, 183] on label "Storage device" at bounding box center [40, 168] width 81 height 28
click at [1377, 261] on div "Next Question" at bounding box center [1469, 254] width 91 height 14
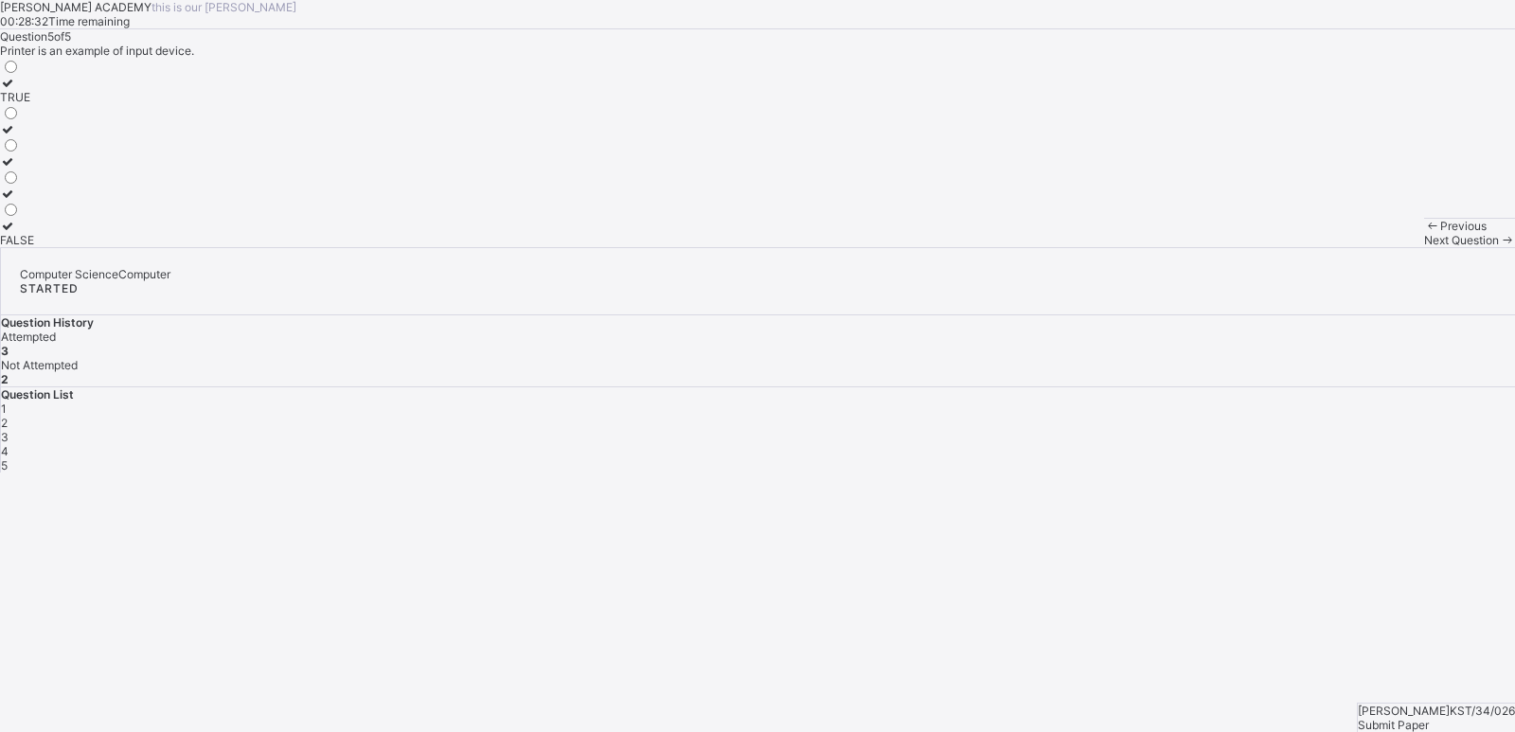
click at [34, 104] on label "TRUE" at bounding box center [17, 90] width 34 height 28
click at [1377, 233] on span "Previous" at bounding box center [1464, 226] width 46 height 14
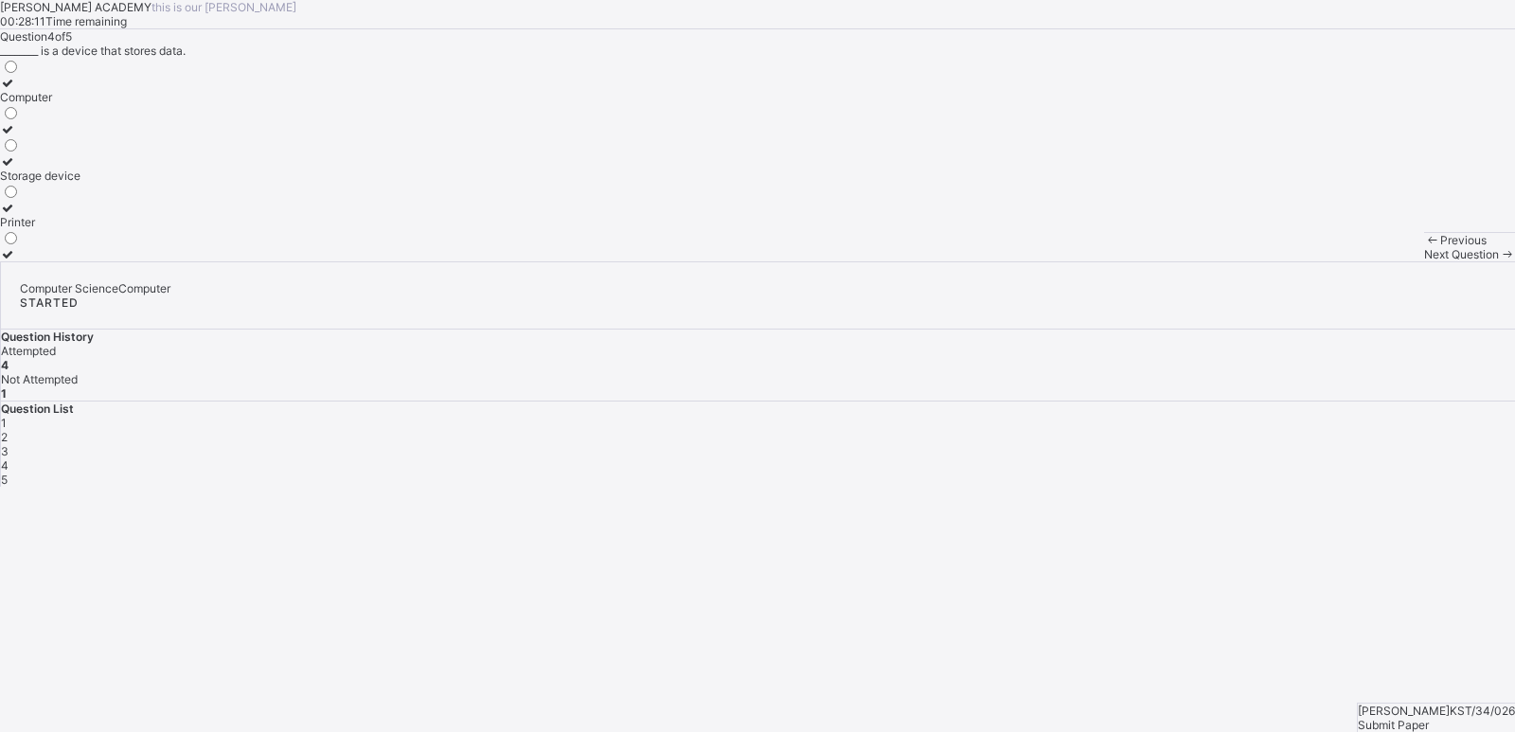
click at [81, 183] on label "Storage device" at bounding box center [40, 168] width 81 height 28
click at [1377, 261] on span "Next Question" at bounding box center [1461, 254] width 75 height 14
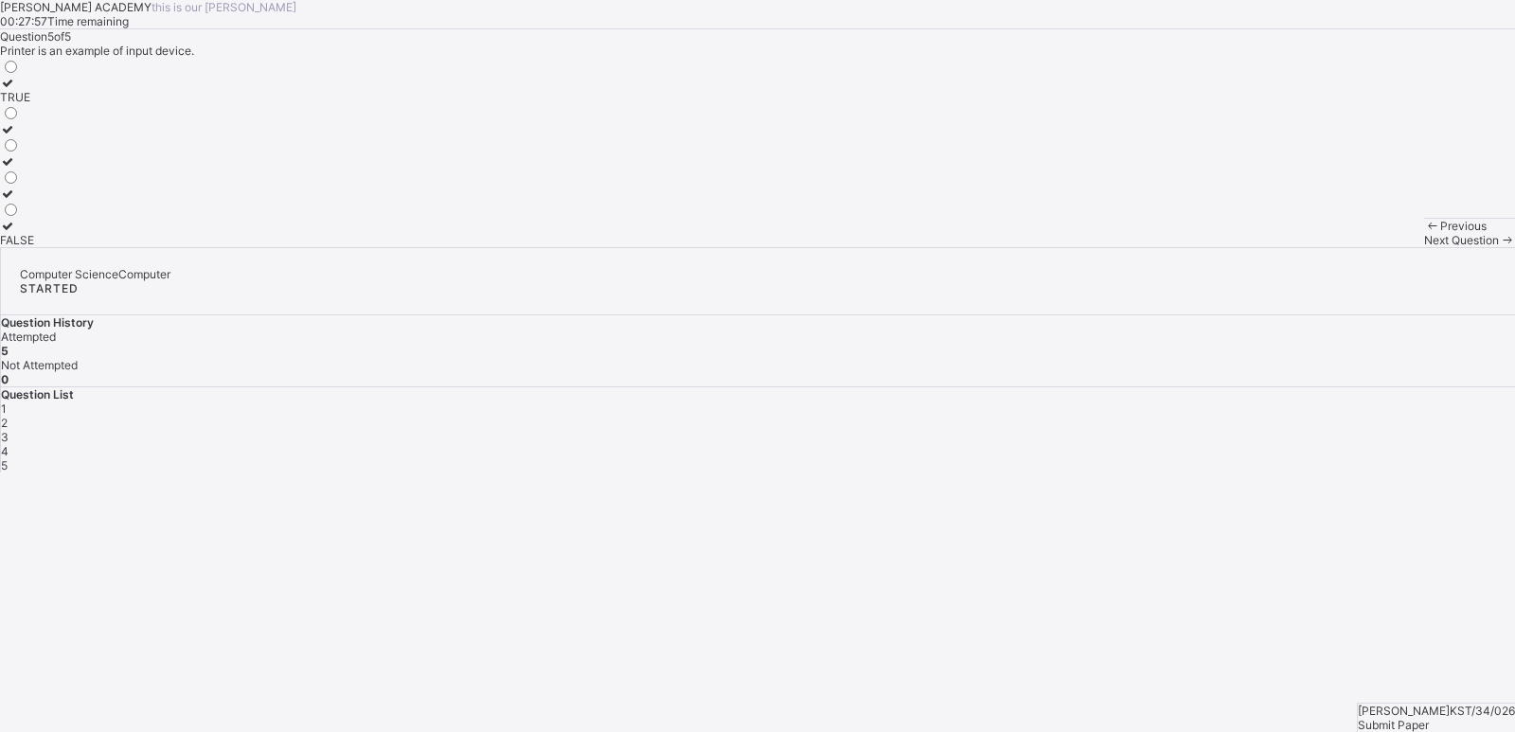
click at [34, 104] on label "TRUE" at bounding box center [17, 90] width 34 height 28
click at [1377, 665] on div "Submit Paper" at bounding box center [1436, 725] width 157 height 14
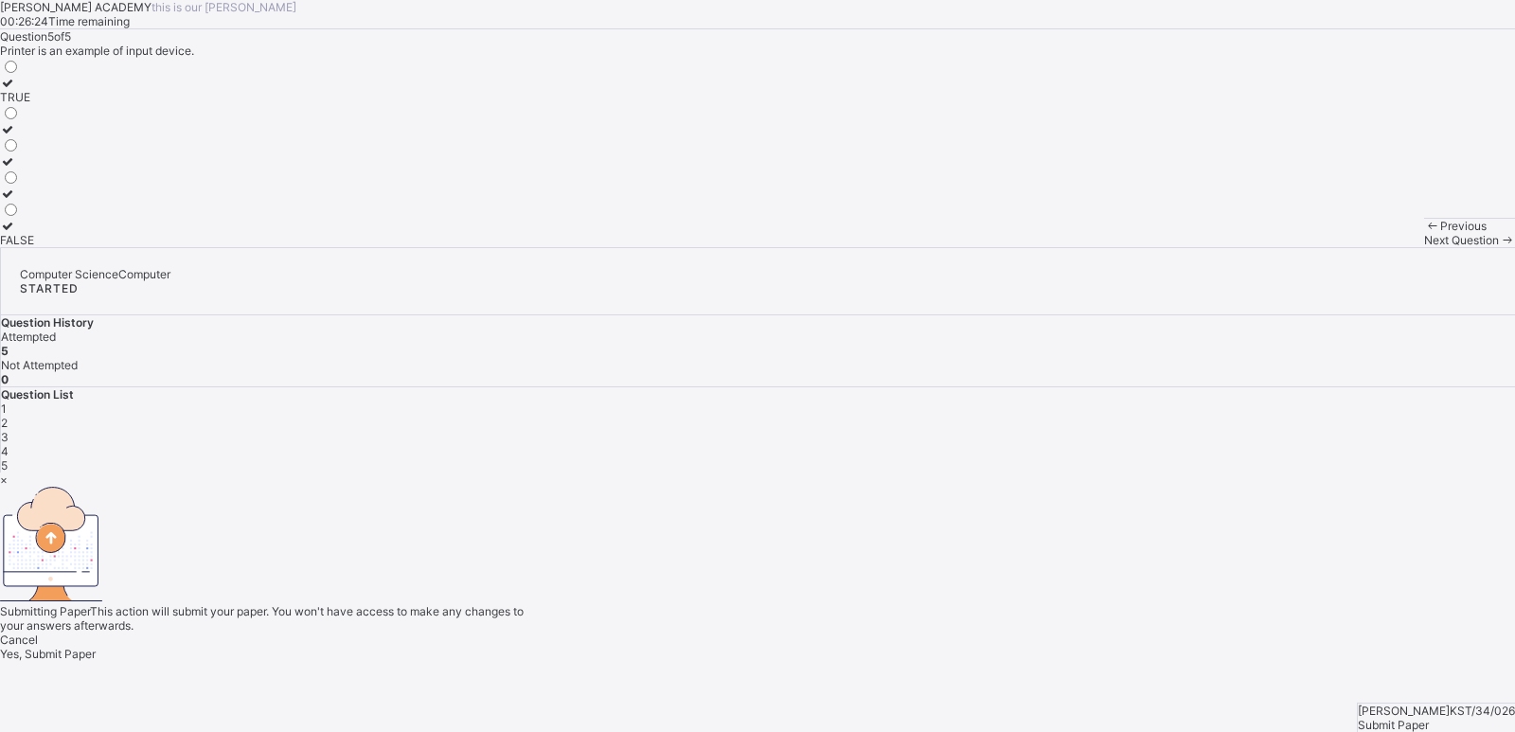
click at [96, 647] on span "Yes, Submit Paper" at bounding box center [48, 654] width 96 height 14
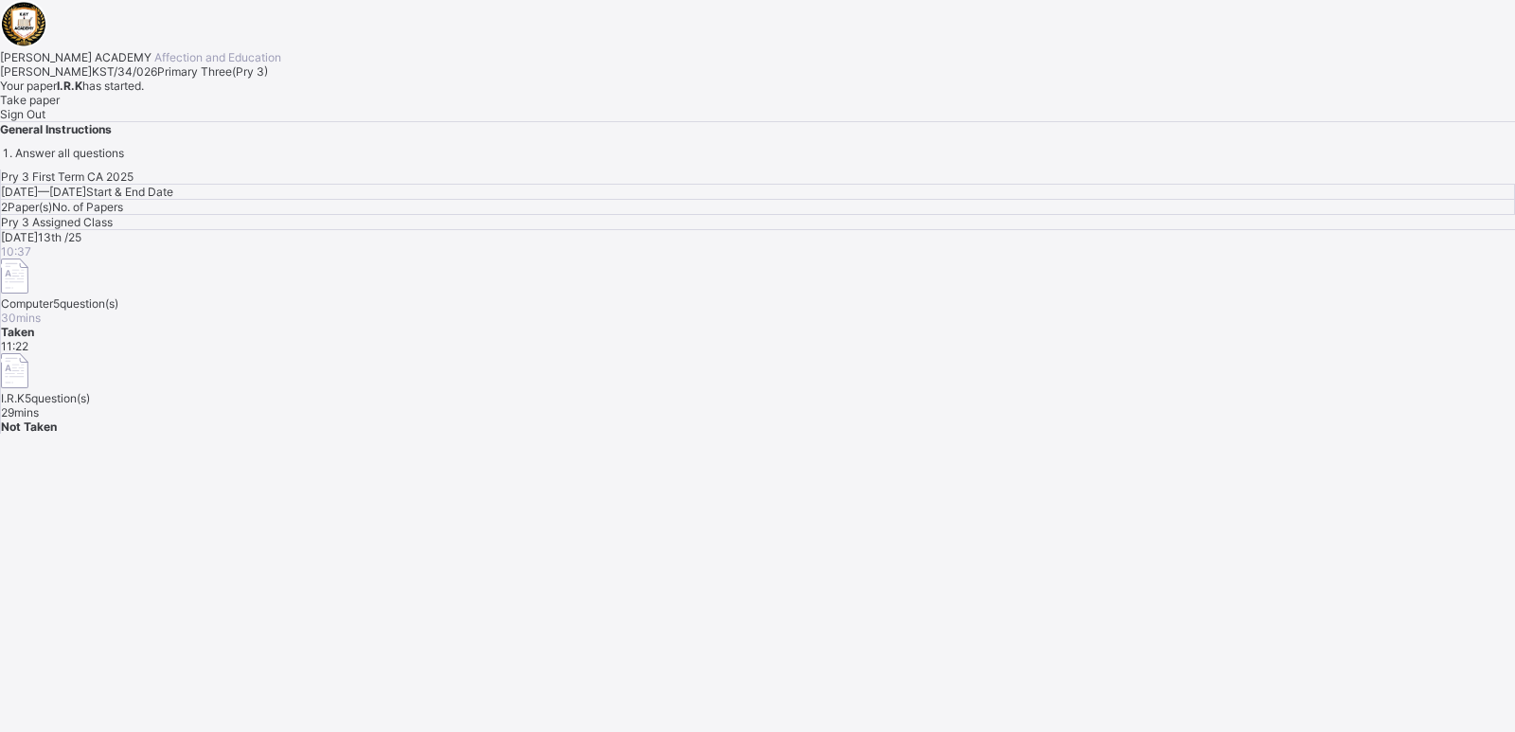
click at [60, 107] on span "Take paper" at bounding box center [30, 100] width 60 height 14
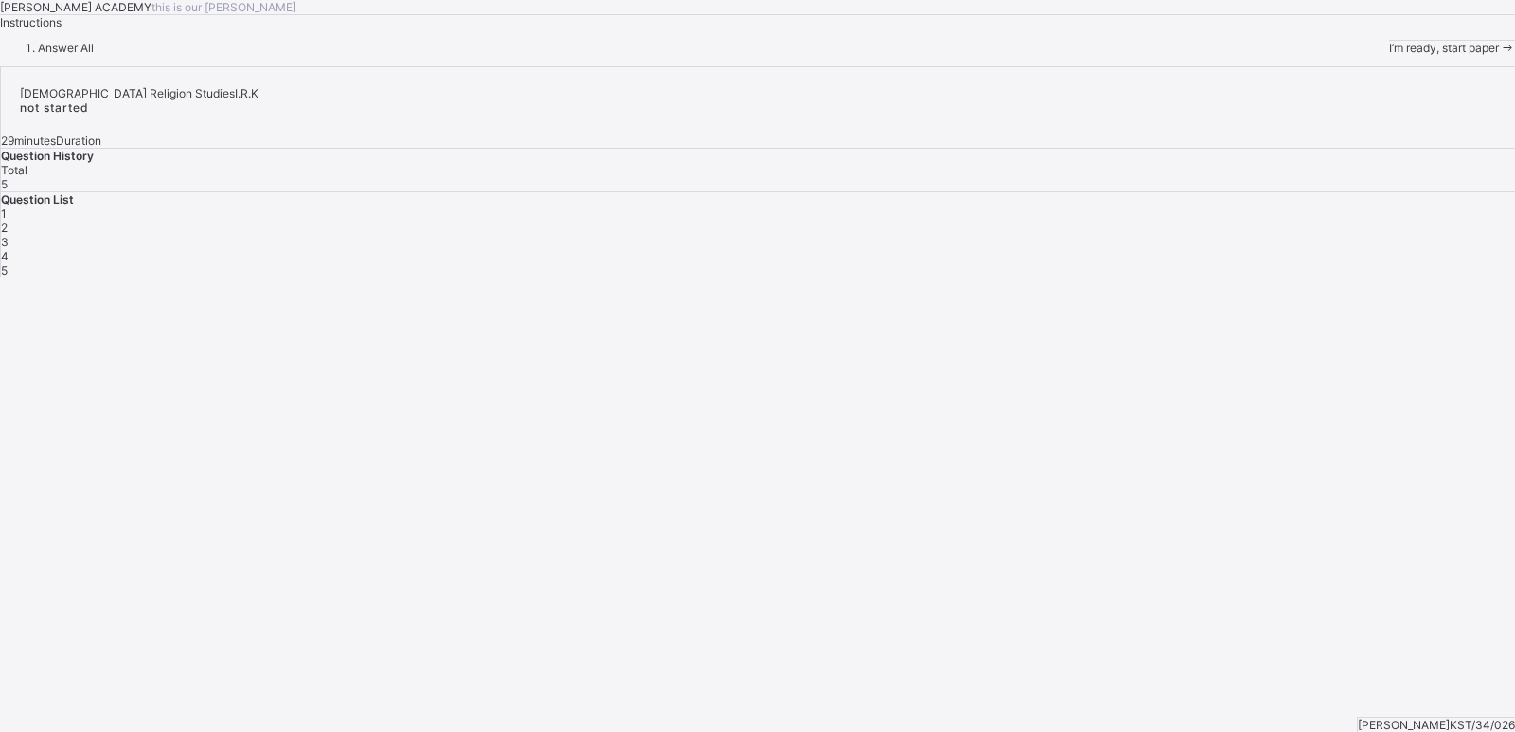
click at [1377, 55] on span "I’m ready, start paper" at bounding box center [1444, 48] width 110 height 14
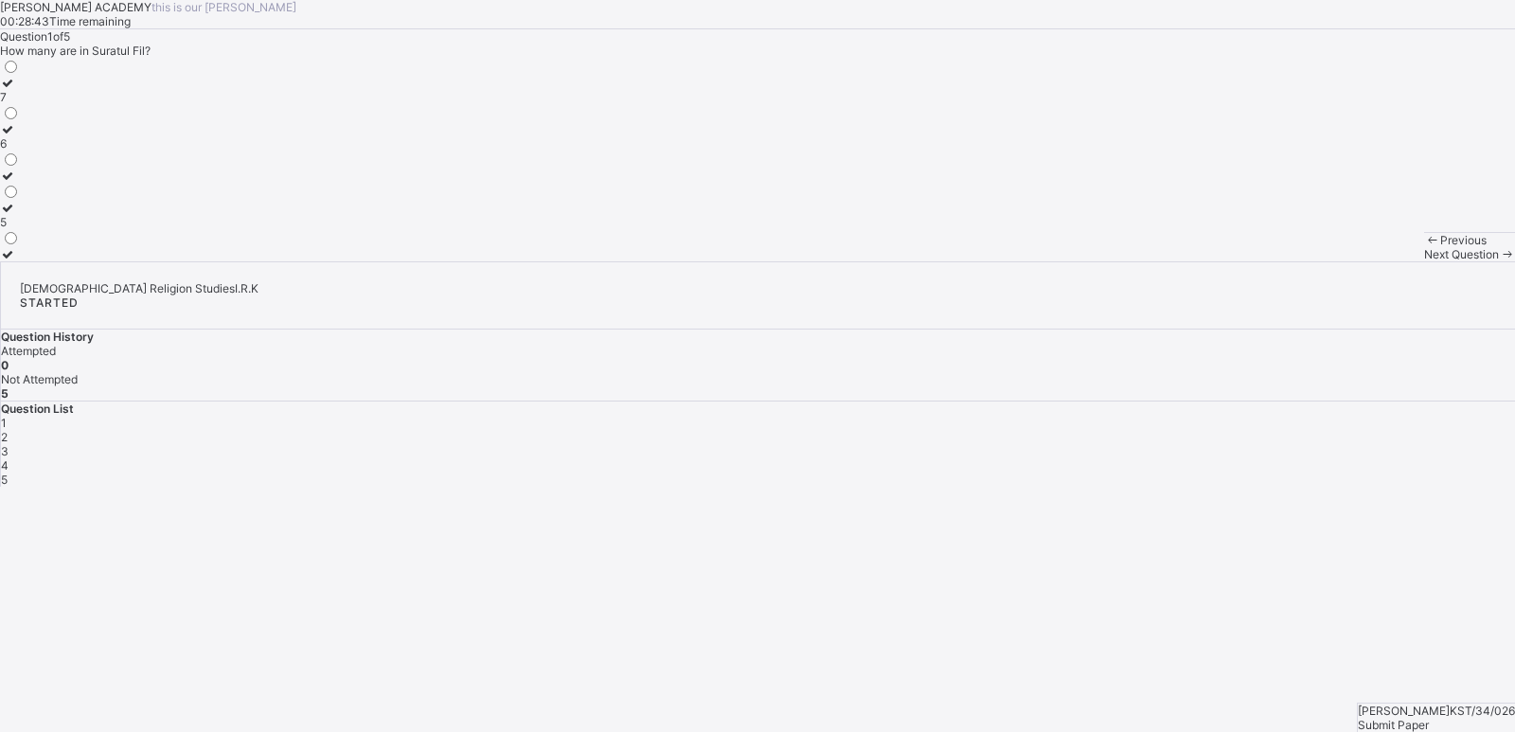
click at [20, 229] on label "5" at bounding box center [10, 215] width 20 height 28
click at [1377, 261] on span "Next Question" at bounding box center [1461, 254] width 75 height 14
click at [41, 104] on label "Israfil" at bounding box center [20, 90] width 41 height 28
click at [1377, 261] on span "Next Question" at bounding box center [1461, 254] width 75 height 14
click at [1377, 261] on div "Previous Next Question" at bounding box center [1469, 246] width 91 height 29
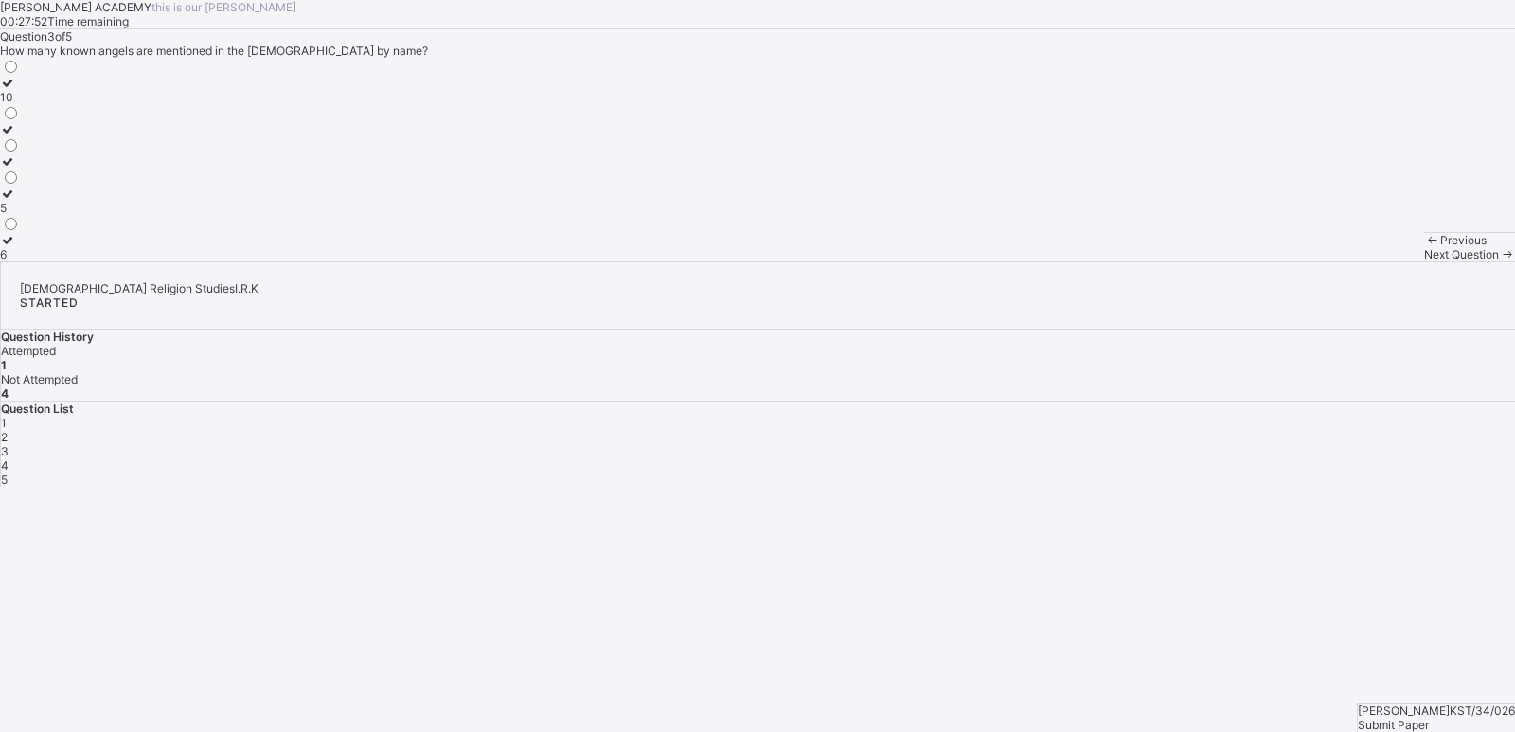
click at [1377, 261] on div "Previous Next Question" at bounding box center [1469, 246] width 91 height 29
click at [1377, 247] on div "Previous" at bounding box center [1469, 240] width 91 height 14
click at [1377, 261] on span "Next Question" at bounding box center [1461, 254] width 75 height 14
drag, startPoint x: 962, startPoint y: 699, endPoint x: 860, endPoint y: 646, distance: 115.2
click at [860, 261] on div "KAY ACADEMY this is our motton 00:27:23 Time remaining Question 3 of 5 How many…" at bounding box center [757, 130] width 1515 height 261
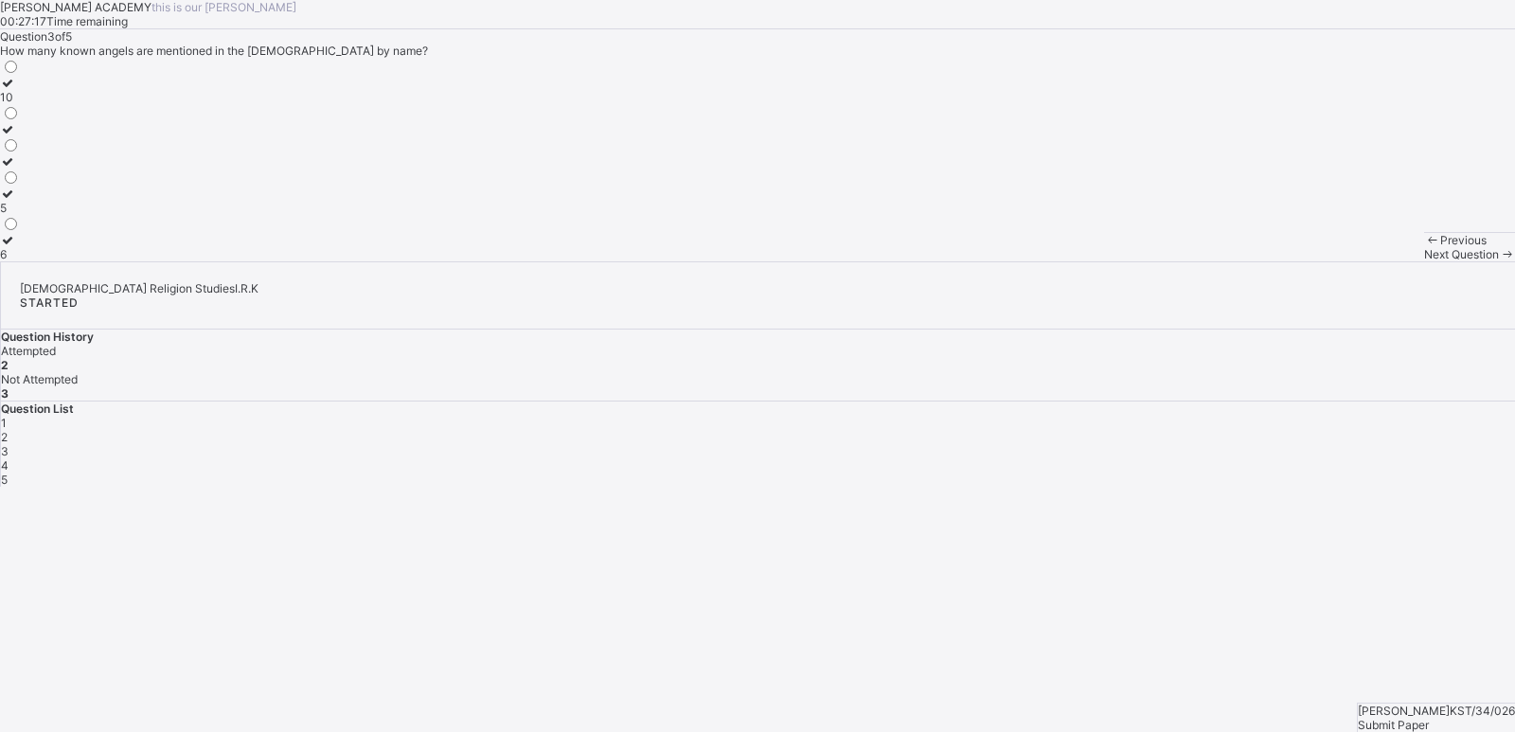
click at [20, 104] on label "10" at bounding box center [10, 90] width 20 height 28
click at [1377, 261] on icon at bounding box center [1507, 254] width 16 height 14
click at [199, 151] on label "worshipping them" at bounding box center [99, 136] width 199 height 28
click at [1377, 261] on span "Next Question" at bounding box center [1461, 254] width 75 height 14
click at [1377, 247] on span at bounding box center [1432, 240] width 16 height 14
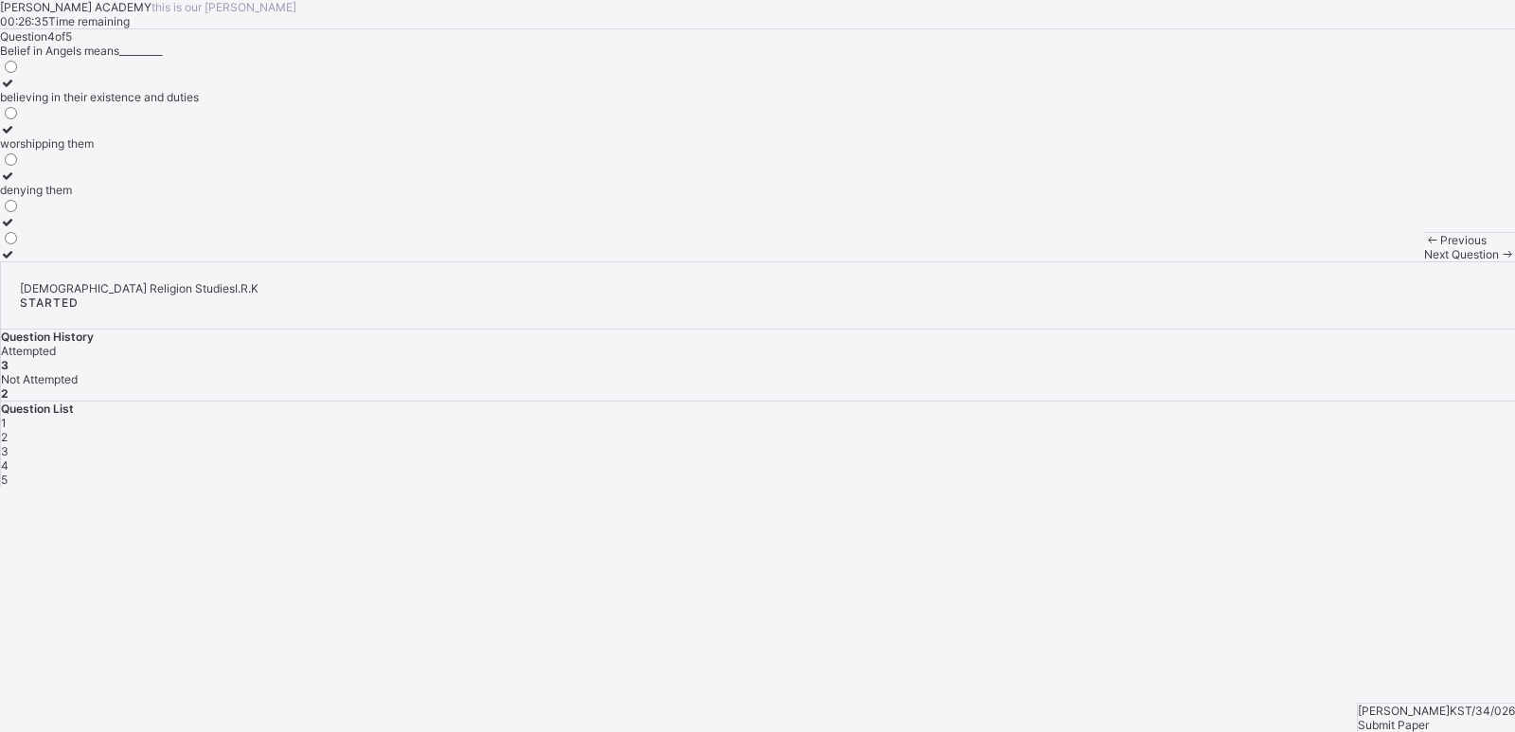
click at [189, 151] on div "worshipping them" at bounding box center [99, 143] width 199 height 14
click at [1377, 261] on icon at bounding box center [1507, 254] width 16 height 14
click at [92, 104] on label "Angel Jibril" at bounding box center [46, 90] width 92 height 28
click at [1377, 665] on span "Submit Paper" at bounding box center [1393, 725] width 71 height 14
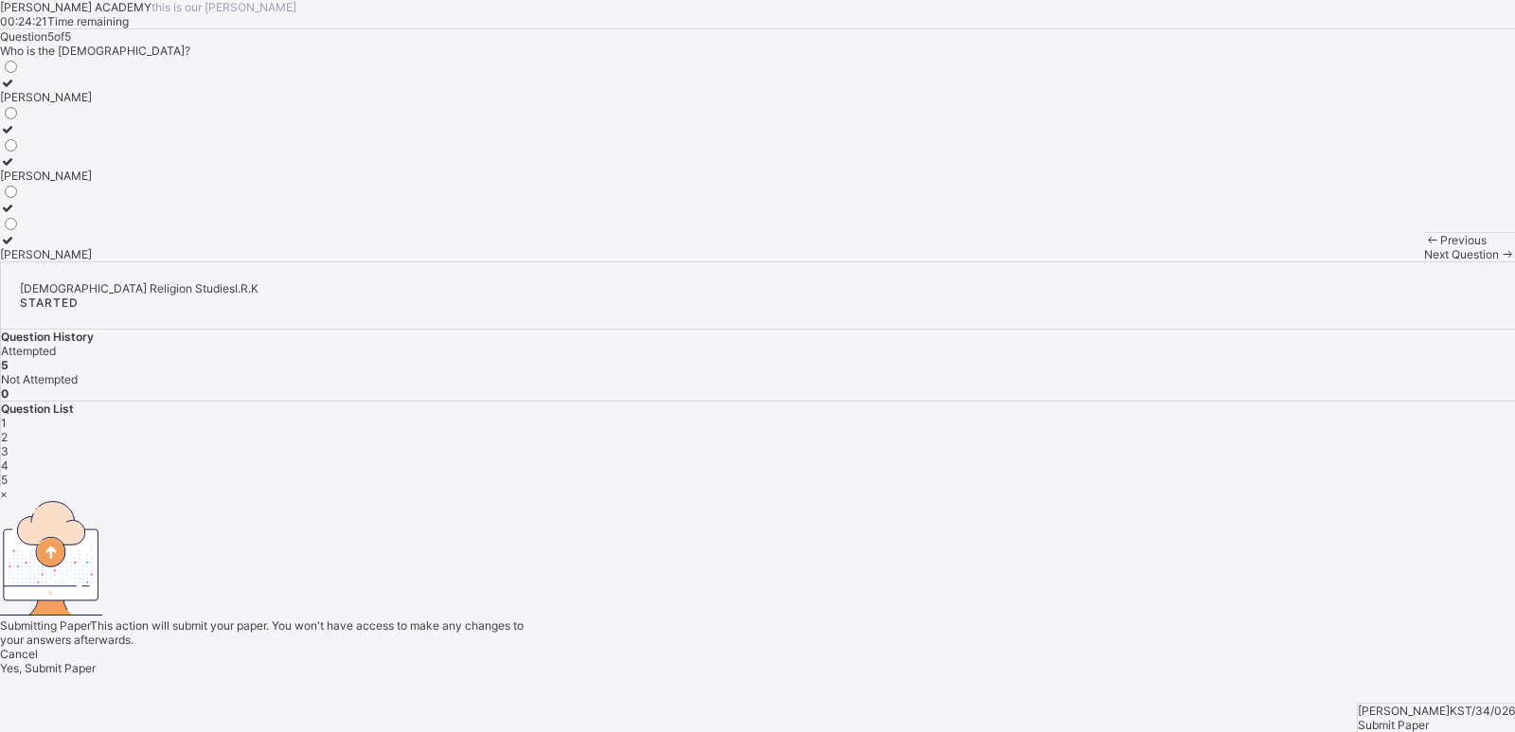
click at [96, 661] on span "Yes, Submit Paper" at bounding box center [48, 668] width 96 height 14
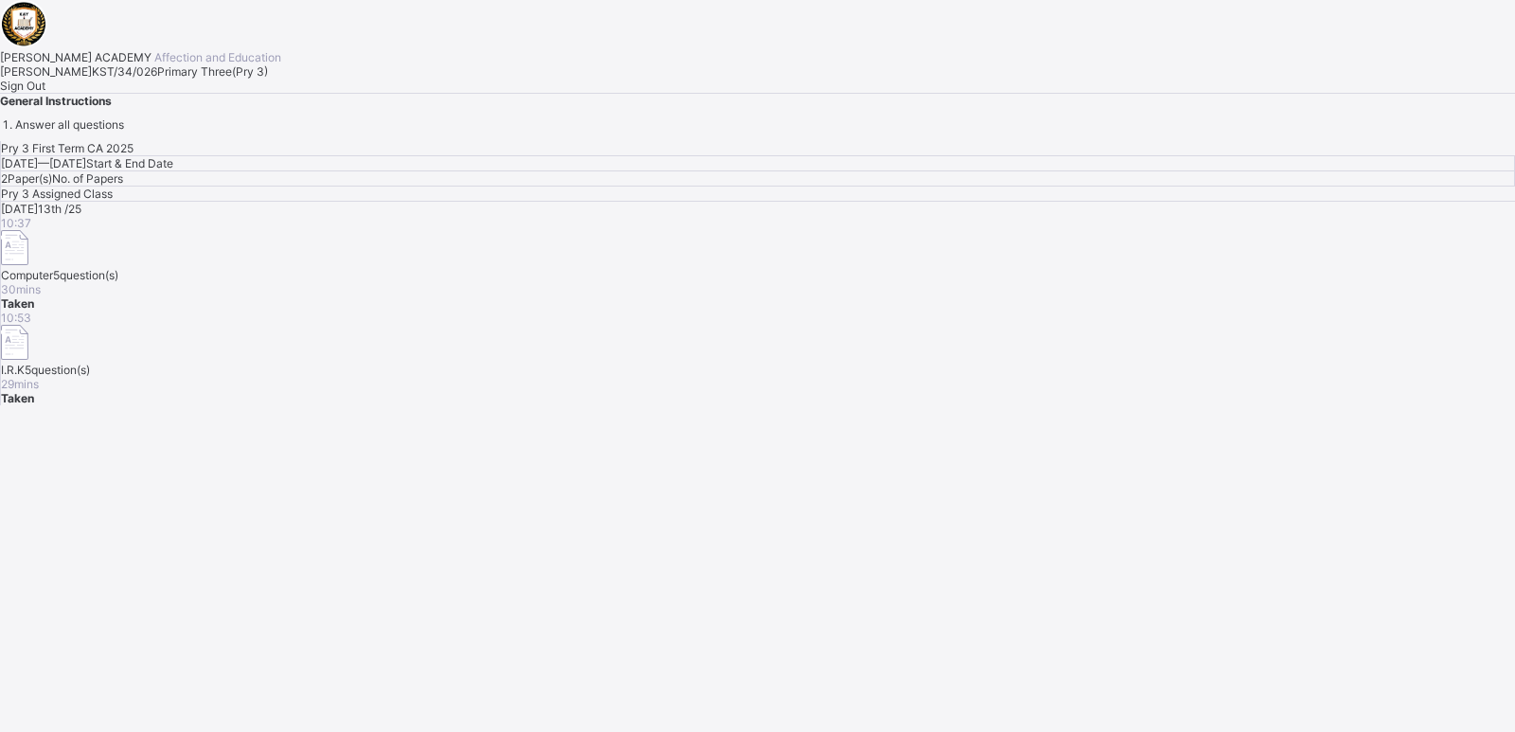
click at [45, 93] on span "Sign Out" at bounding box center [22, 86] width 45 height 14
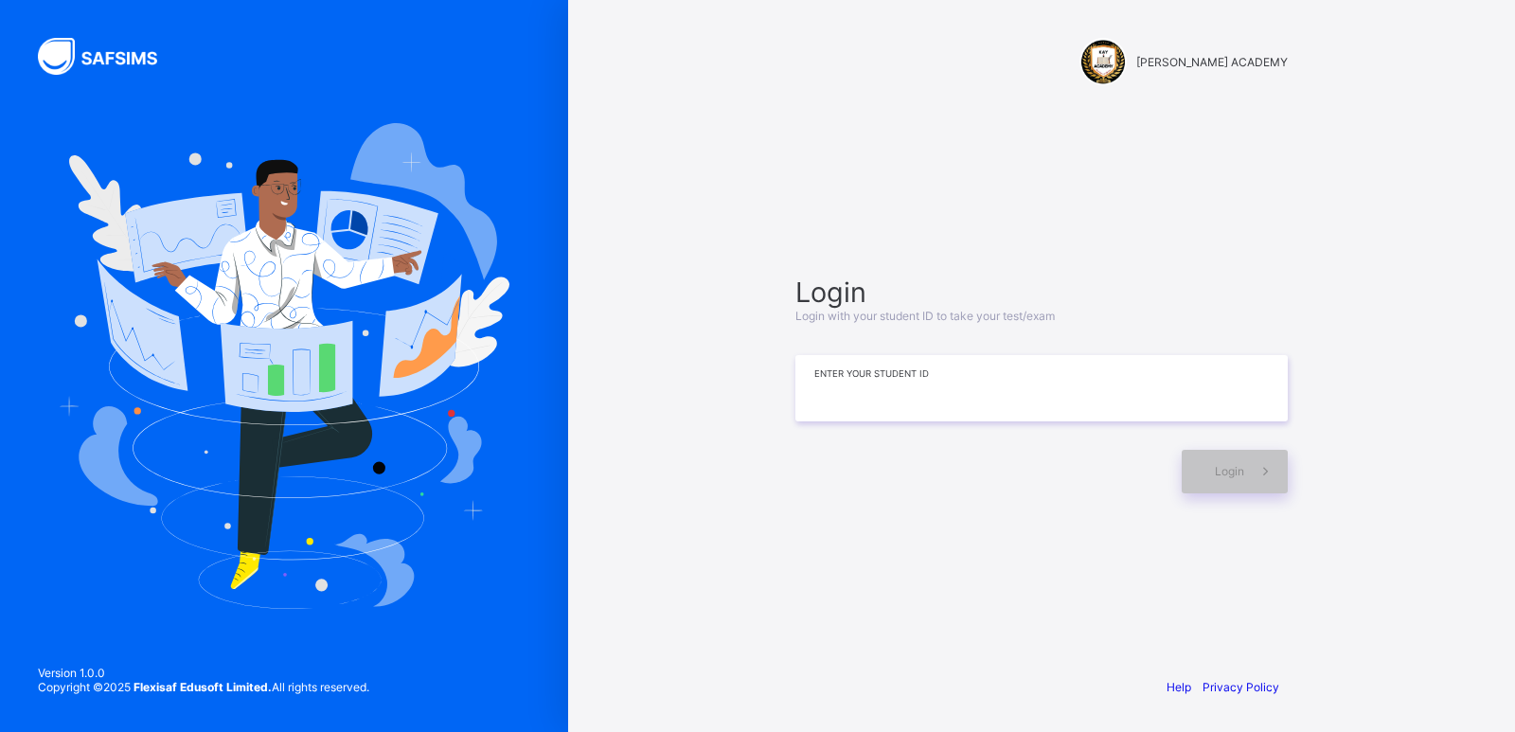
click at [911, 385] on input at bounding box center [1042, 388] width 492 height 66
type input "**********"
click at [1195, 478] on div "Login" at bounding box center [1235, 472] width 106 height 44
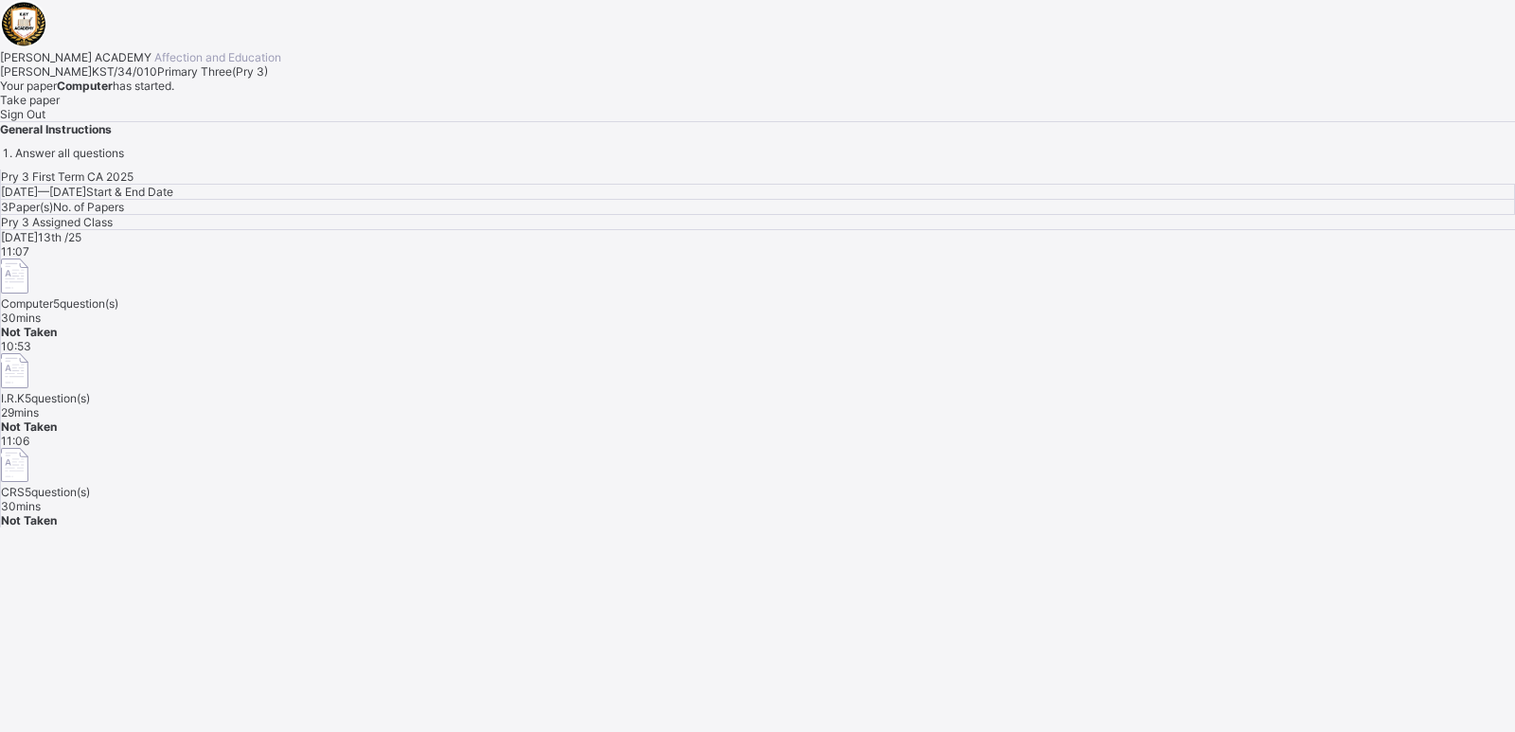
click at [222, 107] on div "Take paper" at bounding box center [757, 100] width 1515 height 14
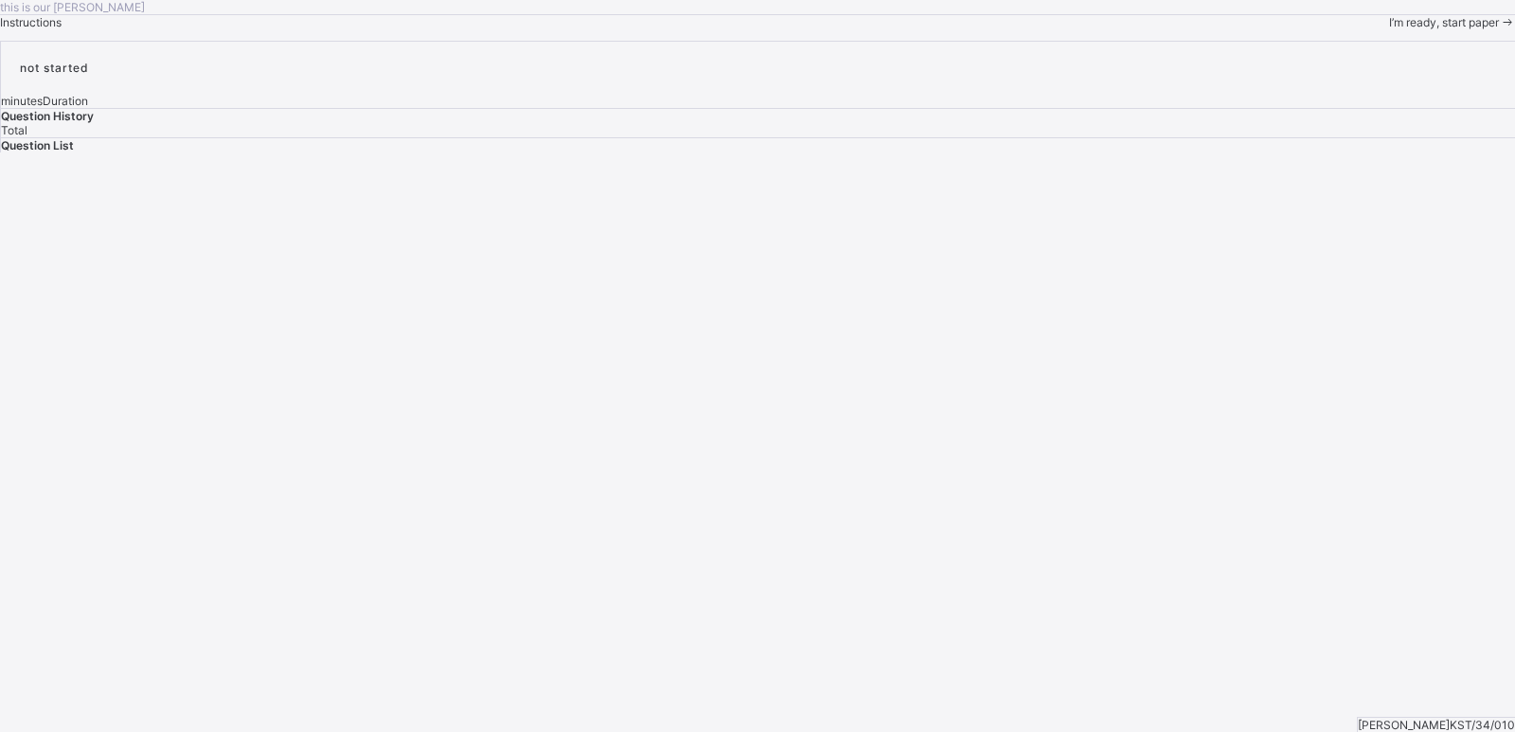
click at [1377, 29] on span "I’m ready, start paper" at bounding box center [1444, 22] width 110 height 14
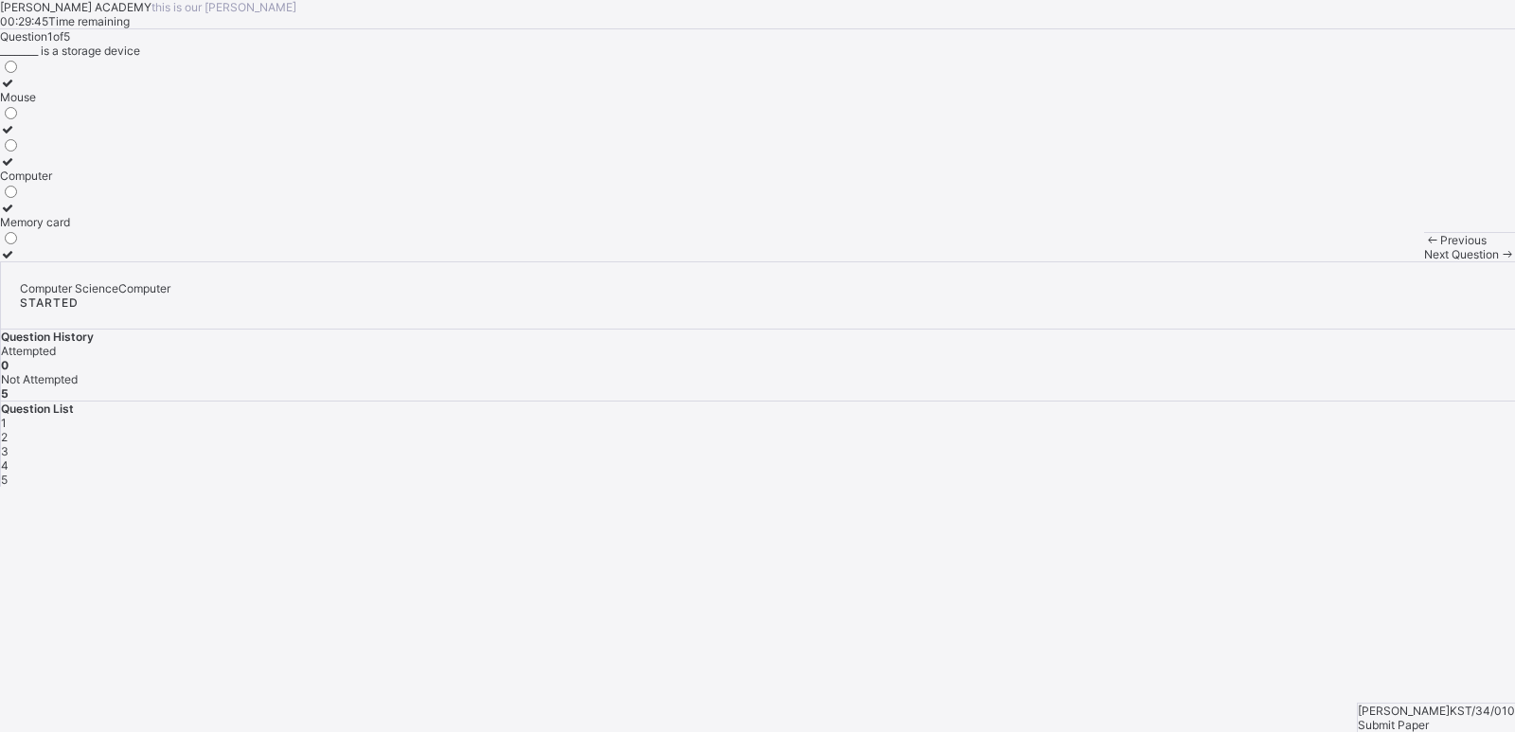
click at [70, 104] on div "Mouse" at bounding box center [35, 97] width 70 height 14
click at [1377, 261] on span "Next Question" at bounding box center [1461, 254] width 75 height 14
click at [52, 136] on label "Fingers" at bounding box center [26, 122] width 52 height 28
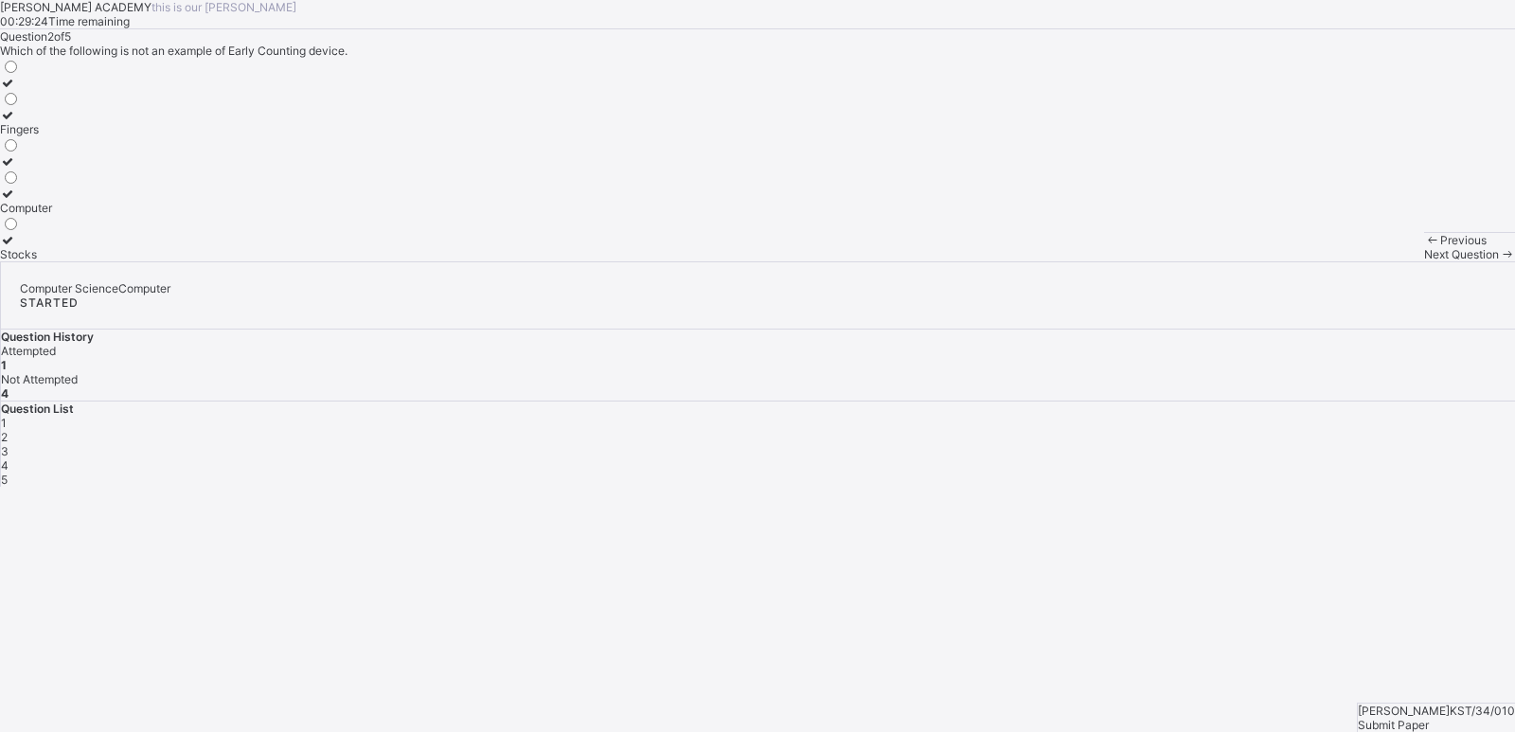
click at [1377, 261] on span at bounding box center [1507, 254] width 16 height 14
click at [51, 215] on label "Monitor" at bounding box center [25, 201] width 51 height 28
click at [1377, 261] on span "Next Question" at bounding box center [1461, 254] width 75 height 14
click at [81, 183] on label "Storage device" at bounding box center [40, 168] width 81 height 28
click at [1377, 261] on span "Next Question" at bounding box center [1461, 254] width 75 height 14
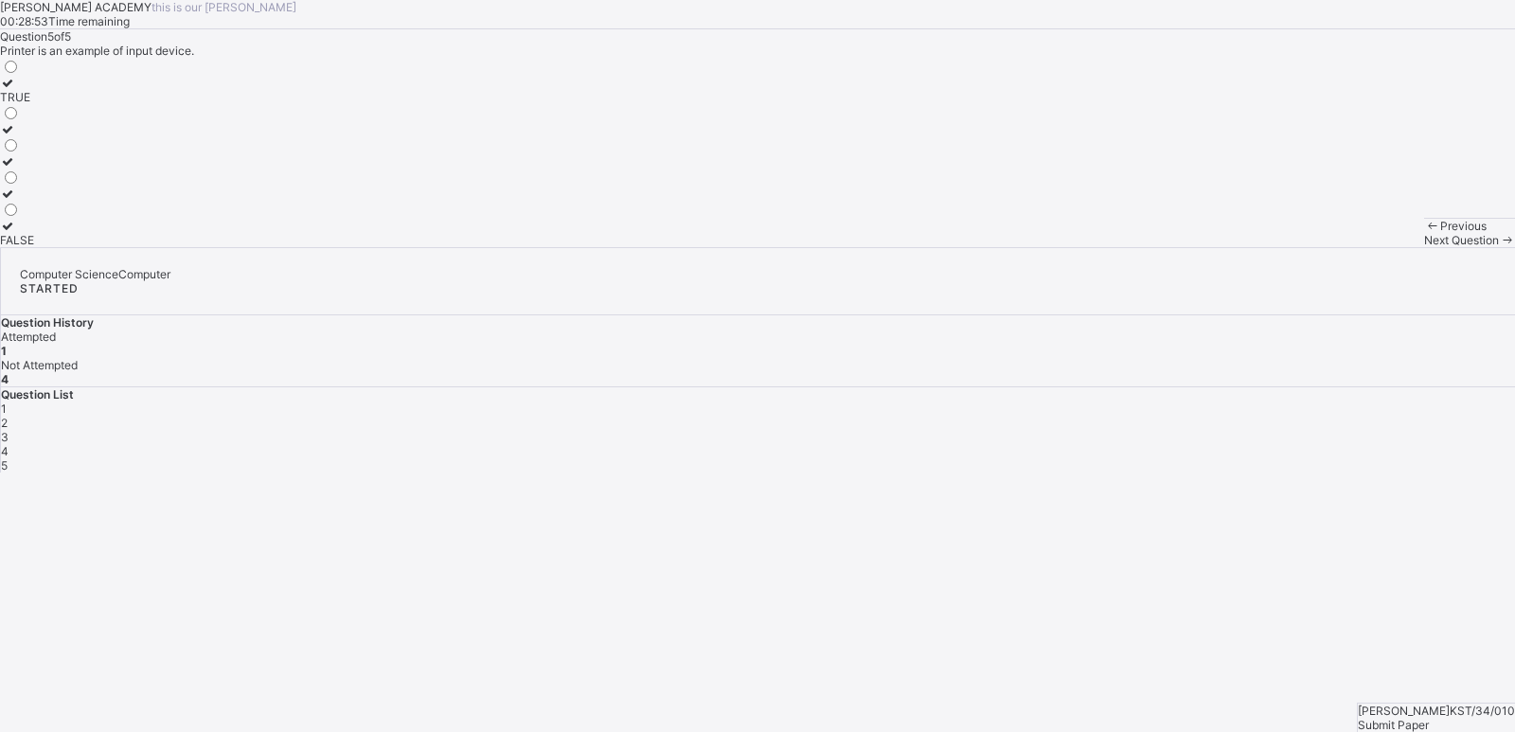
click at [34, 104] on label "TRUE" at bounding box center [17, 90] width 34 height 28
click at [34, 247] on div "FALSE" at bounding box center [17, 240] width 34 height 14
click at [1377, 247] on span "Next Question" at bounding box center [1461, 240] width 75 height 14
click at [1275, 430] on div "3" at bounding box center [758, 437] width 1514 height 14
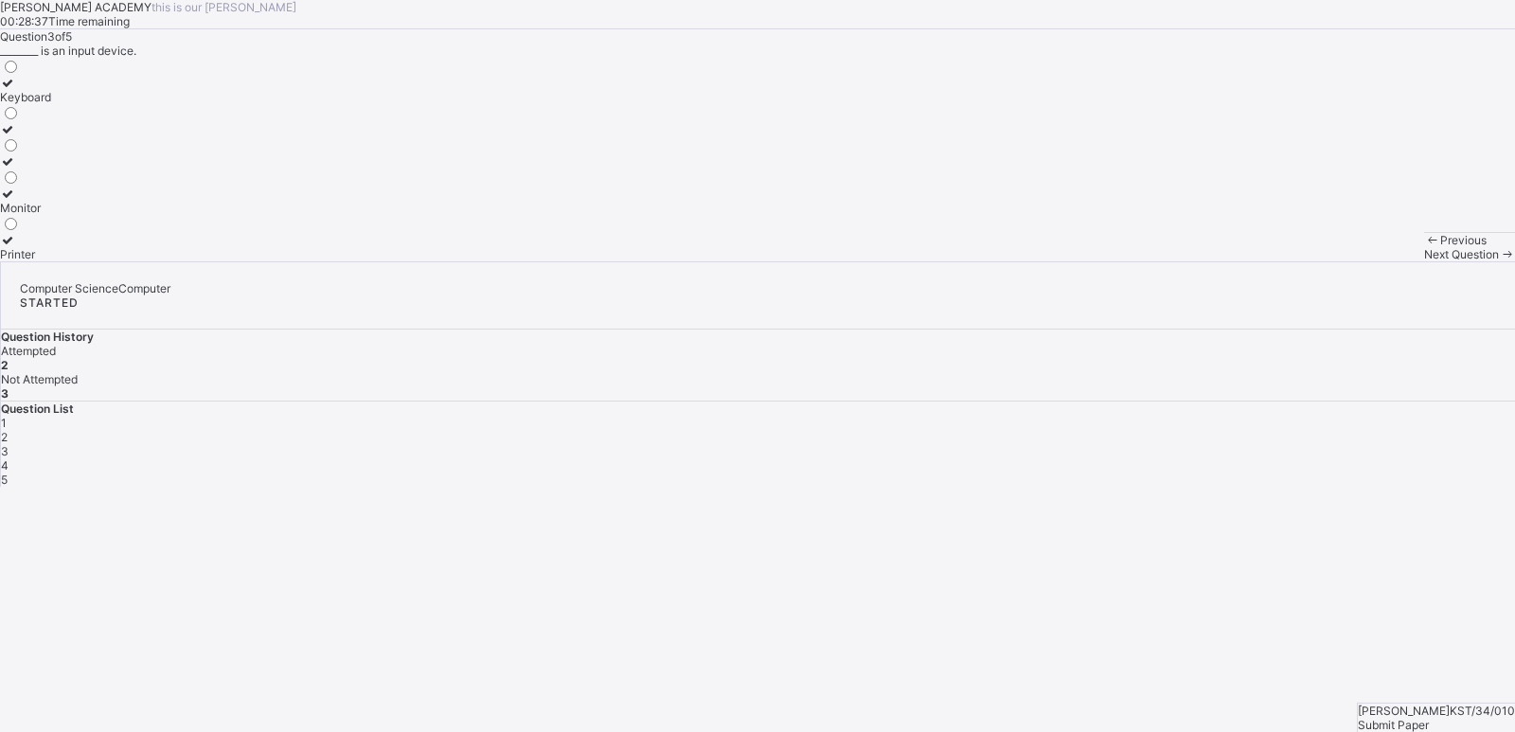
click at [1086, 261] on div "KAY ACADEMY this is our motton 00:28:37 Time remaining Question 3 of 5 ________…" at bounding box center [757, 130] width 1515 height 261
click at [51, 104] on label "Keyboard" at bounding box center [25, 90] width 51 height 28
click at [1377, 261] on div "Next Question" at bounding box center [1469, 254] width 91 height 14
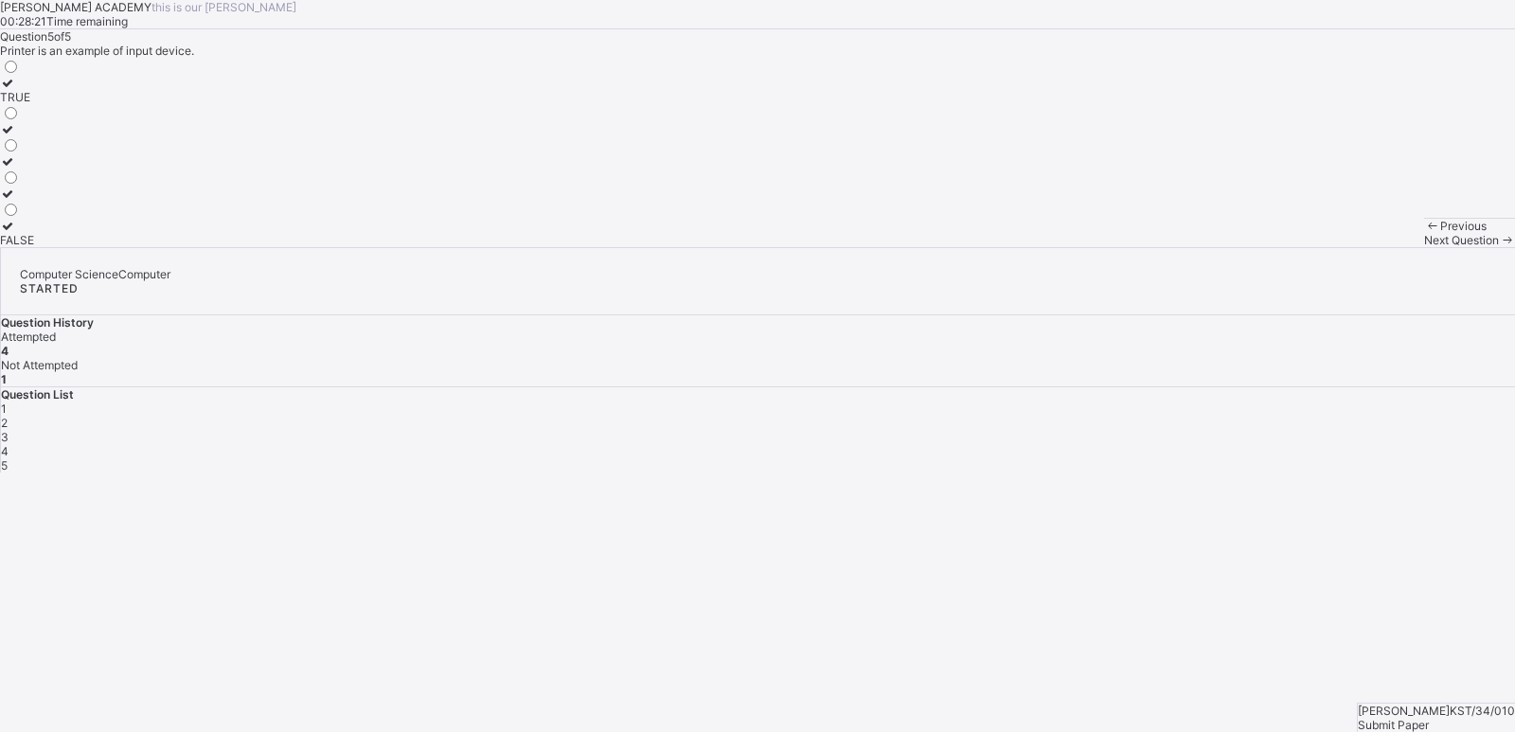
click at [34, 104] on label "TRUE" at bounding box center [17, 90] width 34 height 28
click at [34, 247] on div "FALSE" at bounding box center [17, 240] width 34 height 14
click at [1364, 458] on div "5" at bounding box center [758, 465] width 1514 height 14
click at [1377, 665] on span "Submit Paper" at bounding box center [1393, 725] width 71 height 14
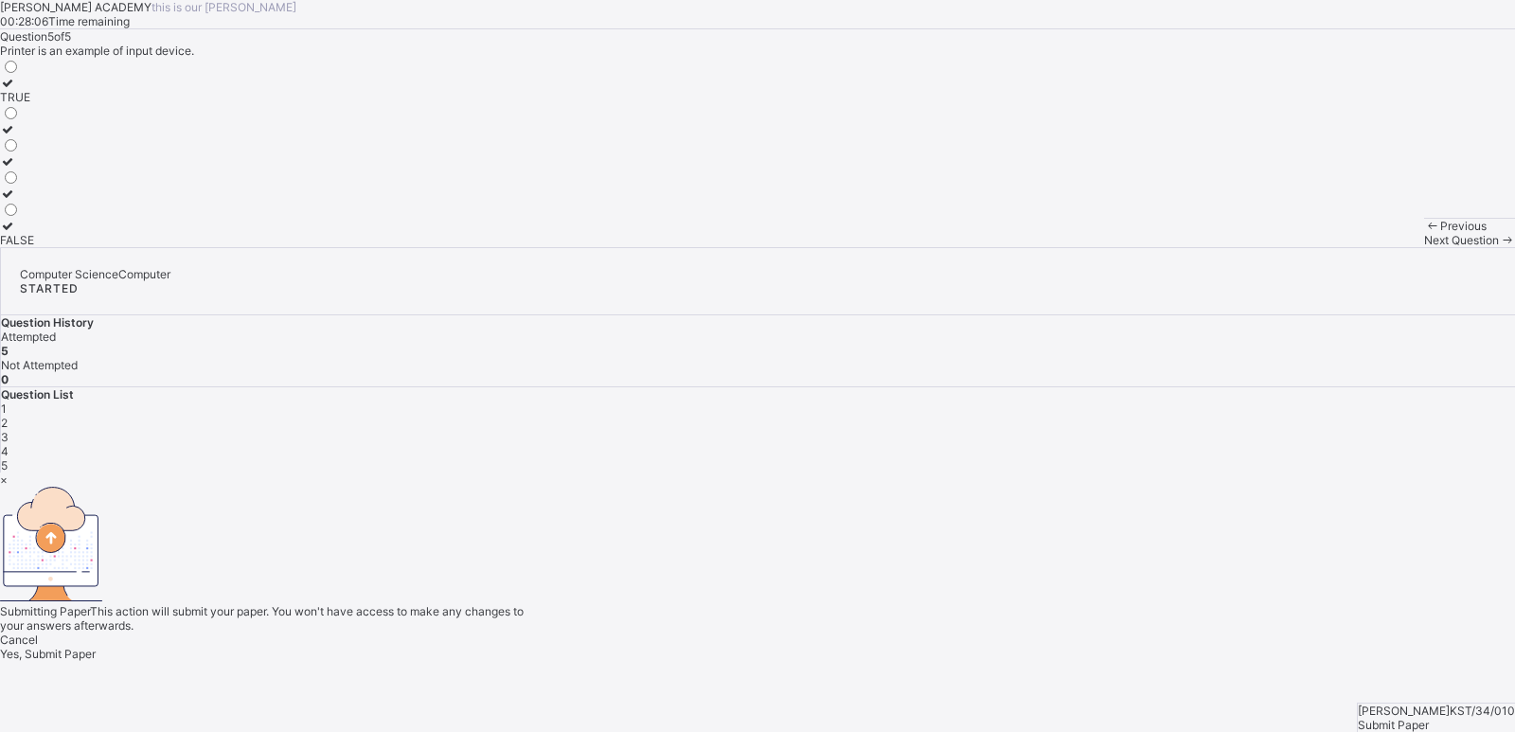
click at [96, 647] on span "Yes, Submit Paper" at bounding box center [48, 654] width 96 height 14
click at [996, 473] on div "×" at bounding box center [757, 480] width 1515 height 14
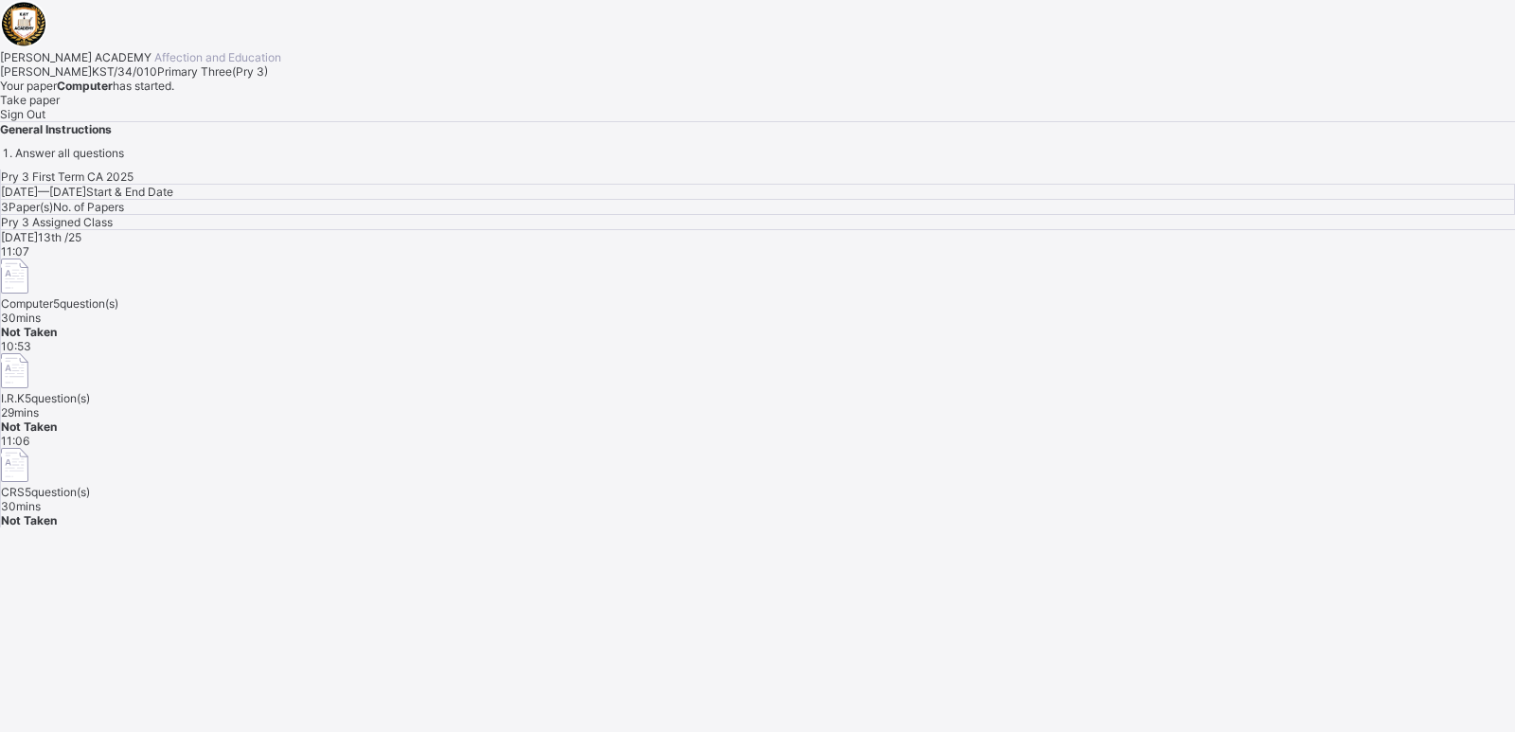
click at [57, 325] on span "Not Taken" at bounding box center [29, 332] width 56 height 14
click at [60, 107] on span "Take paper" at bounding box center [30, 100] width 60 height 14
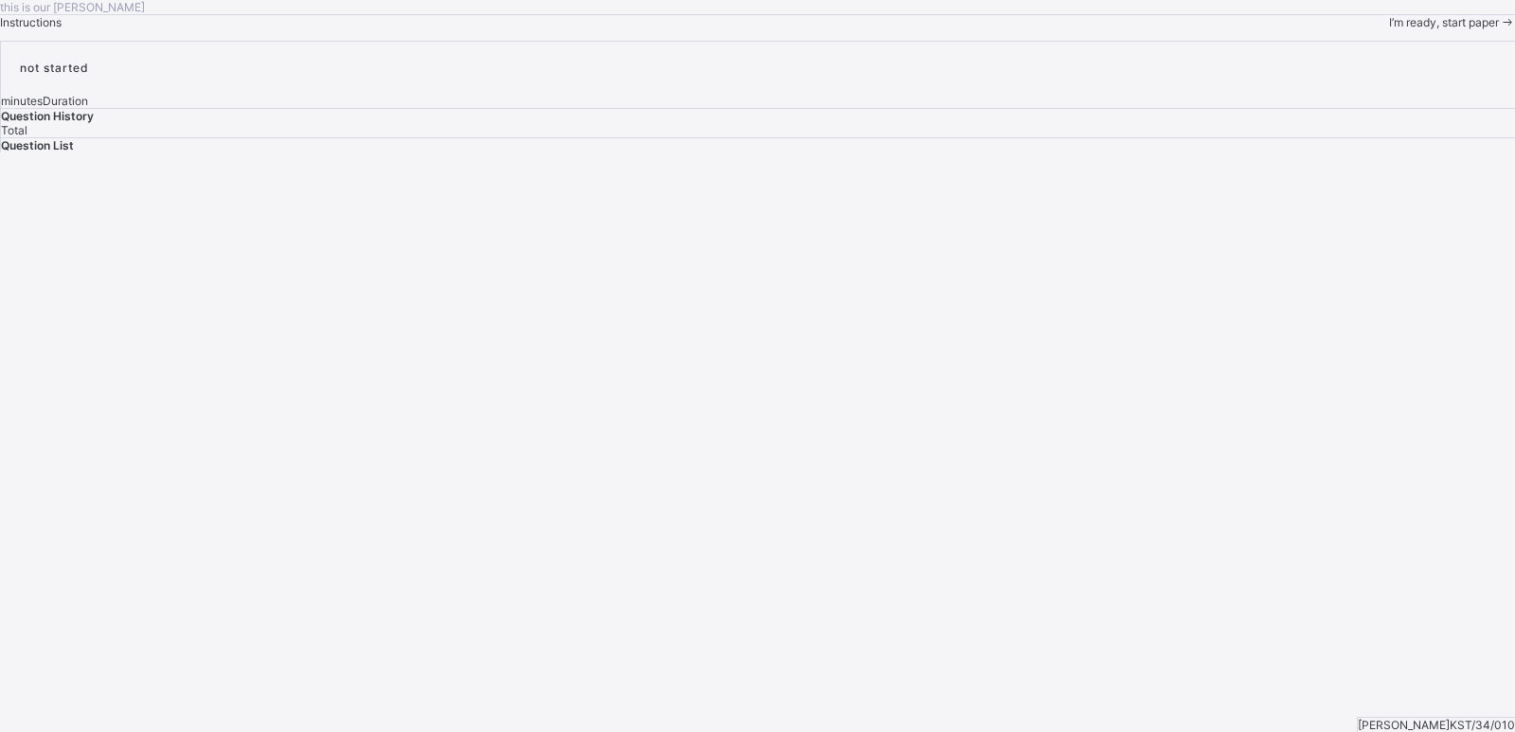
click at [1377, 29] on icon at bounding box center [1507, 22] width 16 height 14
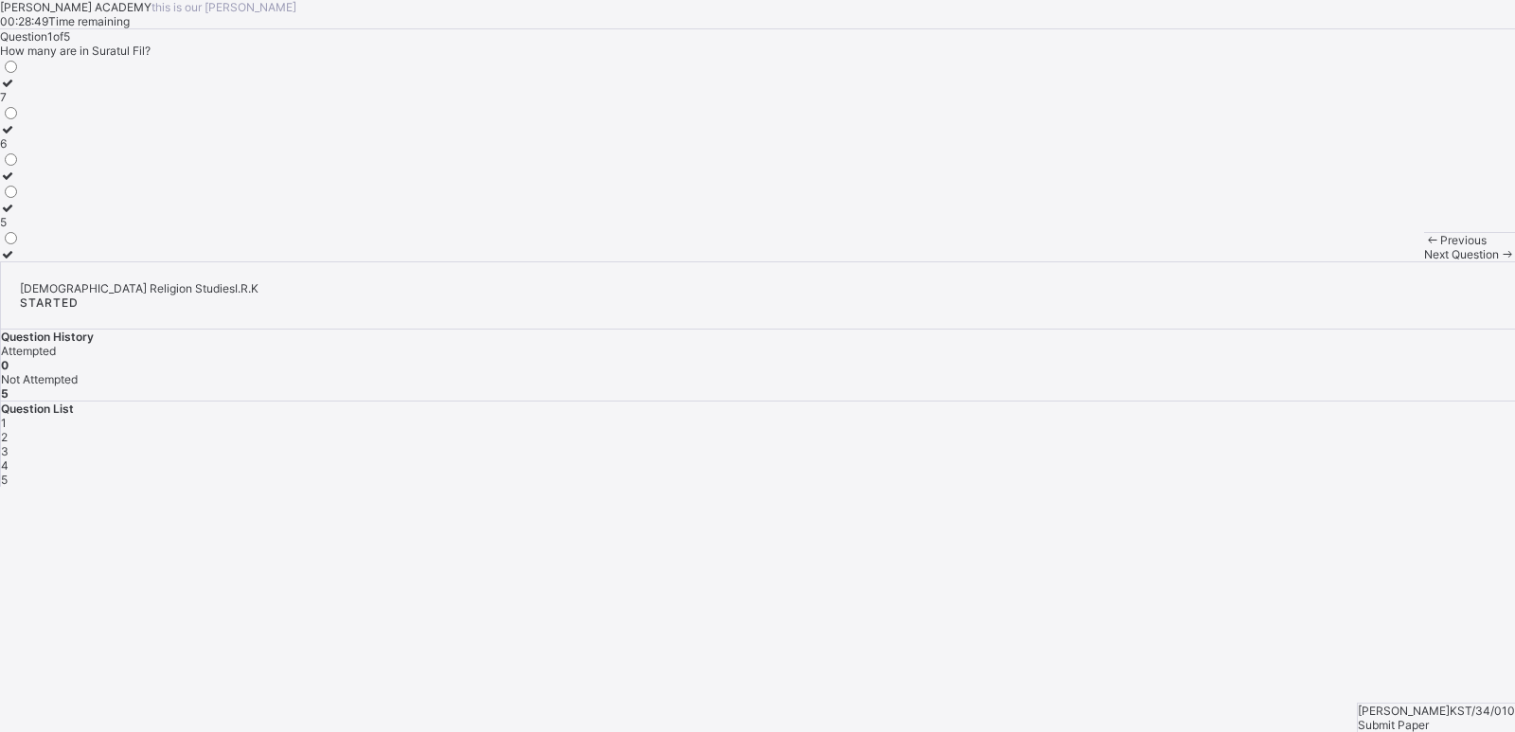
click at [20, 229] on div "5" at bounding box center [10, 222] width 20 height 14
click at [1377, 261] on span "Next Question" at bounding box center [1461, 254] width 75 height 14
click at [41, 261] on div "Isza'il" at bounding box center [20, 254] width 41 height 14
click at [1377, 261] on span "Next Question" at bounding box center [1461, 254] width 75 height 14
click at [20, 104] on label "10" at bounding box center [10, 90] width 20 height 28
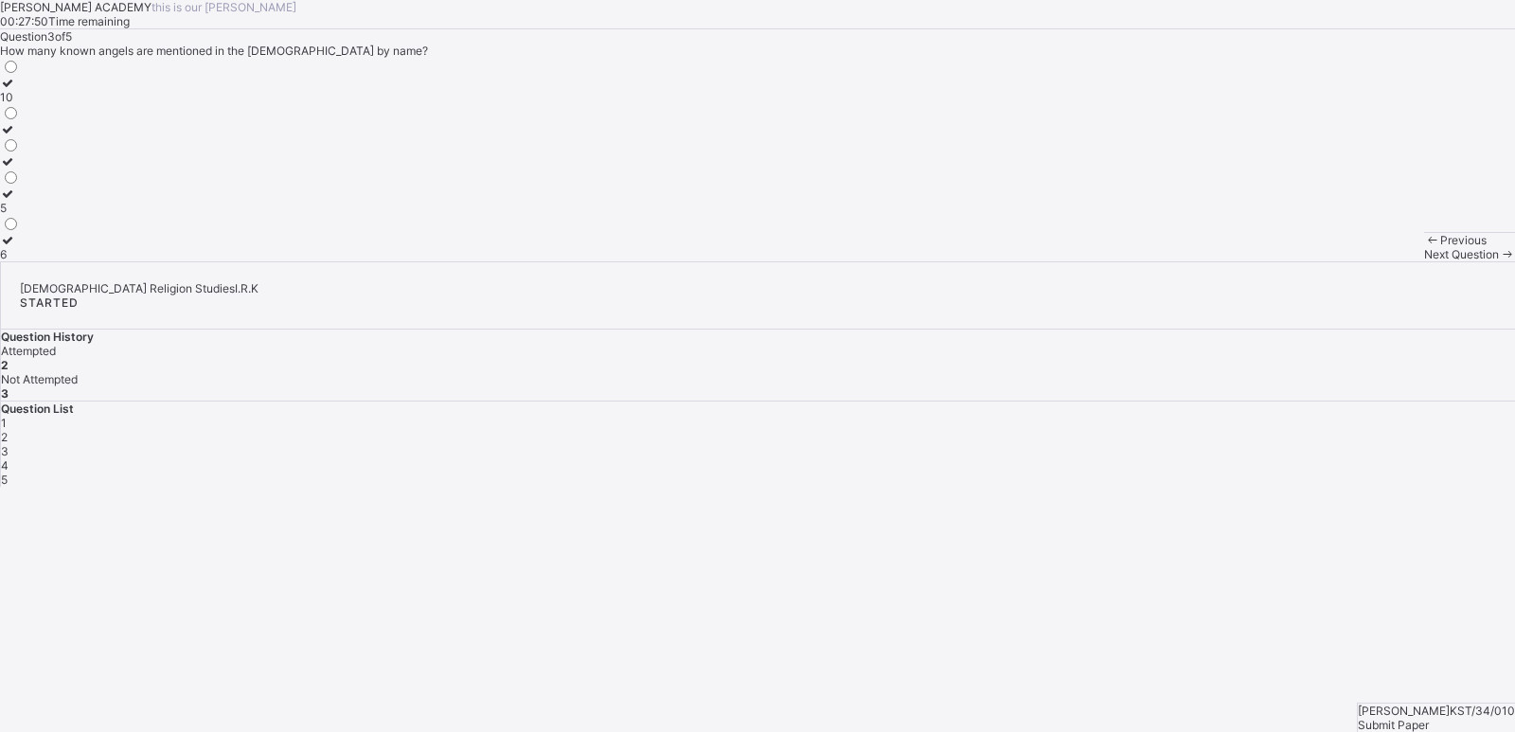
click at [1377, 261] on span "Next Question" at bounding box center [1461, 254] width 75 height 14
click at [92, 183] on div "Angel Israfil" at bounding box center [46, 176] width 92 height 14
click at [1263, 444] on div "3" at bounding box center [758, 451] width 1514 height 14
click at [568, 261] on div "KAY ACADEMY this is our motton 00:27:31 Time remaining Question 3 of 5 How many…" at bounding box center [757, 130] width 1515 height 261
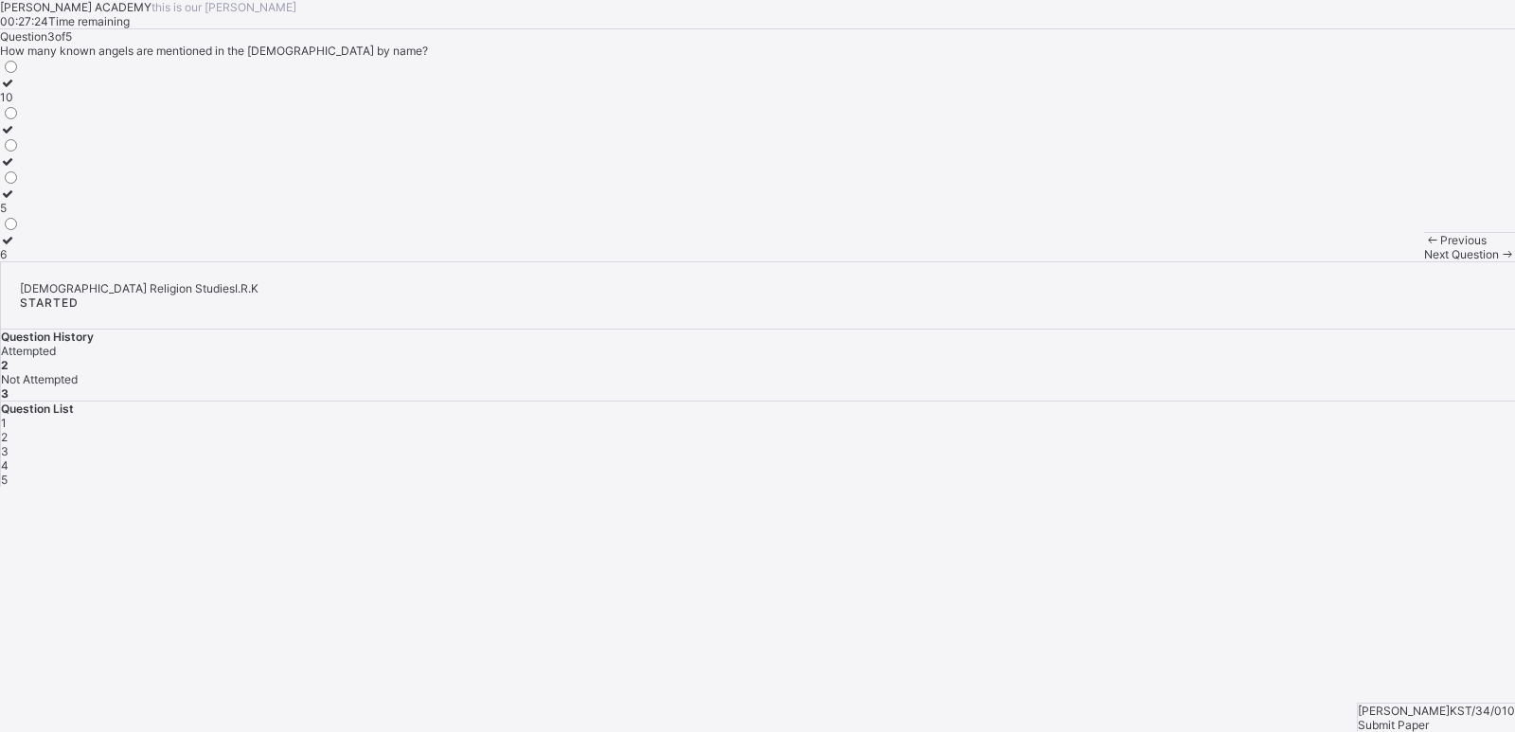
click at [20, 104] on div "10" at bounding box center [10, 97] width 20 height 14
click at [1377, 261] on span "Next Question" at bounding box center [1461, 254] width 75 height 14
click at [199, 104] on div "believing in their existence and duties" at bounding box center [99, 97] width 199 height 14
click at [1377, 261] on span "Next Question" at bounding box center [1461, 254] width 75 height 14
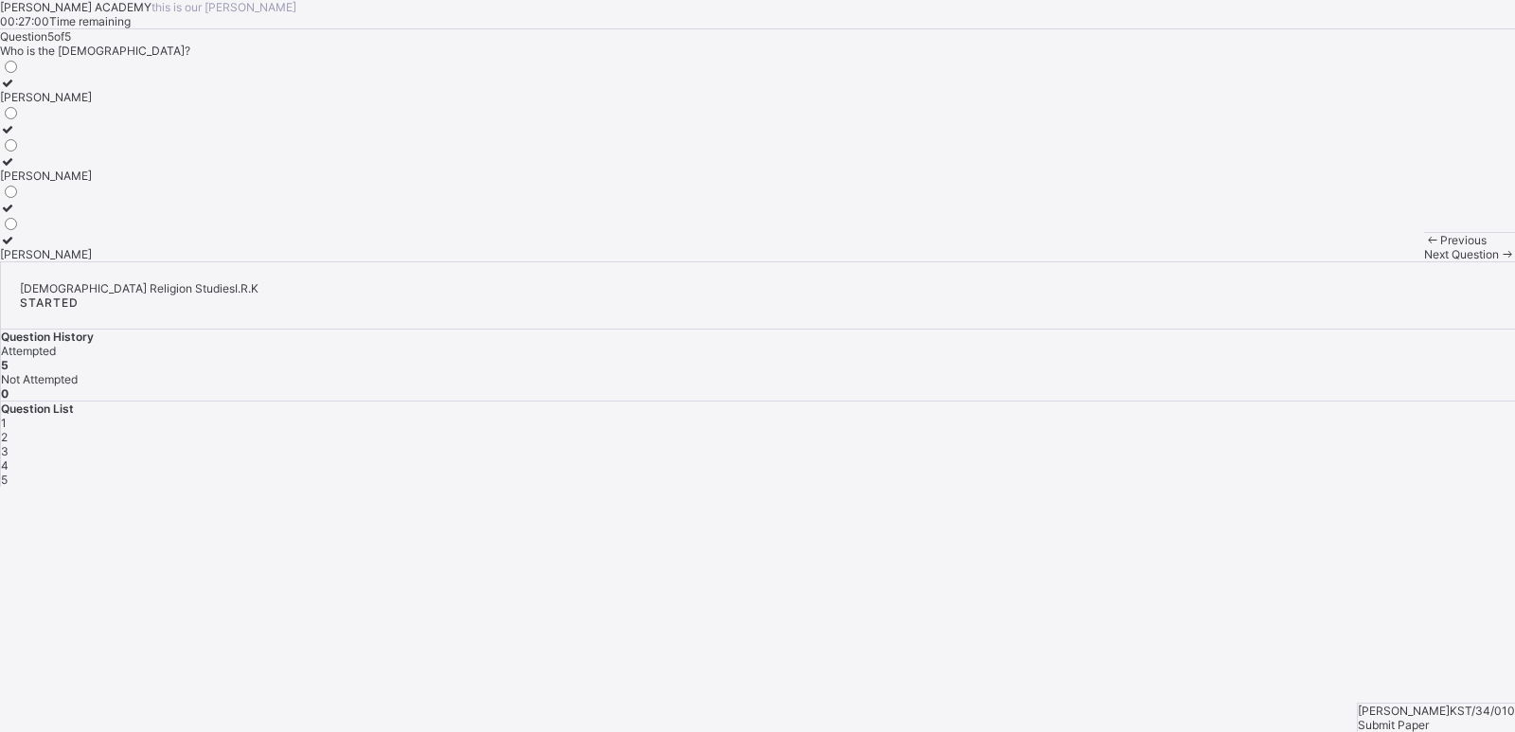
click at [92, 261] on div "Angel Mika'il" at bounding box center [46, 254] width 92 height 14
click at [1377, 665] on span "Submit Paper" at bounding box center [1393, 725] width 71 height 14
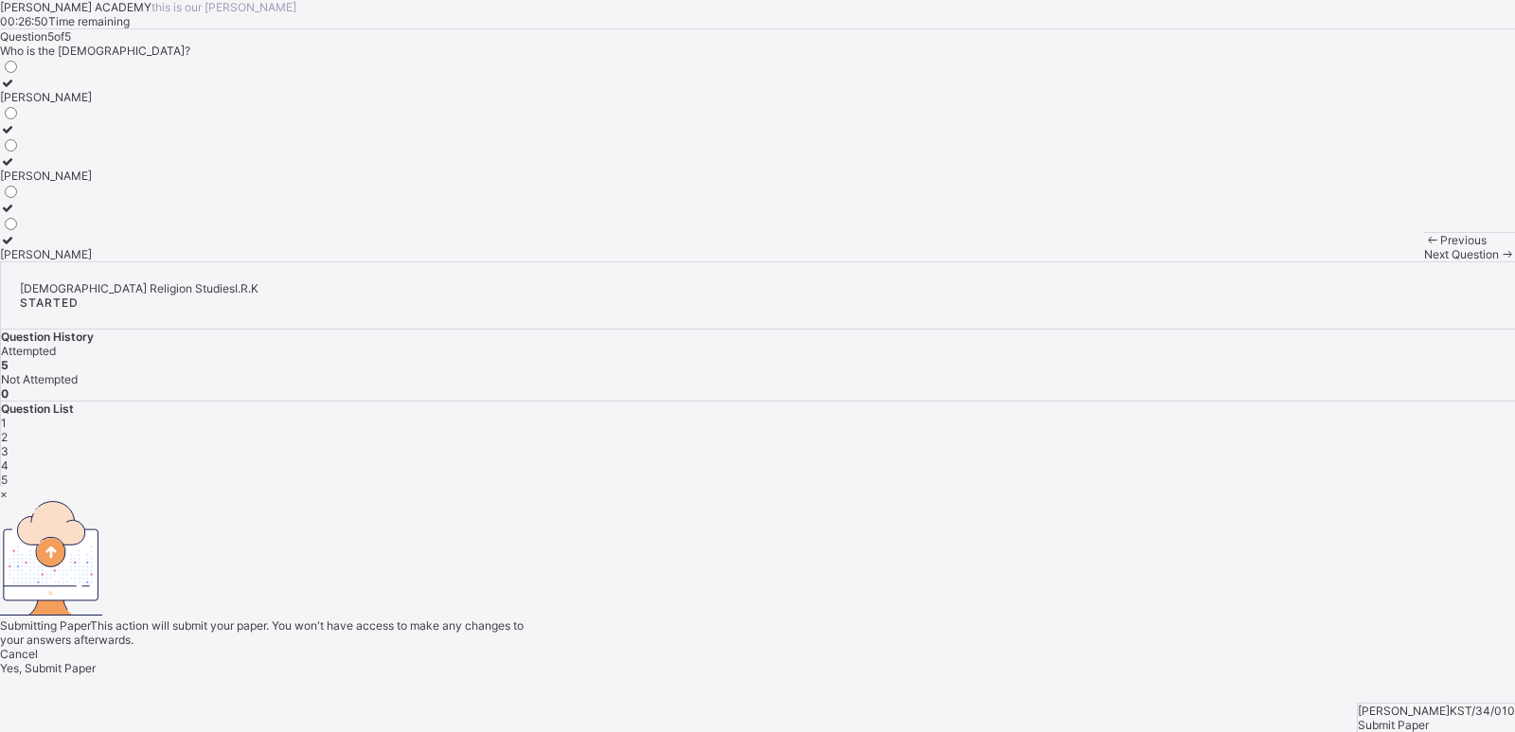
click at [96, 661] on span "Yes, Submit Paper" at bounding box center [48, 668] width 96 height 14
click at [995, 487] on div "×" at bounding box center [757, 494] width 1515 height 14
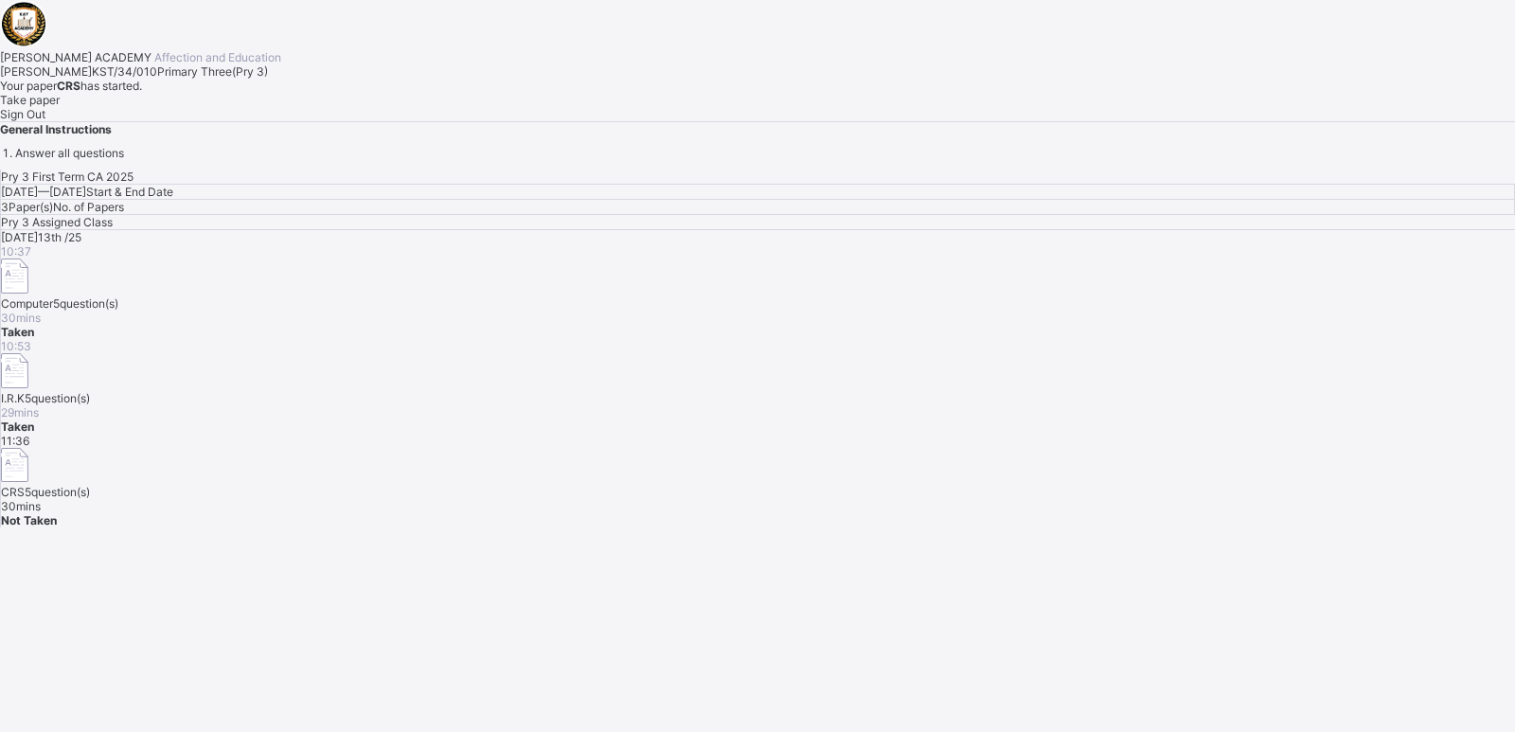
click at [60, 107] on span "Take paper" at bounding box center [30, 100] width 60 height 14
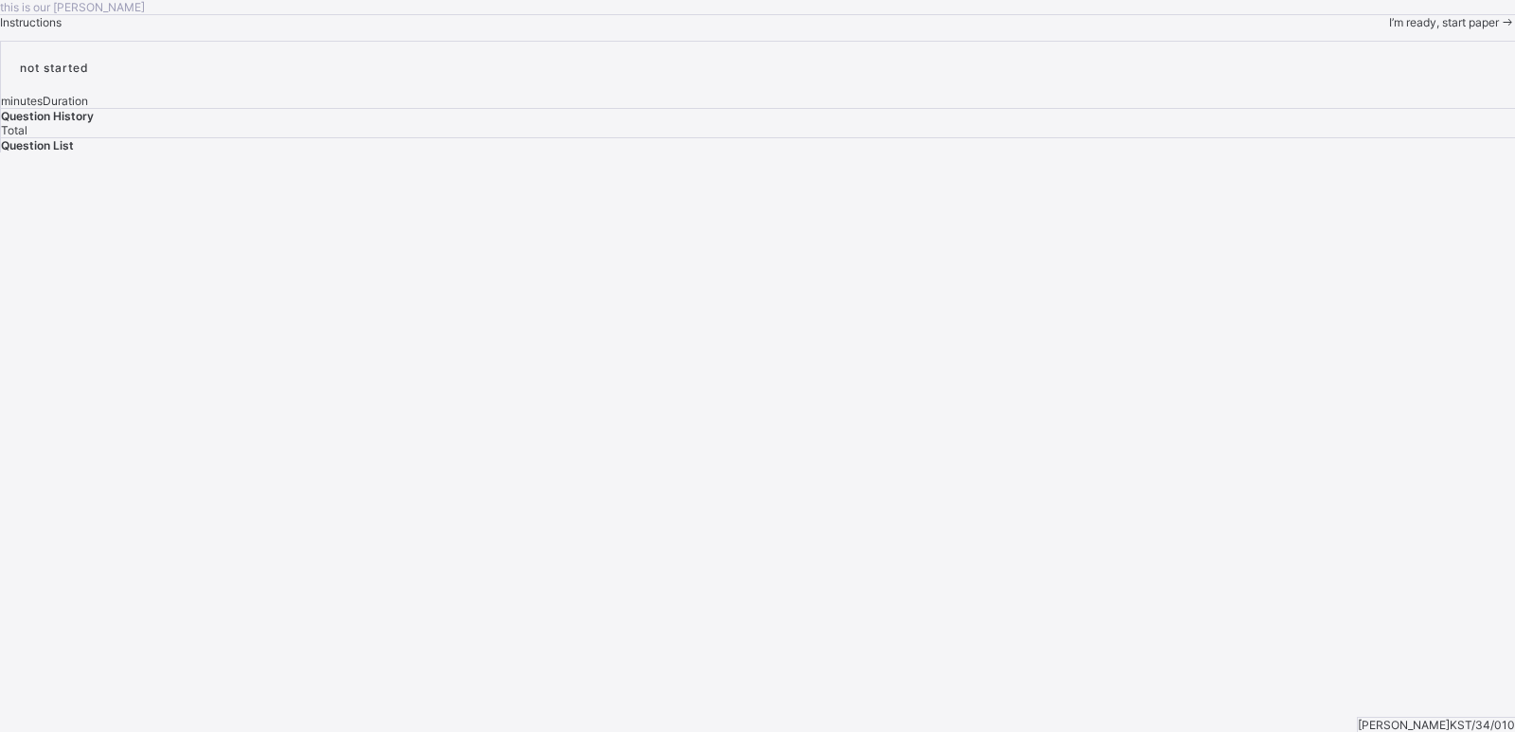
click at [1377, 29] on span "I’m ready, start paper" at bounding box center [1444, 22] width 110 height 14
click at [1377, 665] on span "Submit Paper" at bounding box center [1393, 725] width 71 height 14
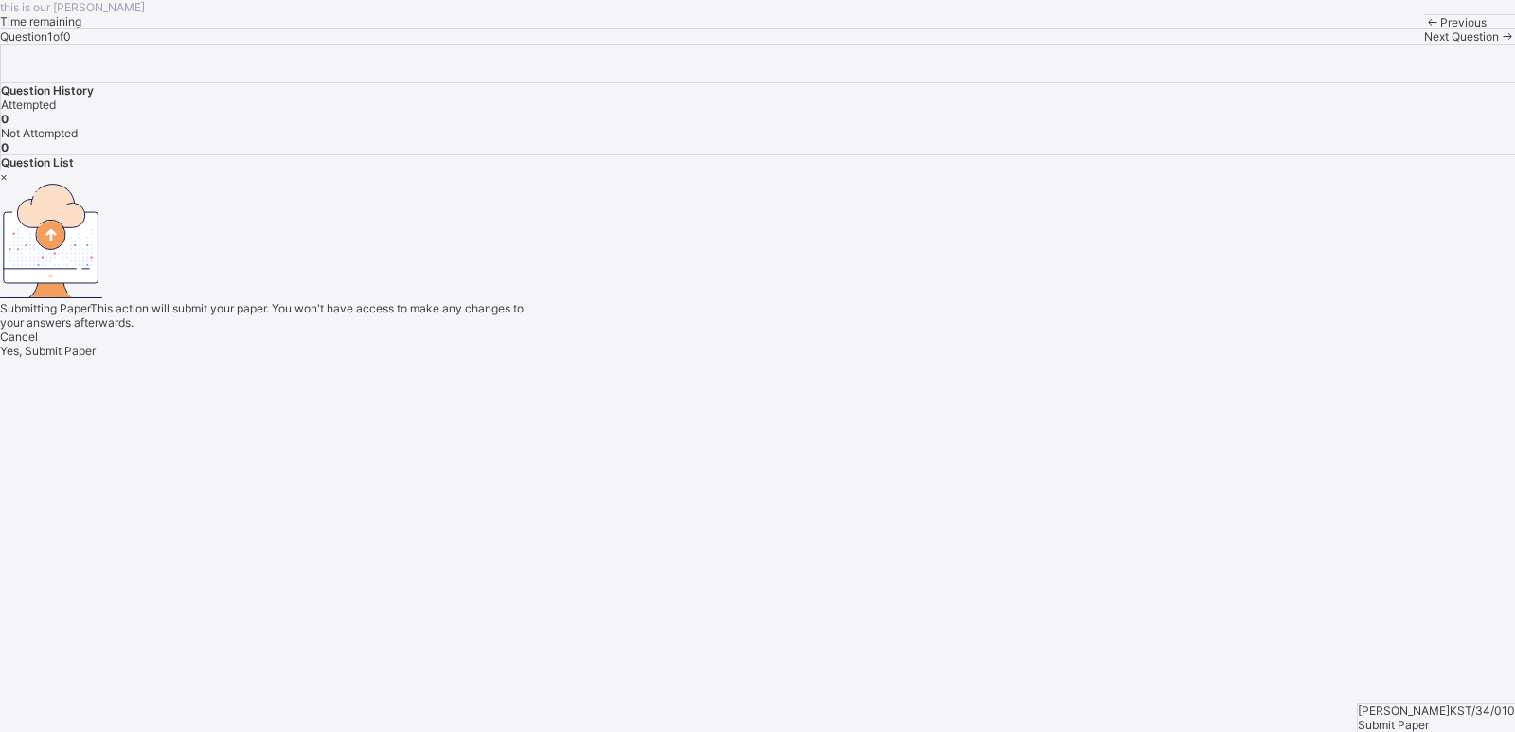
click at [96, 358] on span "Yes, Submit Paper" at bounding box center [48, 351] width 96 height 14
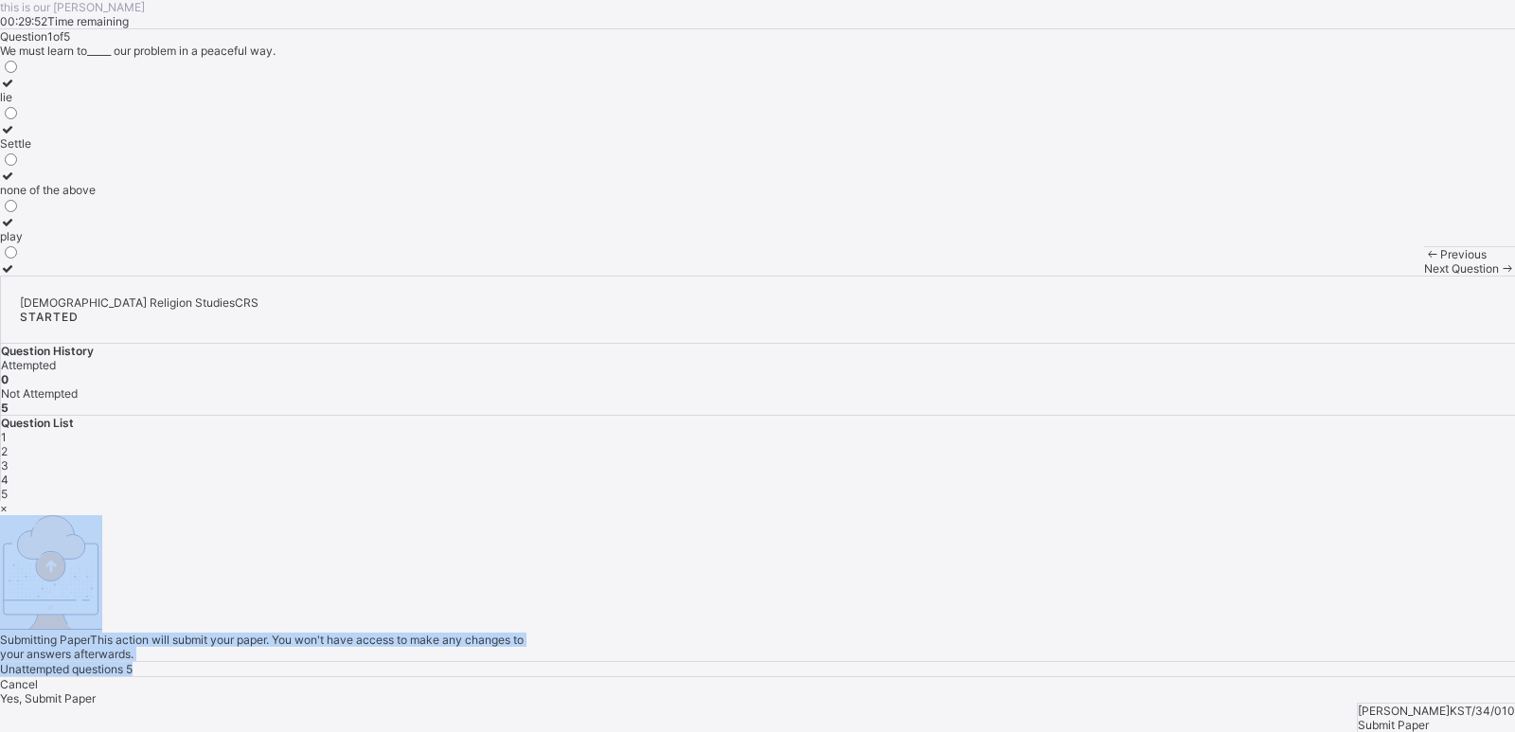
drag, startPoint x: 798, startPoint y: 502, endPoint x: 976, endPoint y: 300, distance: 268.4
click at [976, 515] on div "Submitting Paper This action will submit your paper. You won't have access to m…" at bounding box center [757, 596] width 1515 height 162
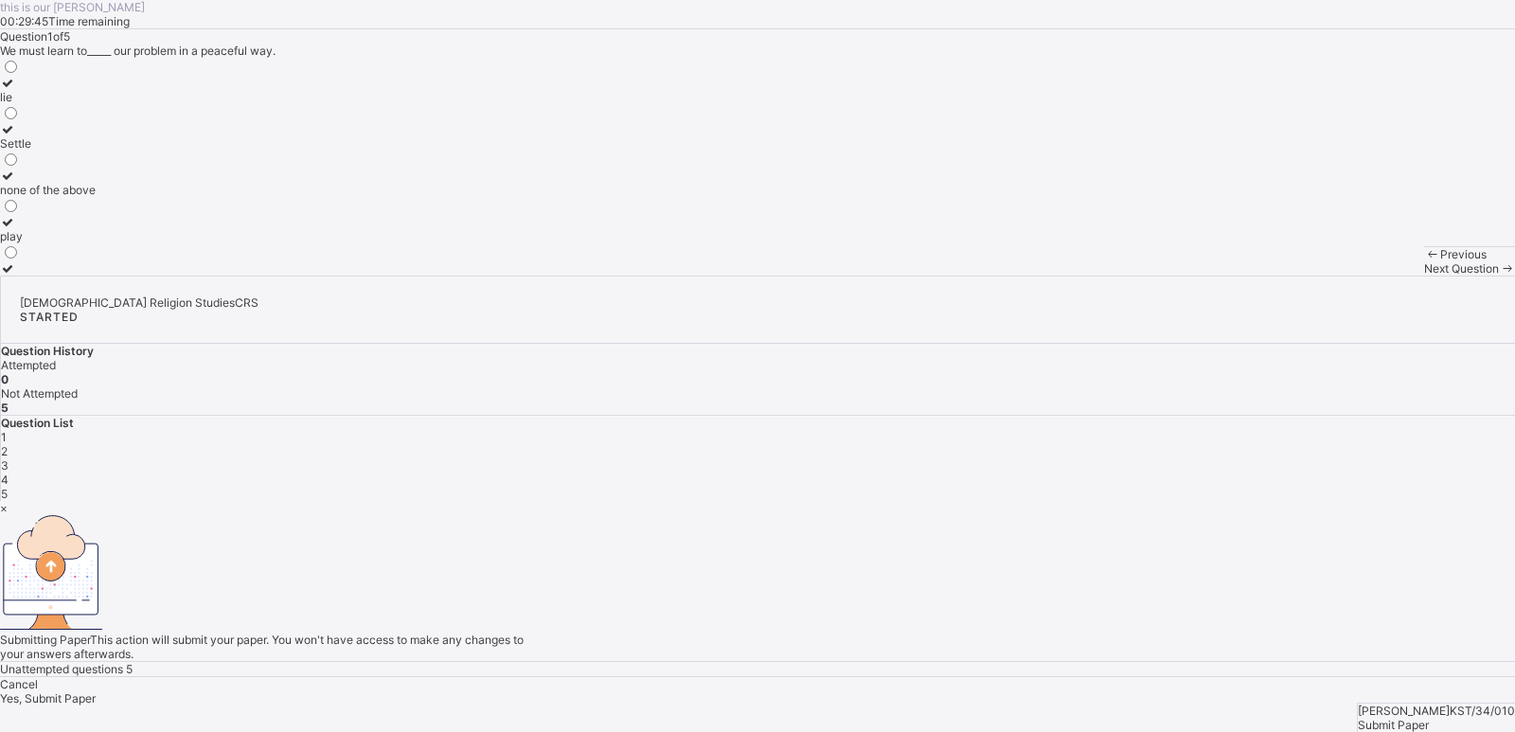
click at [96, 665] on span "Yes, Submit Paper" at bounding box center [48, 698] width 96 height 14
click at [708, 665] on div "Cancel" at bounding box center [757, 684] width 1515 height 14
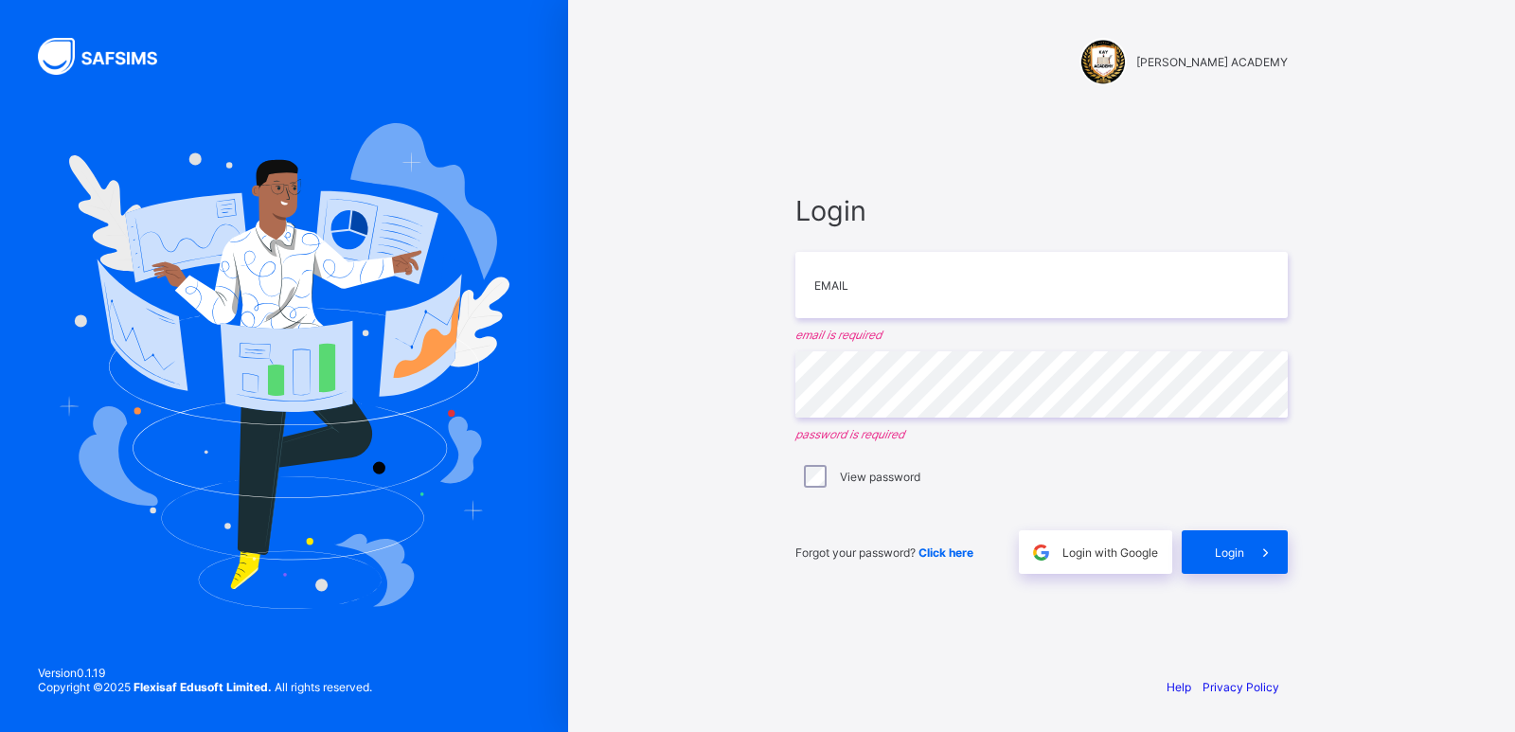
click at [1255, 541] on span at bounding box center [1267, 552] width 44 height 44
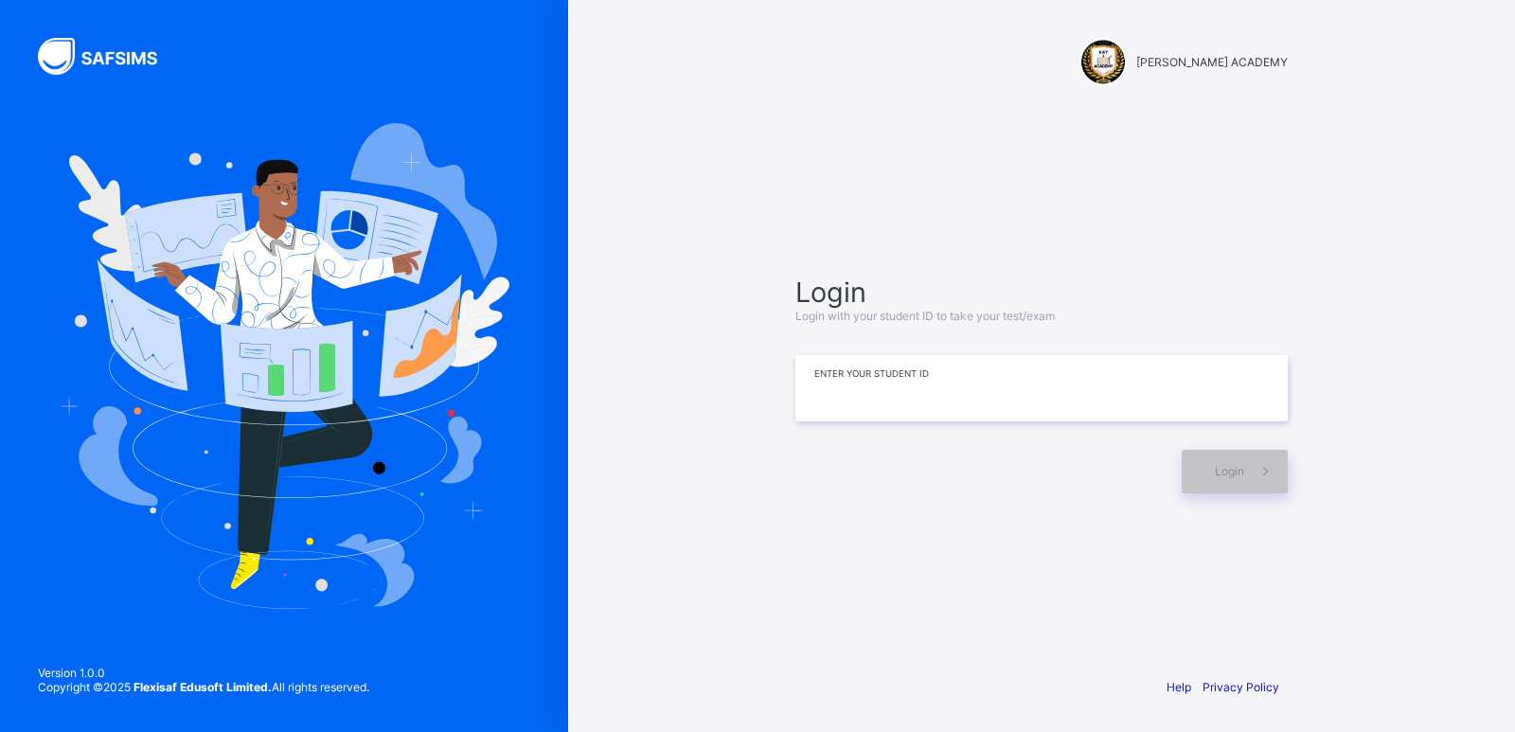
click at [924, 373] on input at bounding box center [1042, 388] width 492 height 66
type input "**********"
click at [1231, 488] on div "Login" at bounding box center [1235, 472] width 106 height 44
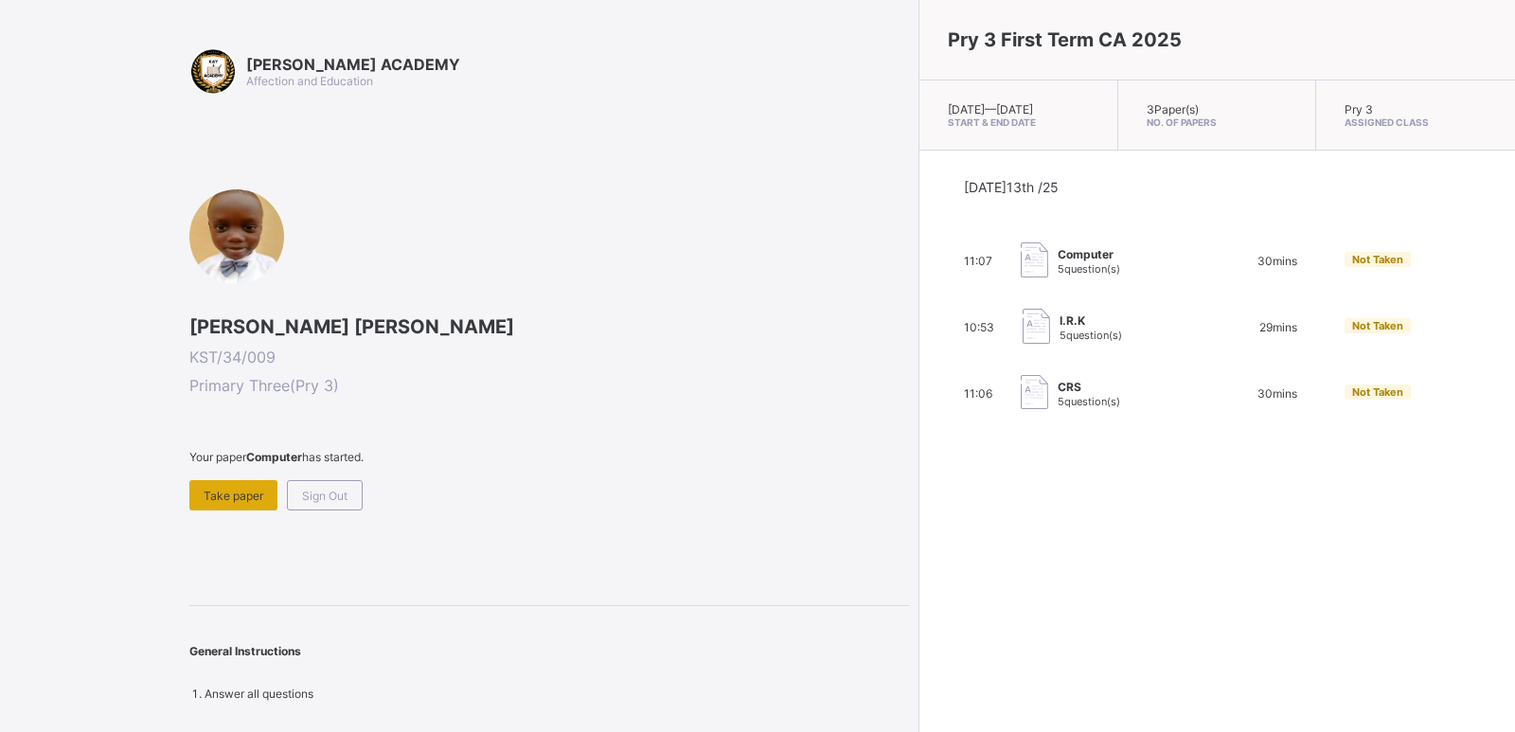
click at [221, 498] on span "Take paper" at bounding box center [234, 496] width 60 height 14
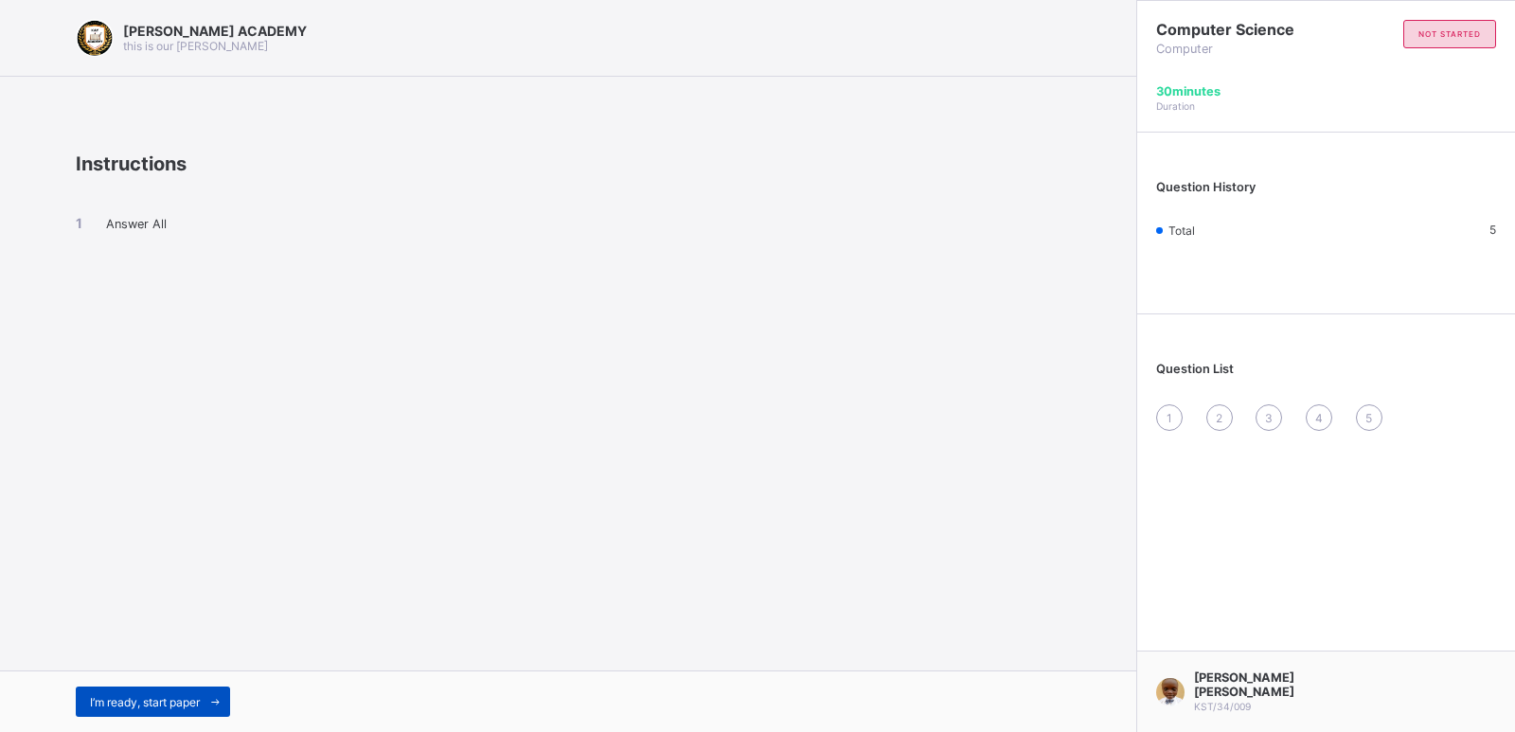
click at [177, 712] on div "I’m ready, start paper" at bounding box center [153, 702] width 154 height 30
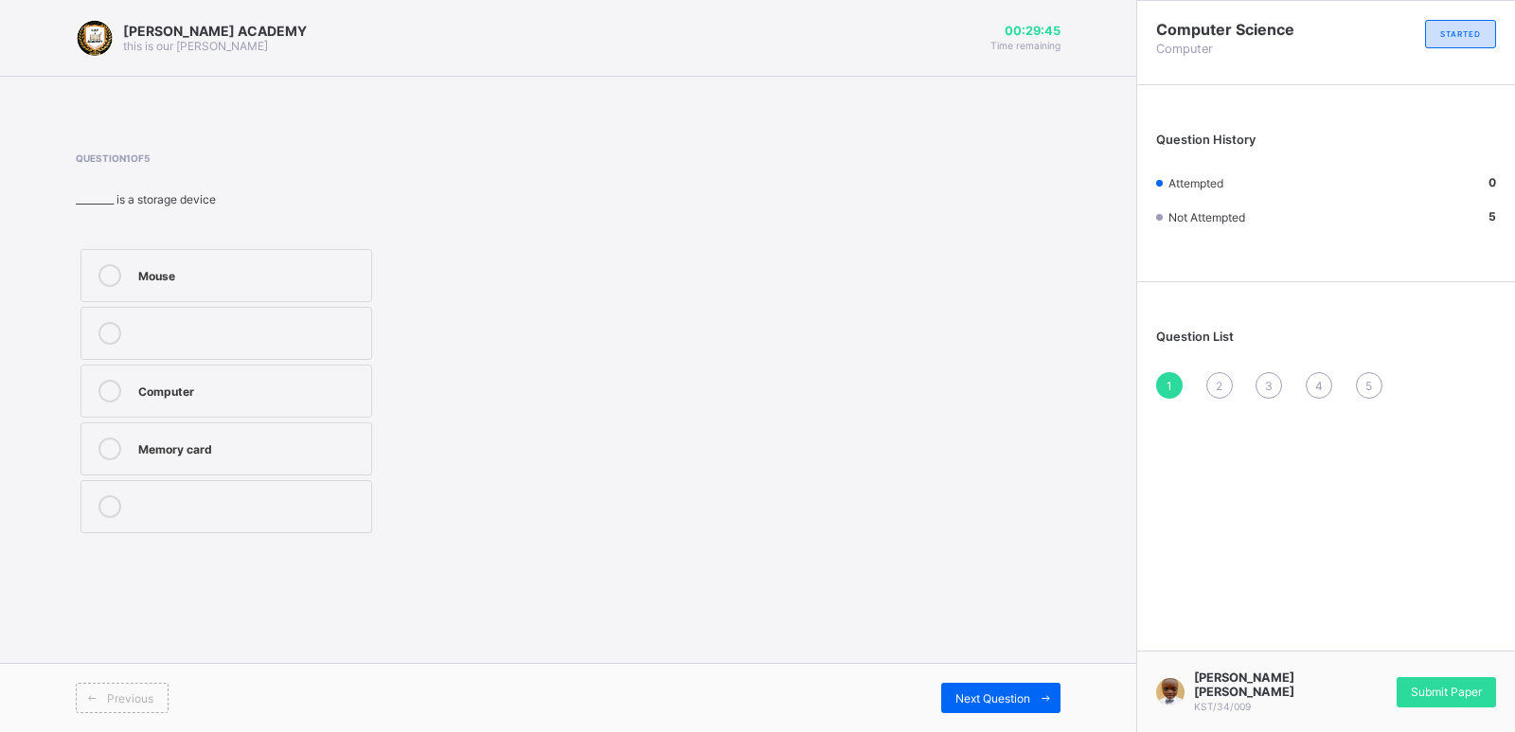
click at [308, 472] on label "Memory card" at bounding box center [227, 448] width 292 height 53
click at [965, 686] on div "Next Question" at bounding box center [1000, 698] width 119 height 30
drag, startPoint x: 965, startPoint y: 686, endPoint x: 890, endPoint y: 588, distance: 122.9
click at [890, 588] on div "KAY ACADEMY this is our motton 00:29:37 Time remaining Question 2 of 5 Which of…" at bounding box center [568, 366] width 1137 height 732
click at [340, 455] on div "Computer" at bounding box center [250, 447] width 224 height 19
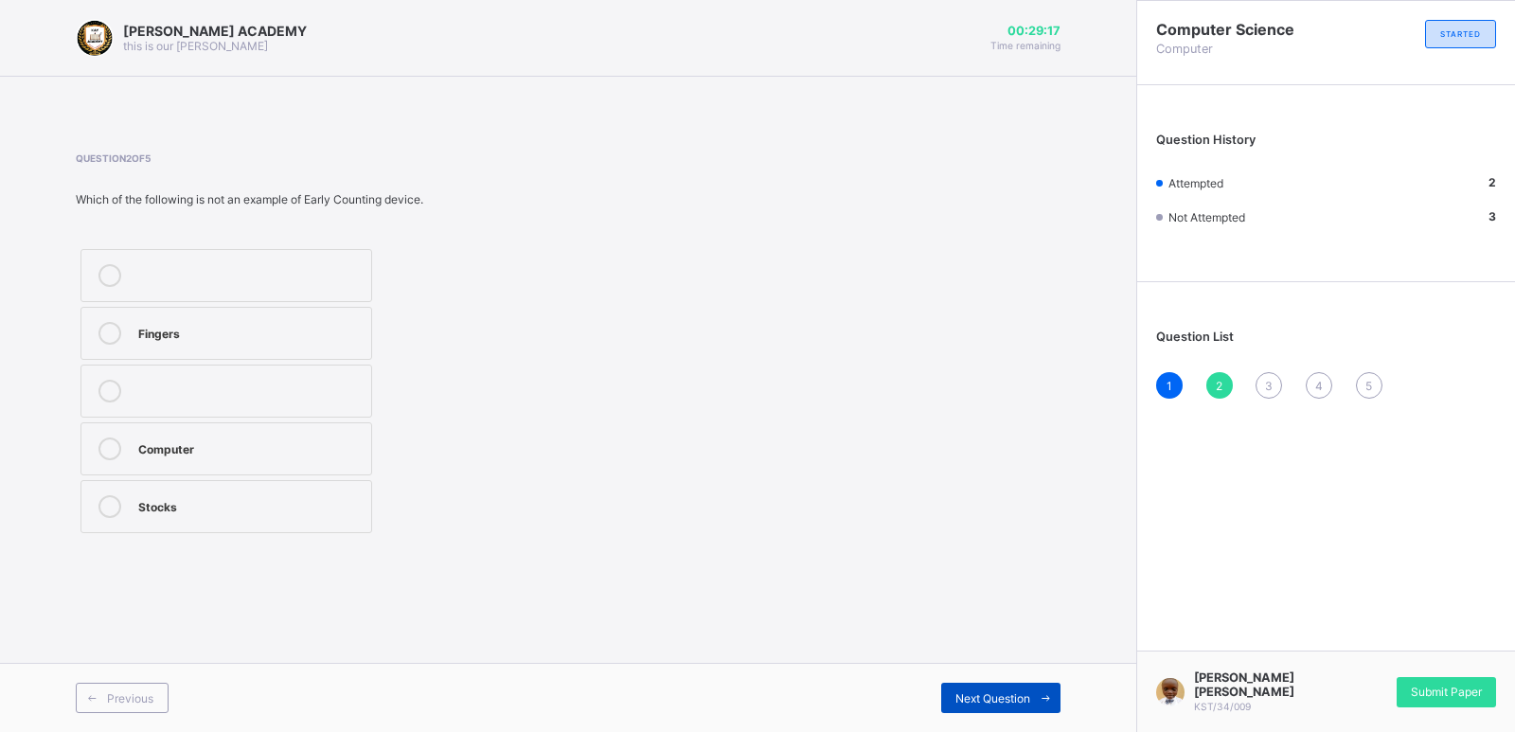
click at [976, 705] on span "Next Question" at bounding box center [993, 698] width 75 height 14
click at [341, 294] on label "Keyboard" at bounding box center [227, 275] width 292 height 53
click at [1024, 697] on span "Next Question" at bounding box center [993, 698] width 75 height 14
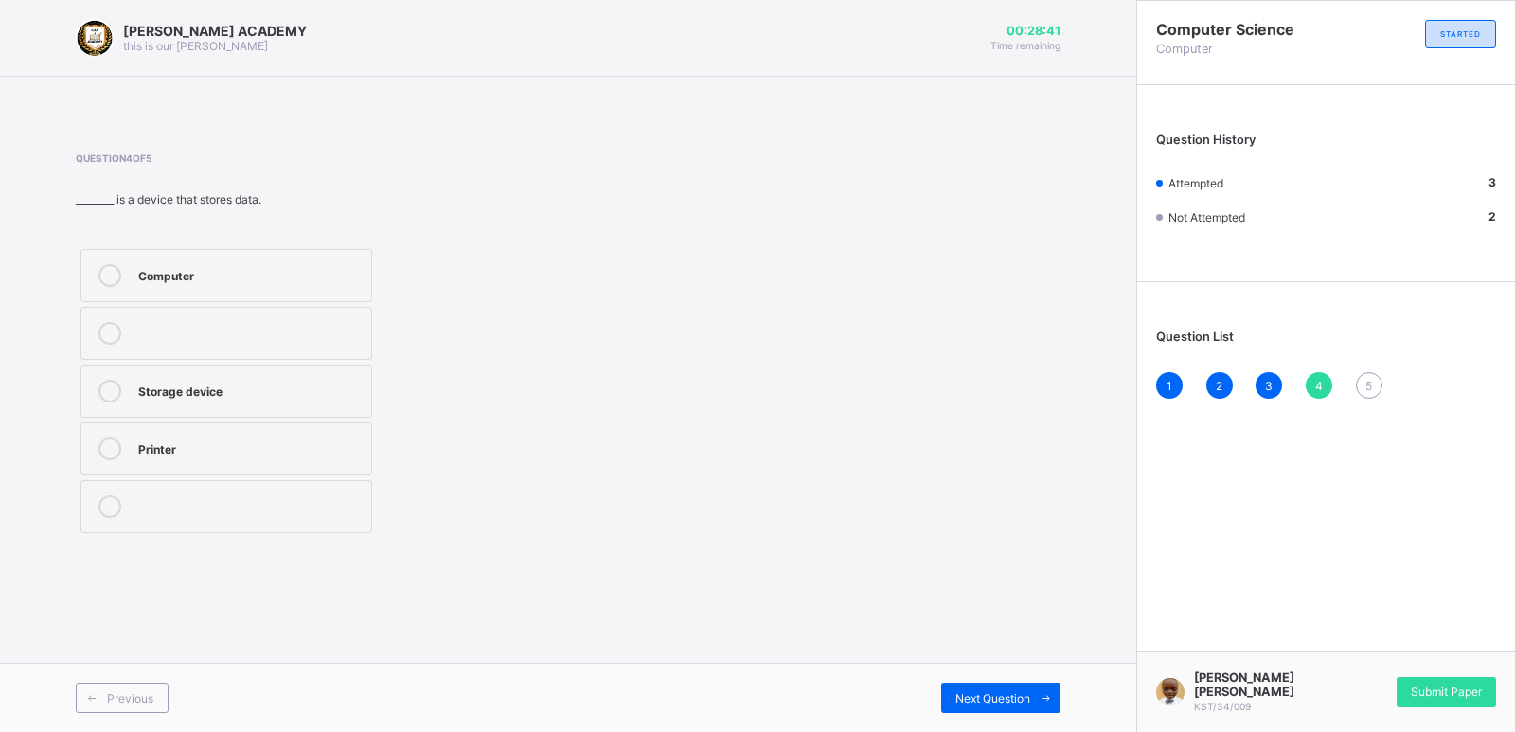
click at [329, 400] on div "Storage device" at bounding box center [250, 391] width 224 height 23
click at [981, 701] on span "Next Question" at bounding box center [993, 698] width 75 height 14
click at [333, 261] on label "TRUE" at bounding box center [227, 275] width 292 height 53
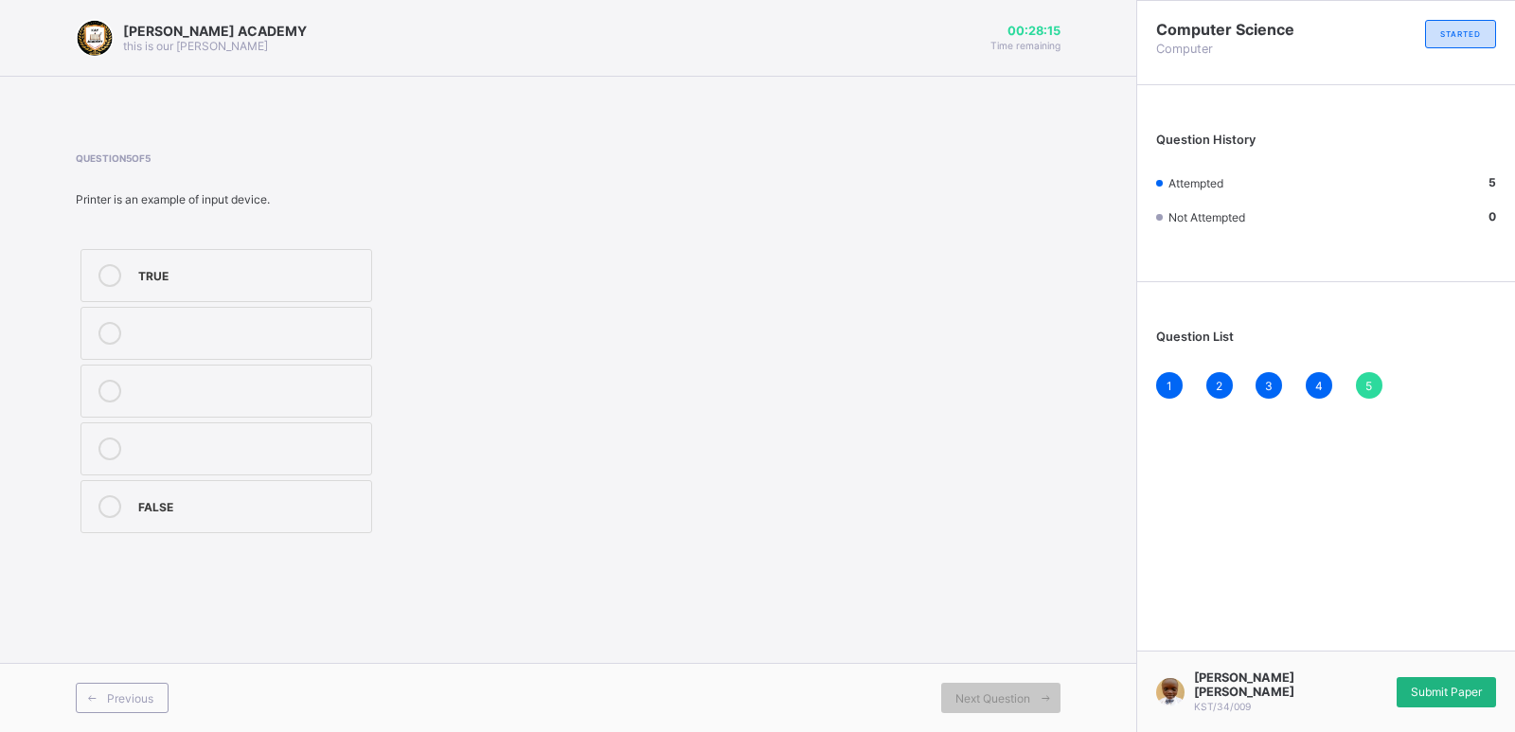
click at [1438, 691] on span "Submit Paper" at bounding box center [1446, 692] width 71 height 14
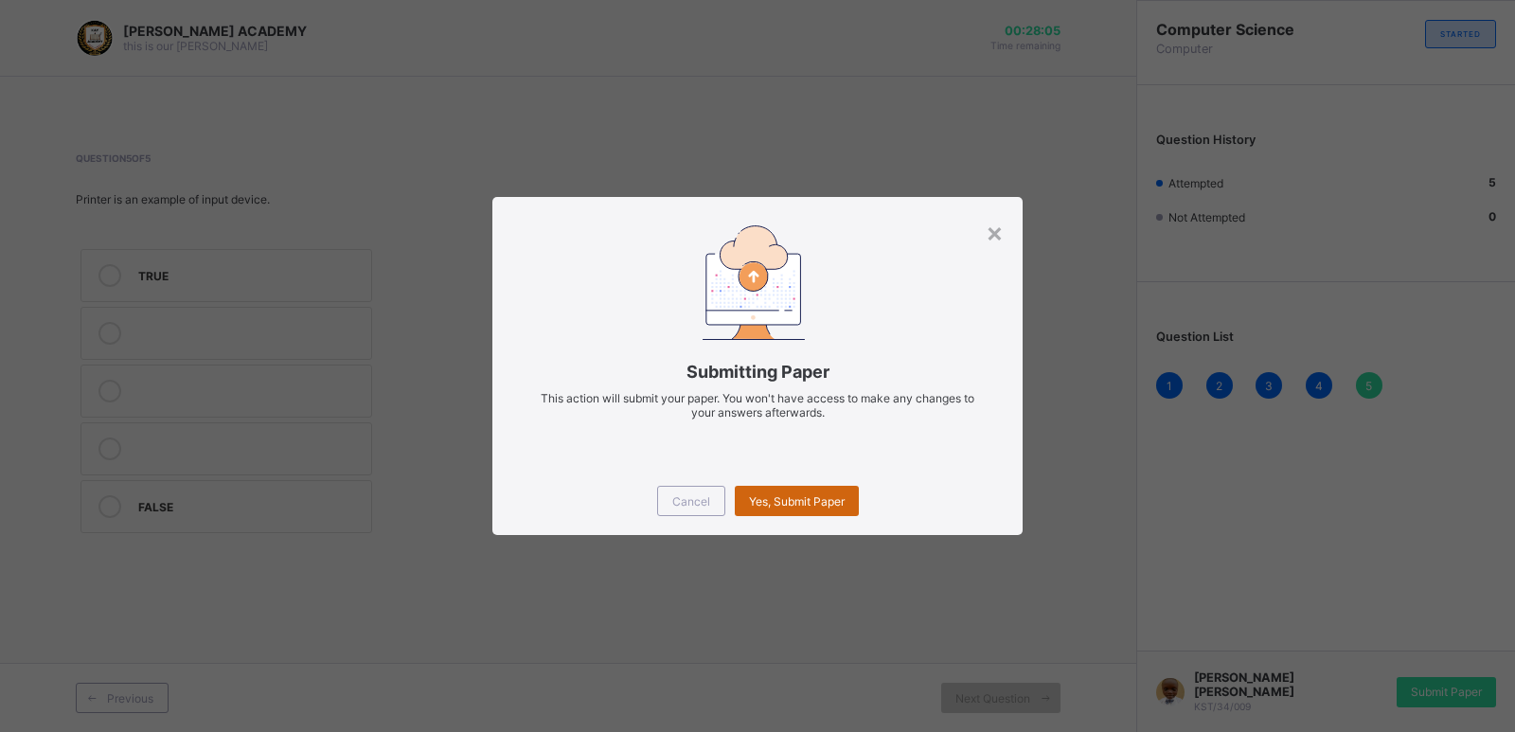
click at [791, 511] on div "Yes, Submit Paper" at bounding box center [797, 501] width 124 height 30
click at [797, 506] on div "Yes, Submit Paper" at bounding box center [797, 501] width 124 height 30
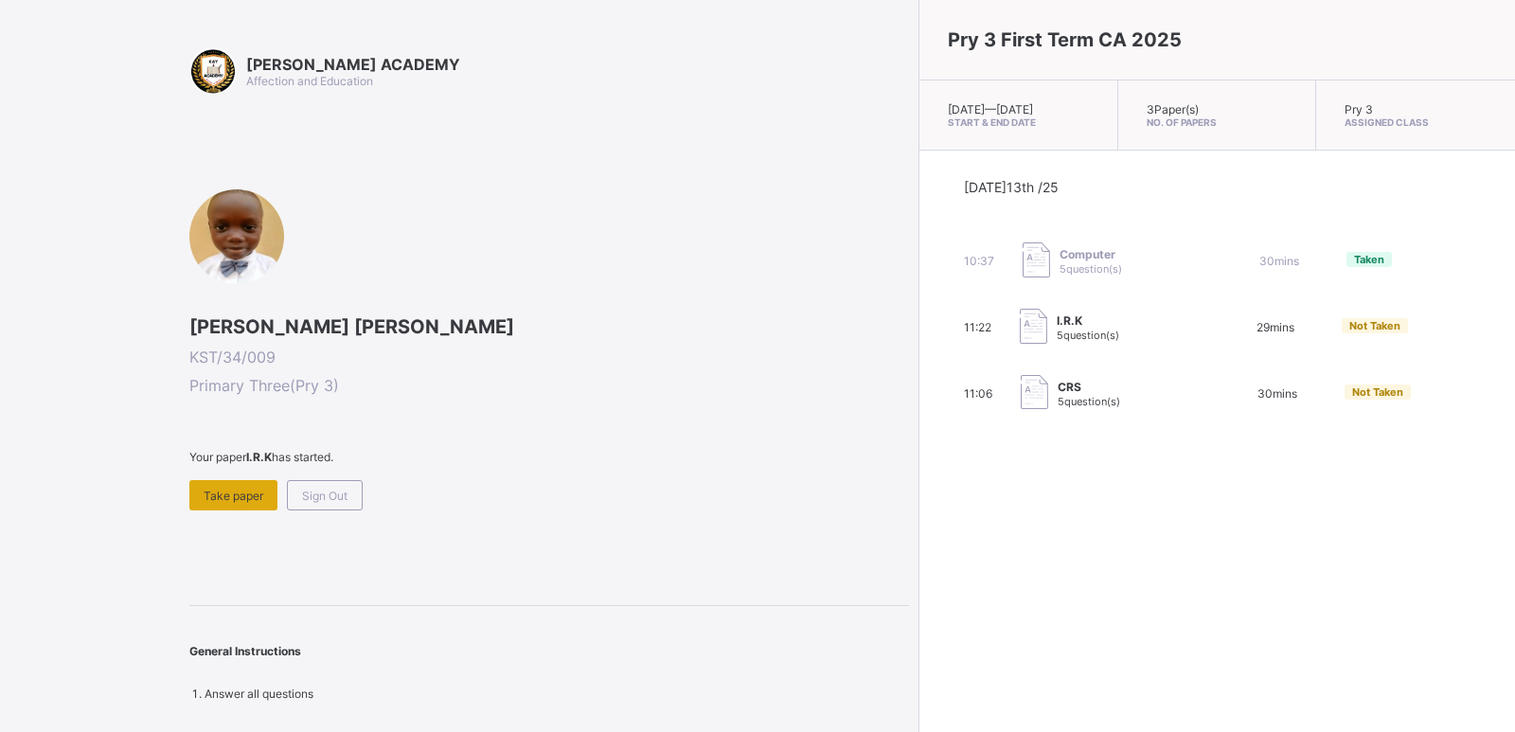
click at [255, 486] on div "Take paper" at bounding box center [233, 495] width 88 height 30
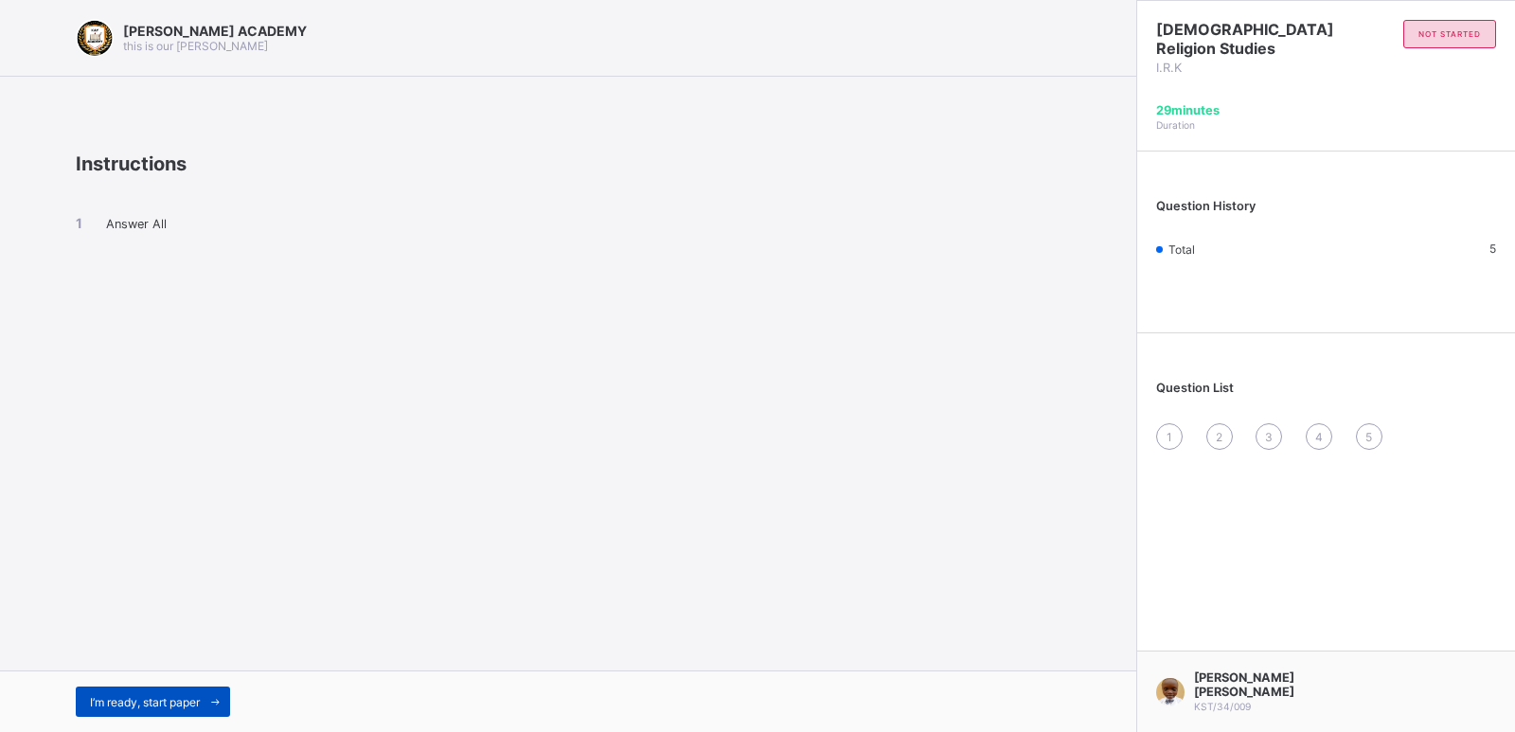
click at [200, 698] on span "I’m ready, start paper" at bounding box center [145, 702] width 110 height 14
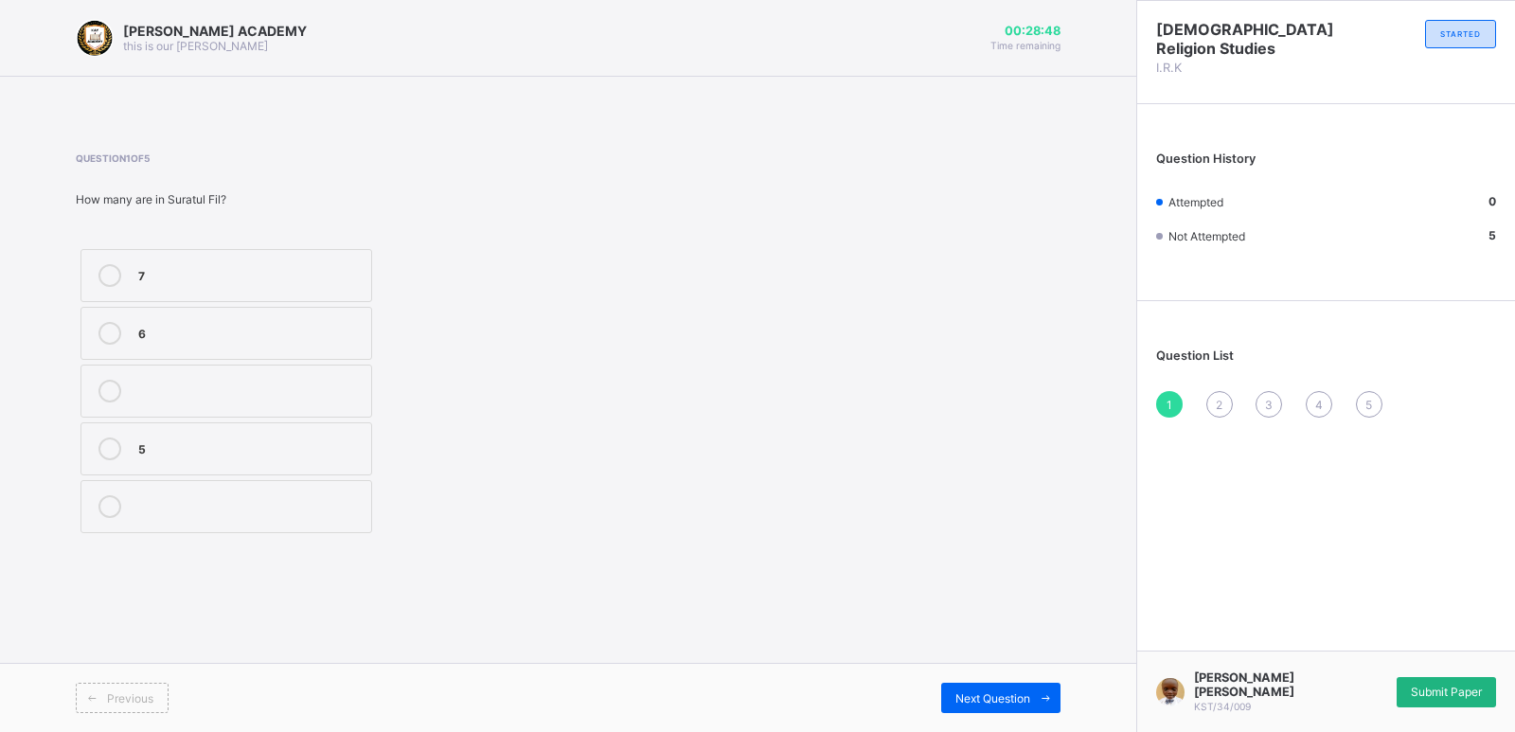
click at [1463, 707] on div "Submit Paper" at bounding box center [1446, 692] width 99 height 30
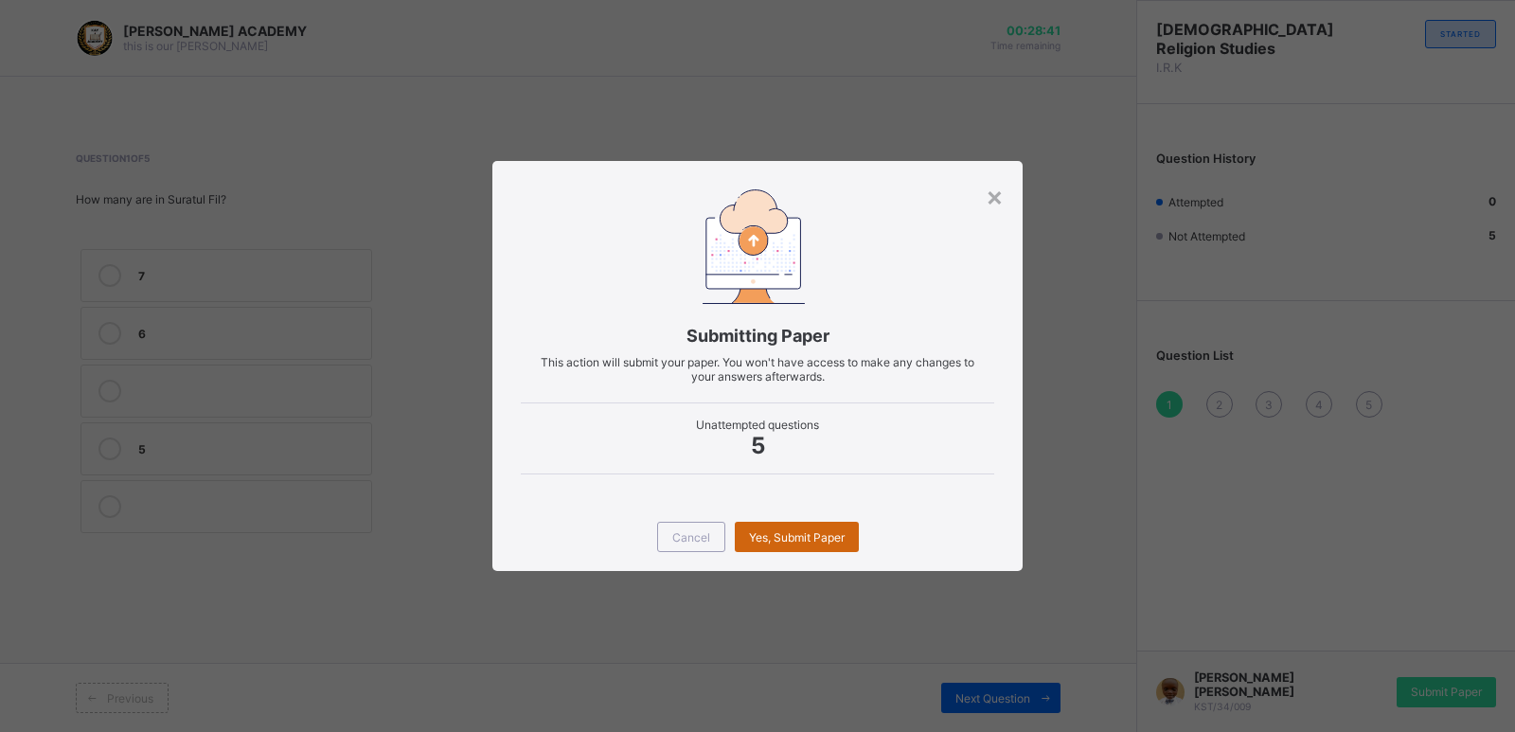
click at [762, 549] on div "Yes, Submit Paper" at bounding box center [797, 537] width 124 height 30
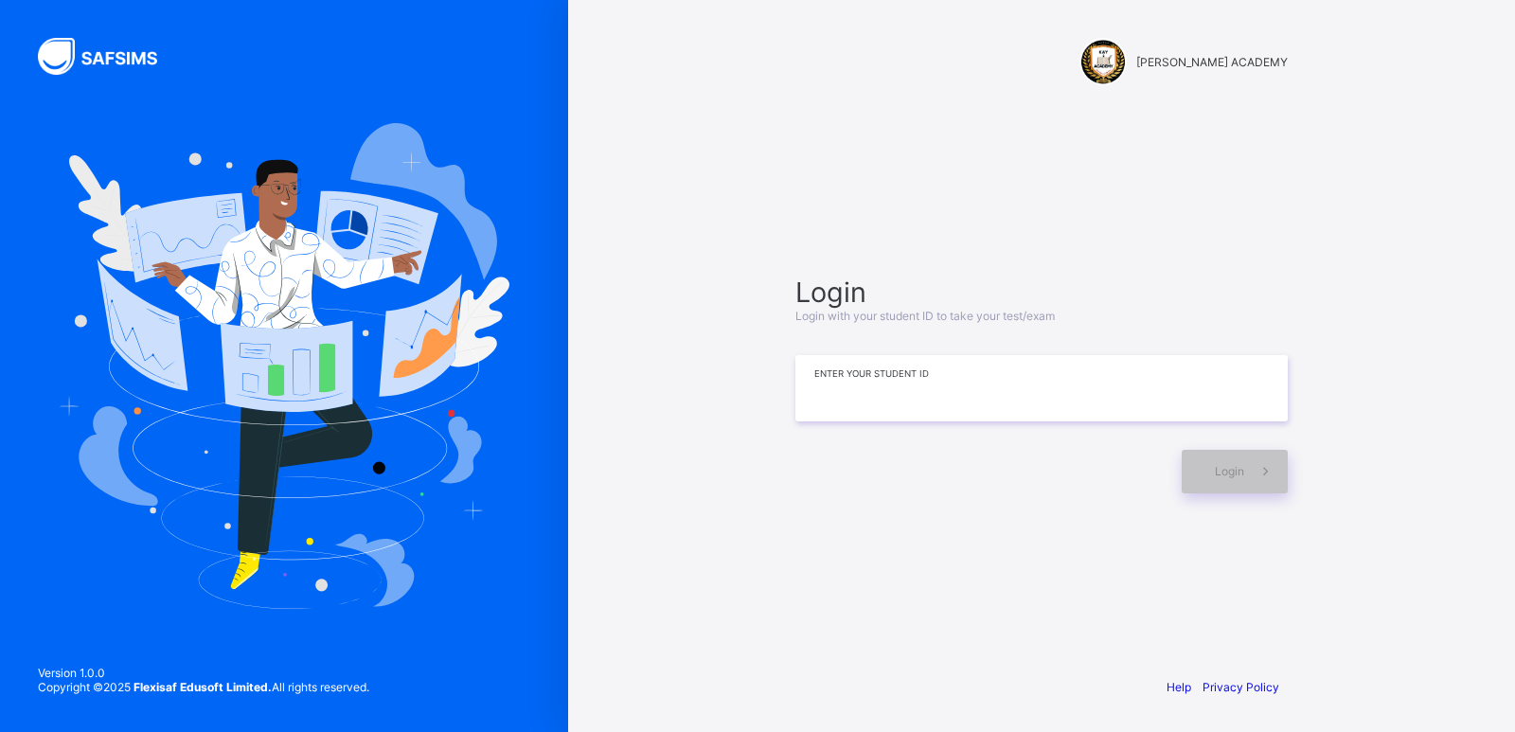
click at [914, 403] on input at bounding box center [1042, 388] width 492 height 66
click at [1226, 458] on div "Login" at bounding box center [1235, 472] width 106 height 44
click at [1051, 408] on input "******" at bounding box center [1042, 388] width 492 height 66
type input "**********"
click at [1232, 479] on div "Login" at bounding box center [1235, 472] width 106 height 44
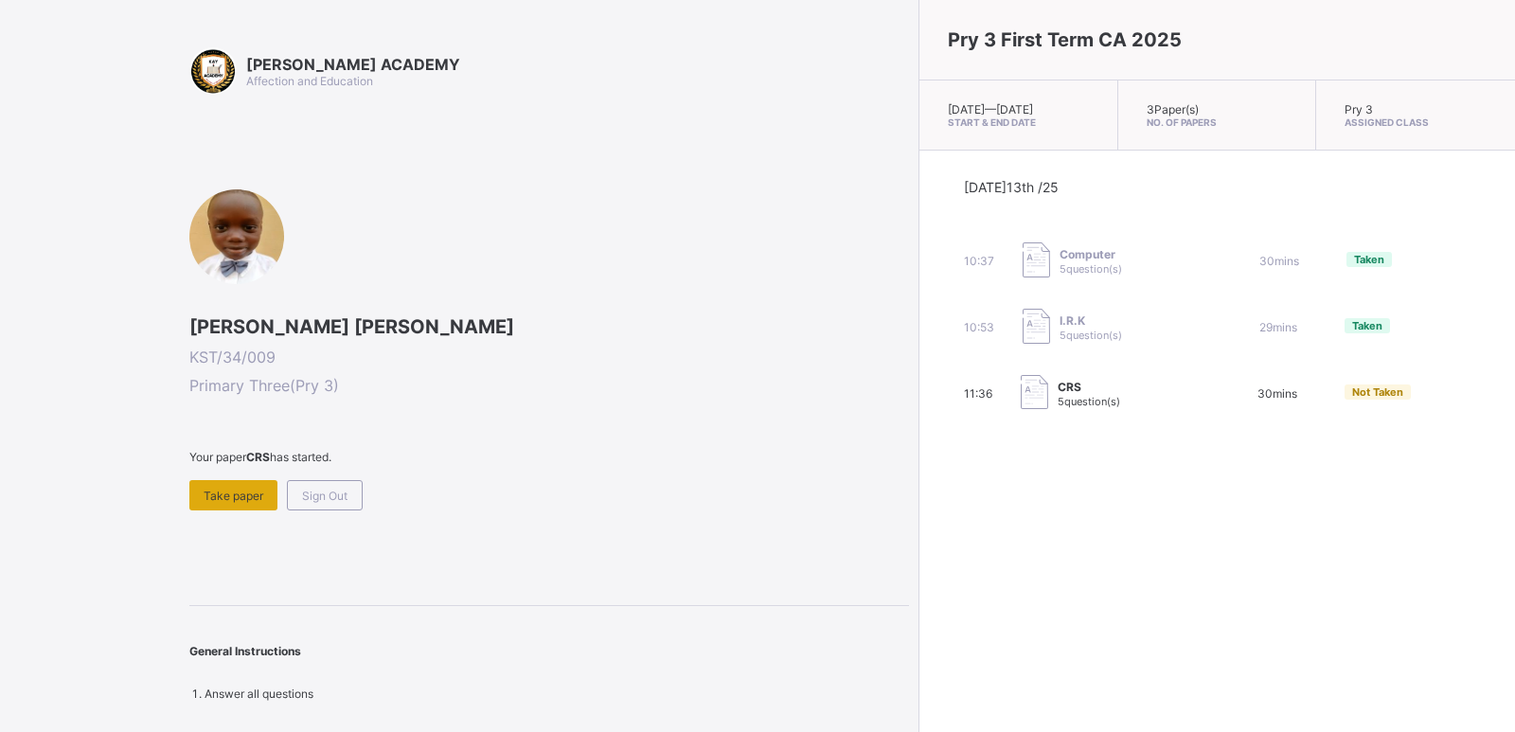
click at [224, 501] on span "Take paper" at bounding box center [234, 496] width 60 height 14
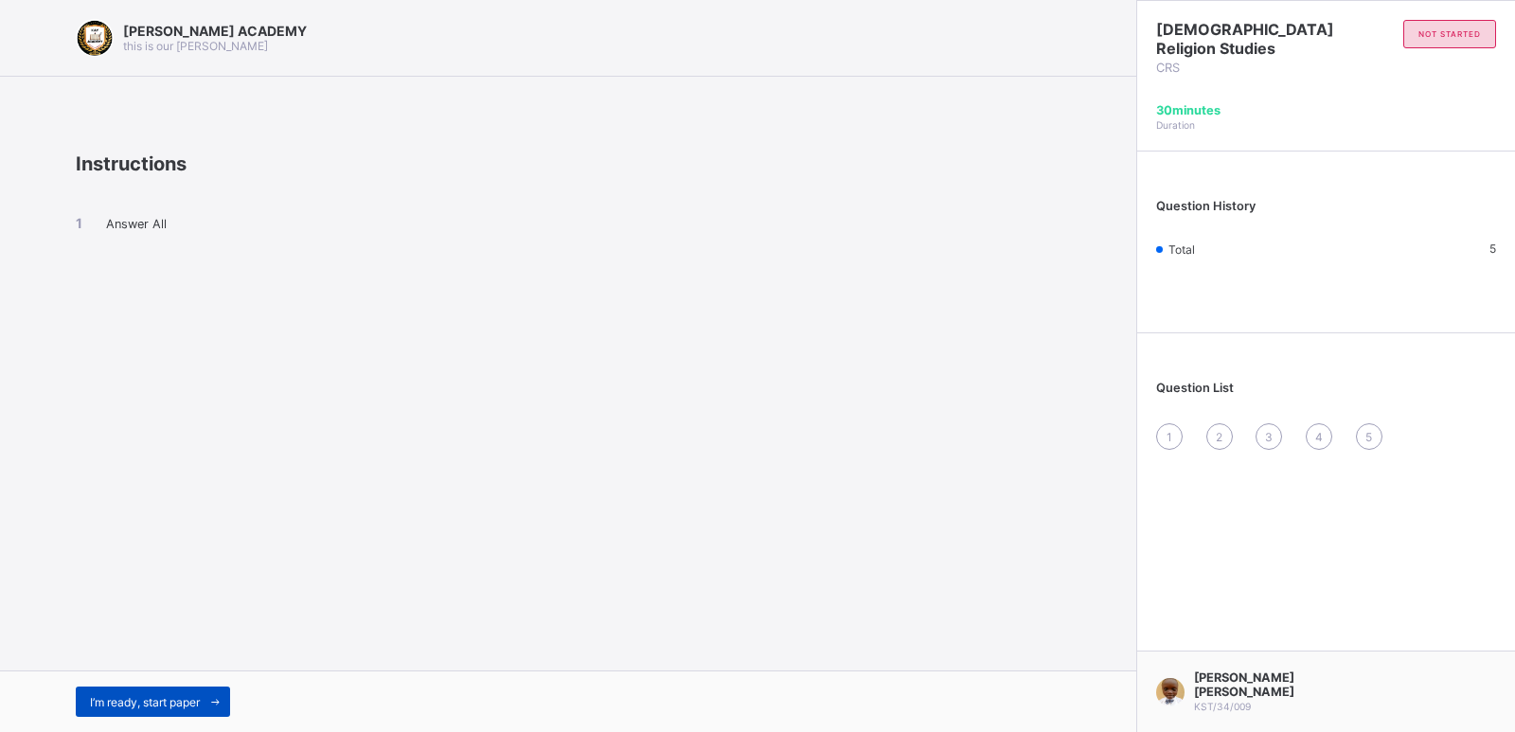
click at [131, 692] on div "I’m ready, start paper" at bounding box center [153, 702] width 154 height 30
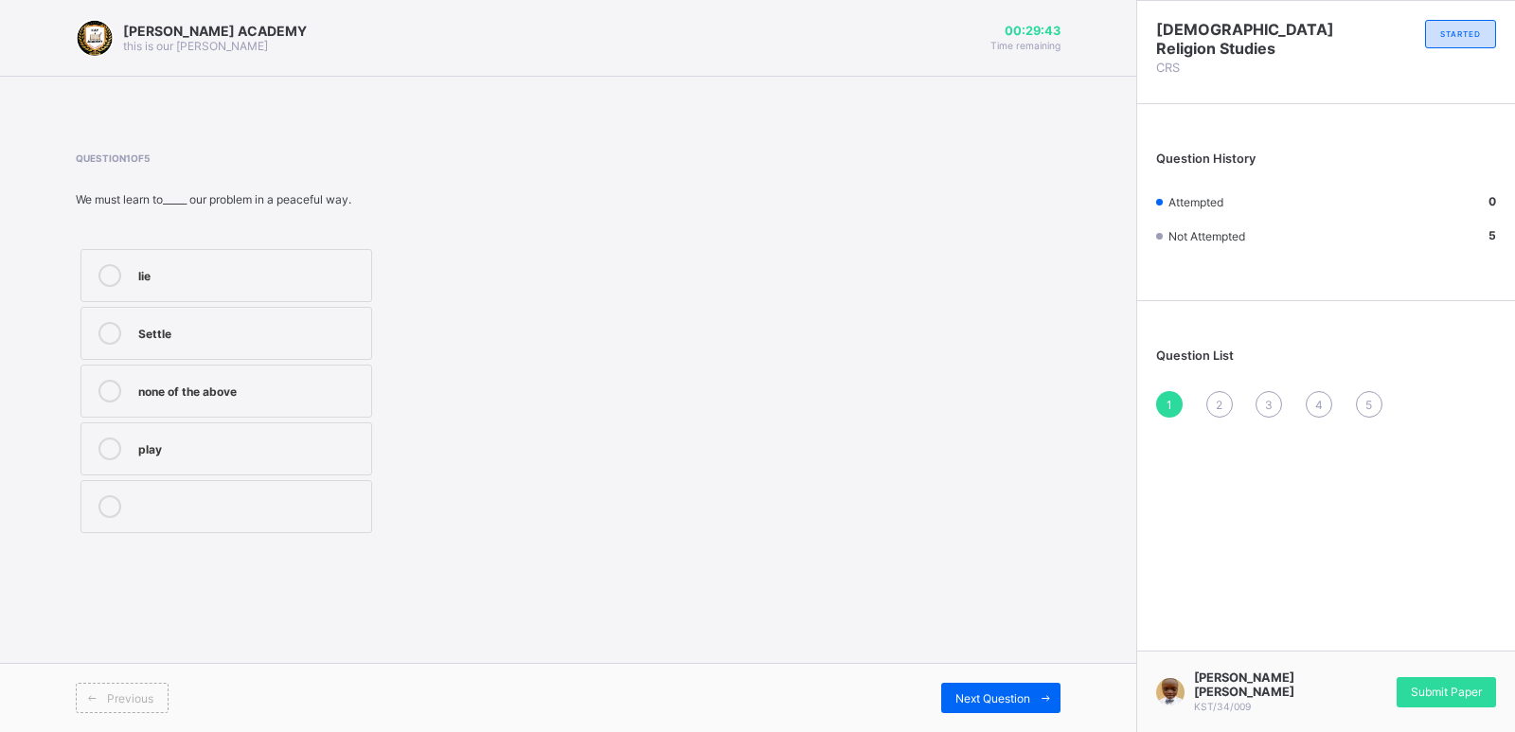
click at [339, 336] on div "Settle" at bounding box center [250, 331] width 224 height 19
click at [1000, 691] on span "Next Question" at bounding box center [993, 698] width 75 height 14
click at [310, 278] on div "Angel" at bounding box center [250, 273] width 224 height 19
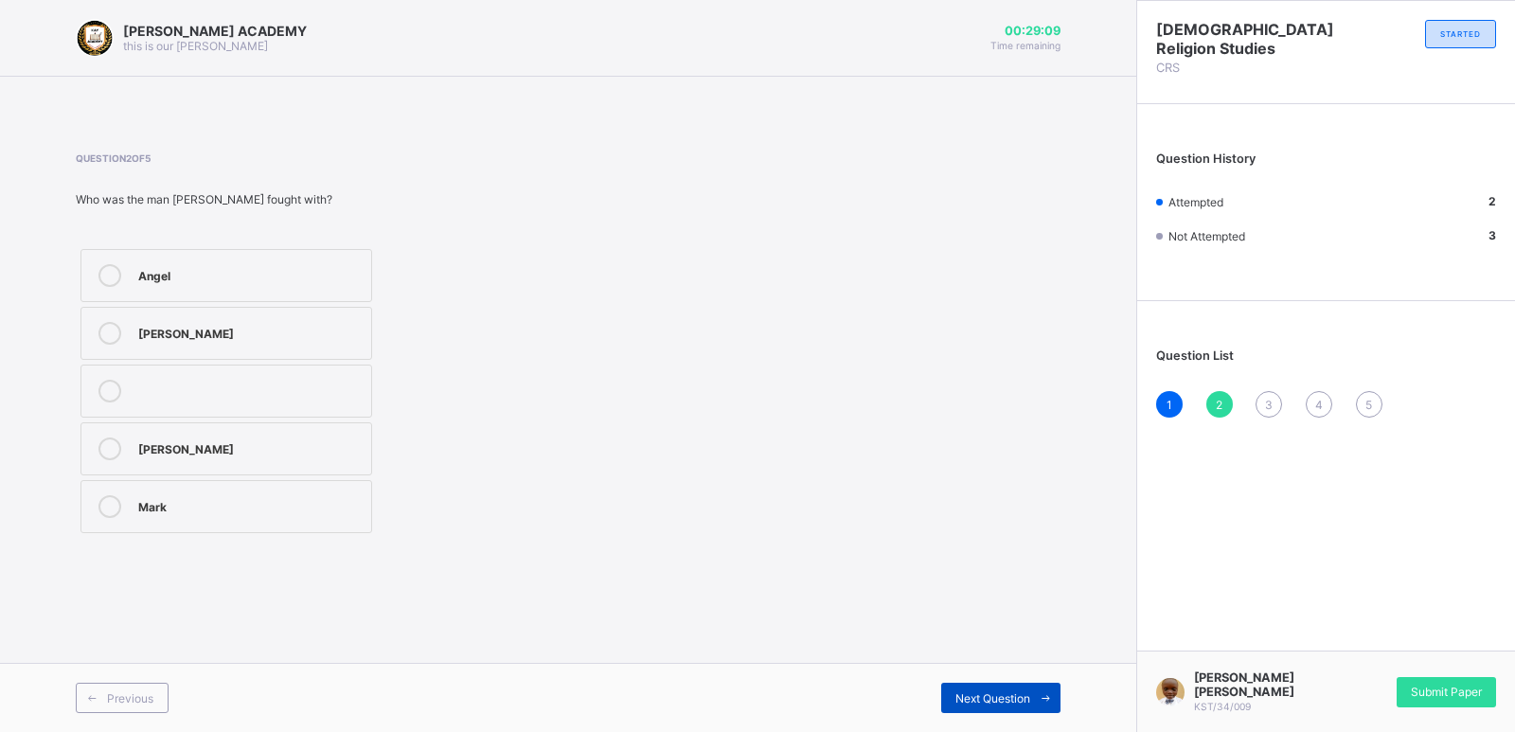
click at [960, 699] on span "Next Question" at bounding box center [993, 698] width 75 height 14
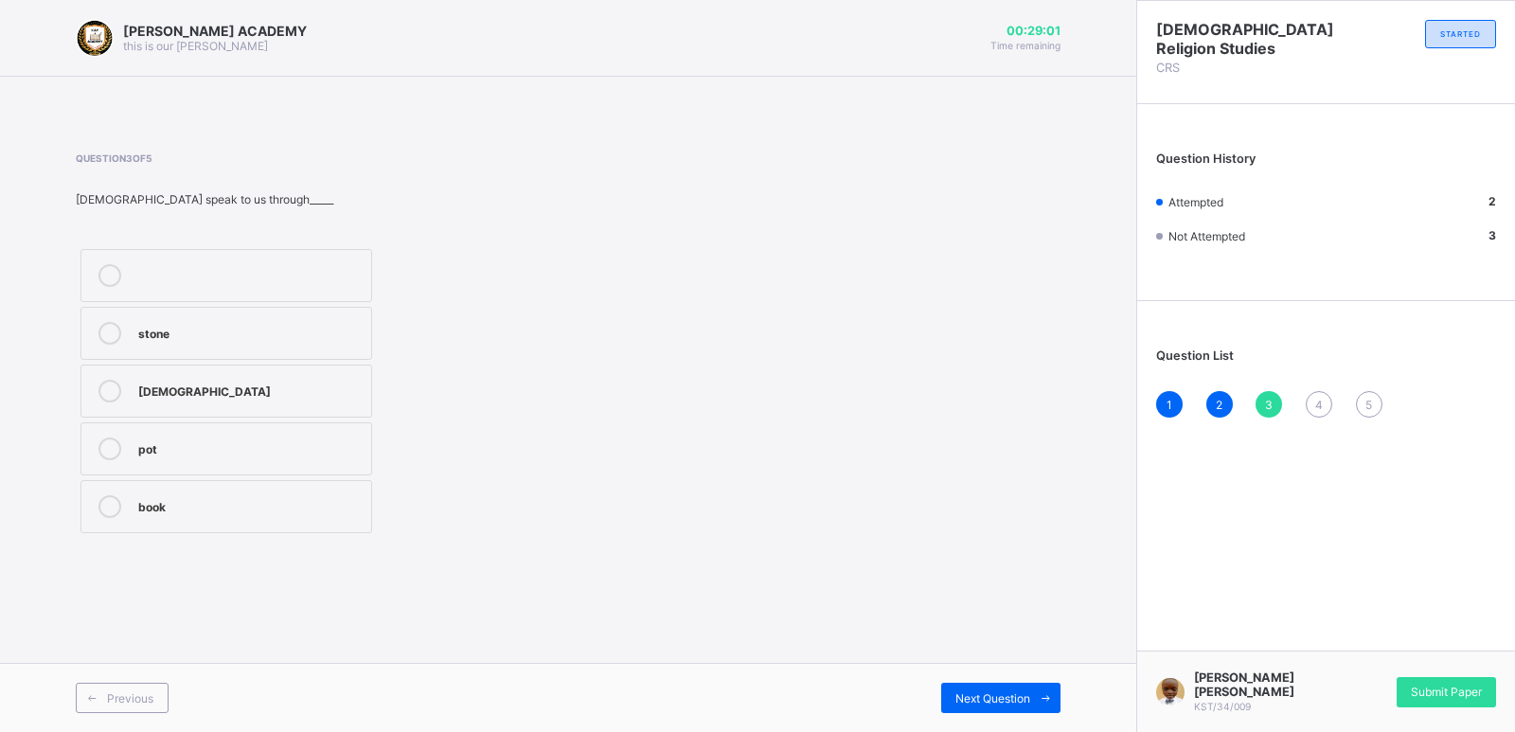
click at [249, 386] on div "Bible" at bounding box center [250, 389] width 224 height 19
click at [1011, 696] on span "Next Question" at bounding box center [993, 698] width 75 height 14
click at [332, 376] on label "Father" at bounding box center [227, 391] width 292 height 53
click at [1007, 705] on span "Next Question" at bounding box center [993, 698] width 75 height 14
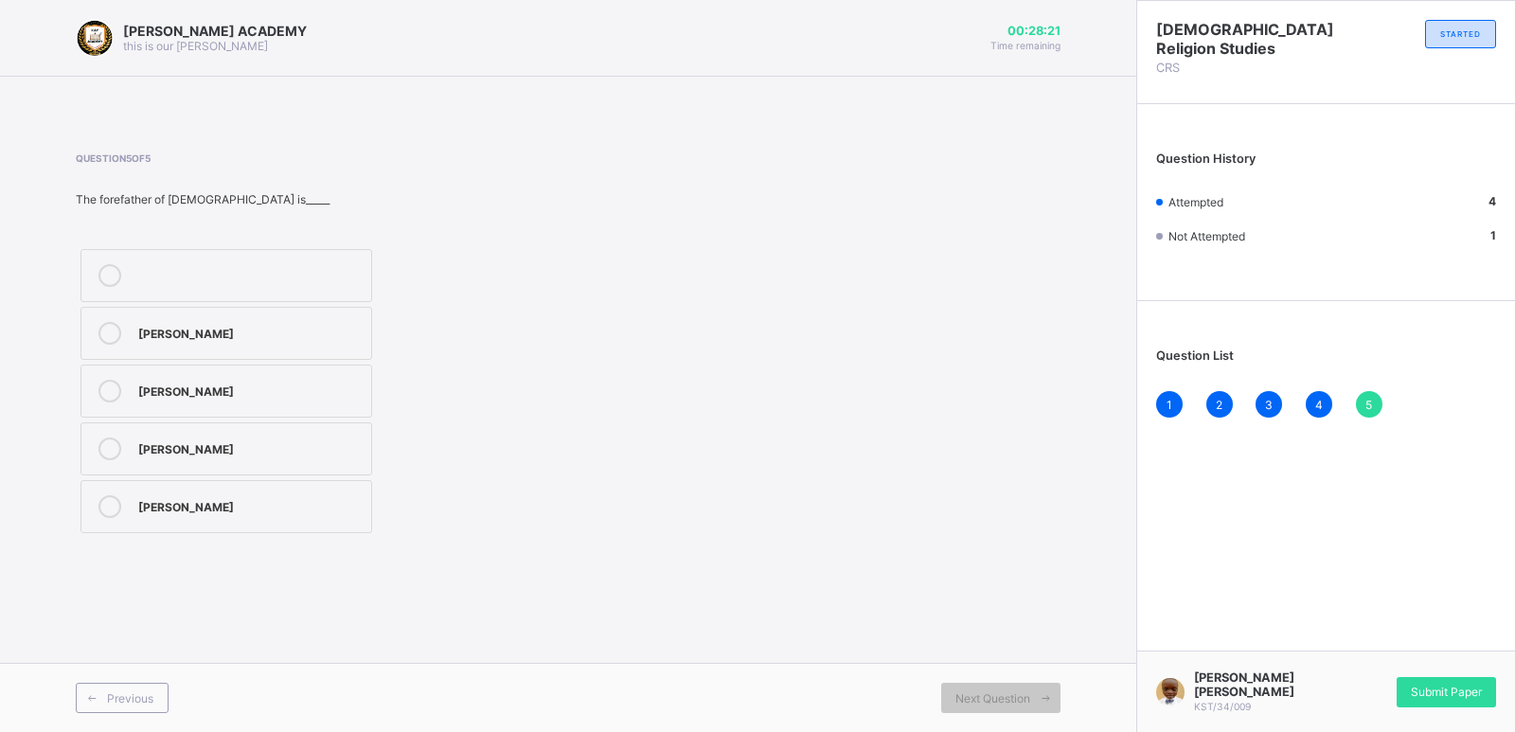
click at [310, 332] on div "Isaac" at bounding box center [250, 331] width 224 height 19
click at [1440, 699] on span "Submit Paper" at bounding box center [1446, 692] width 71 height 14
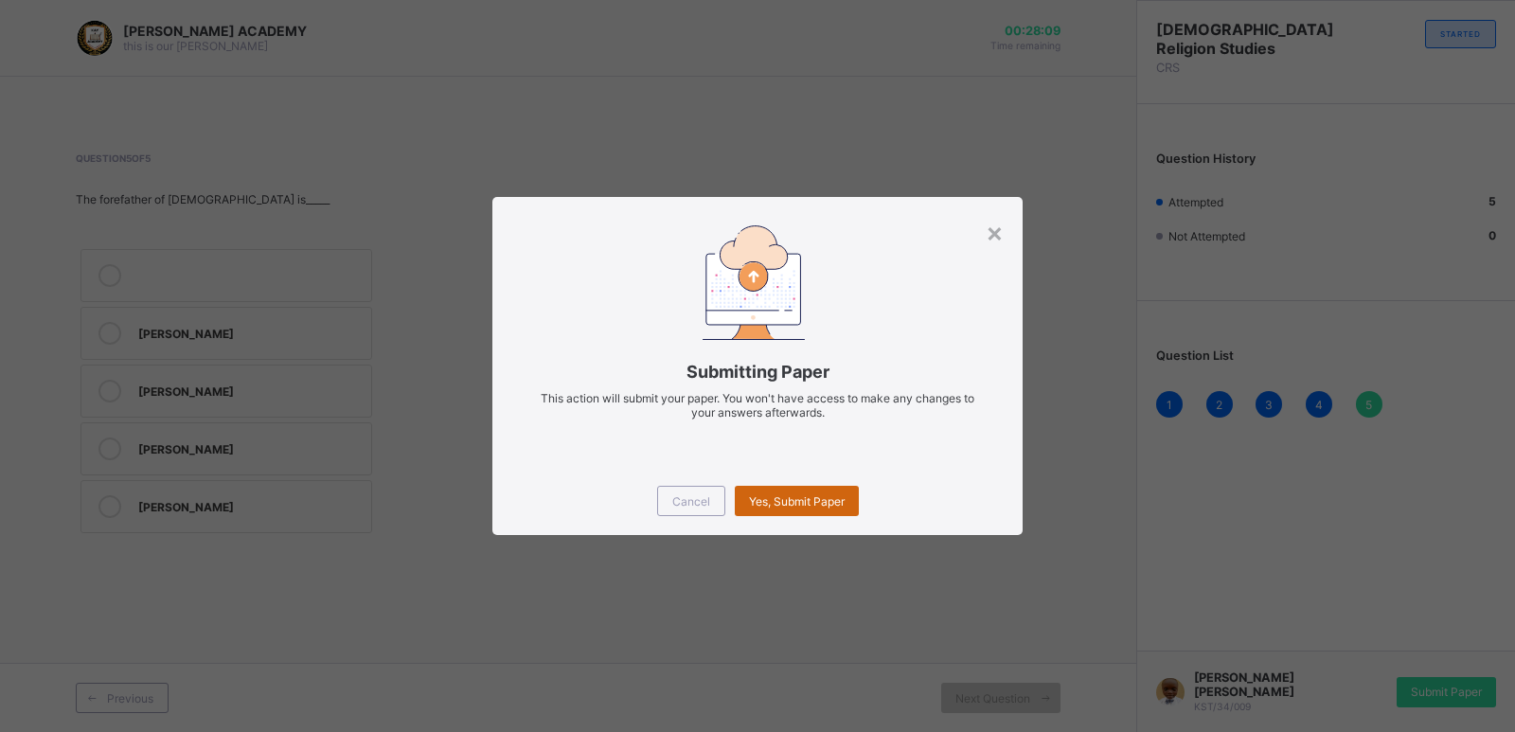
click at [818, 492] on div "Yes, Submit Paper" at bounding box center [797, 501] width 124 height 30
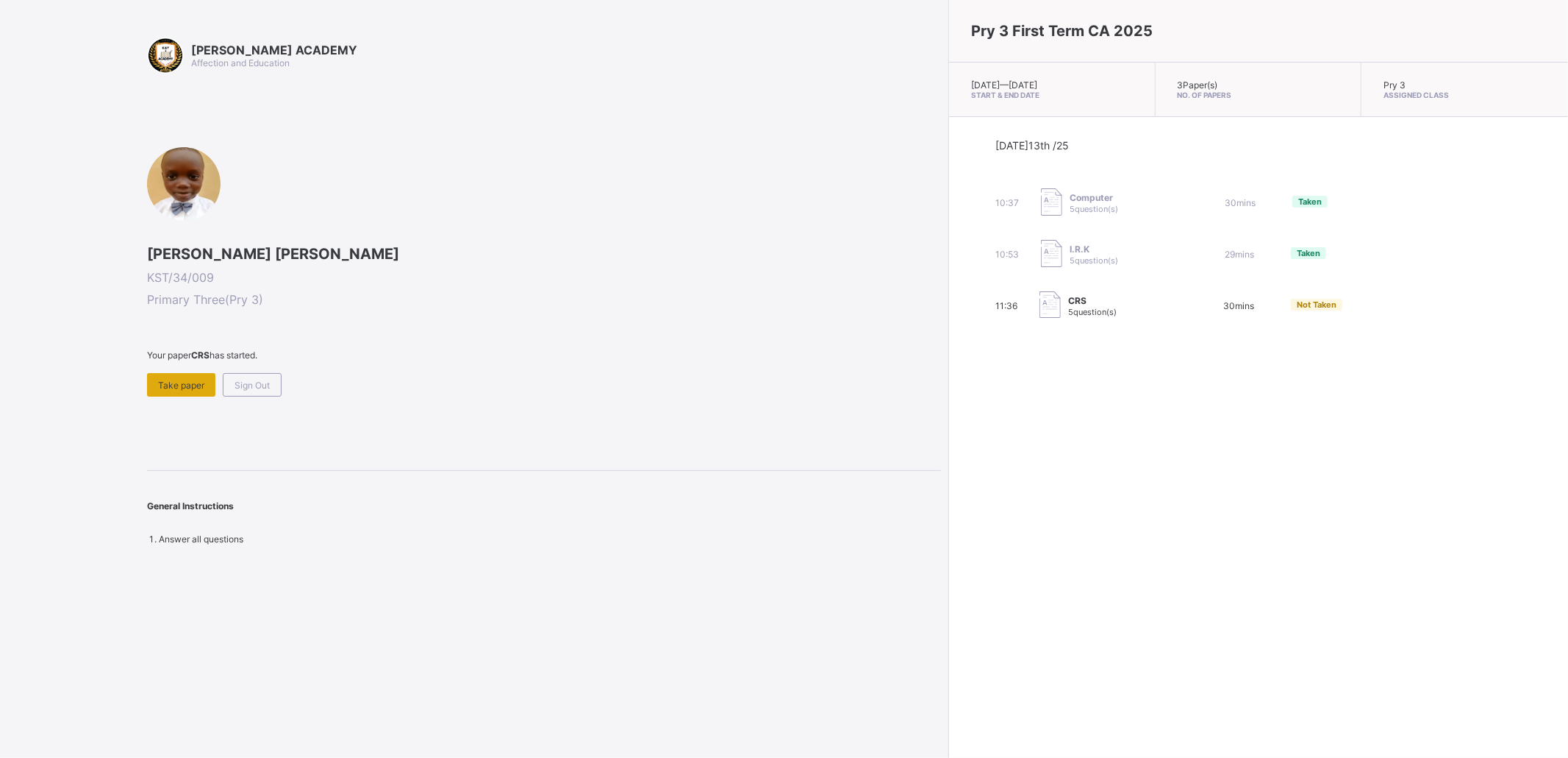
click at [169, 386] on span "Take paper" at bounding box center [182, 385] width 47 height 11
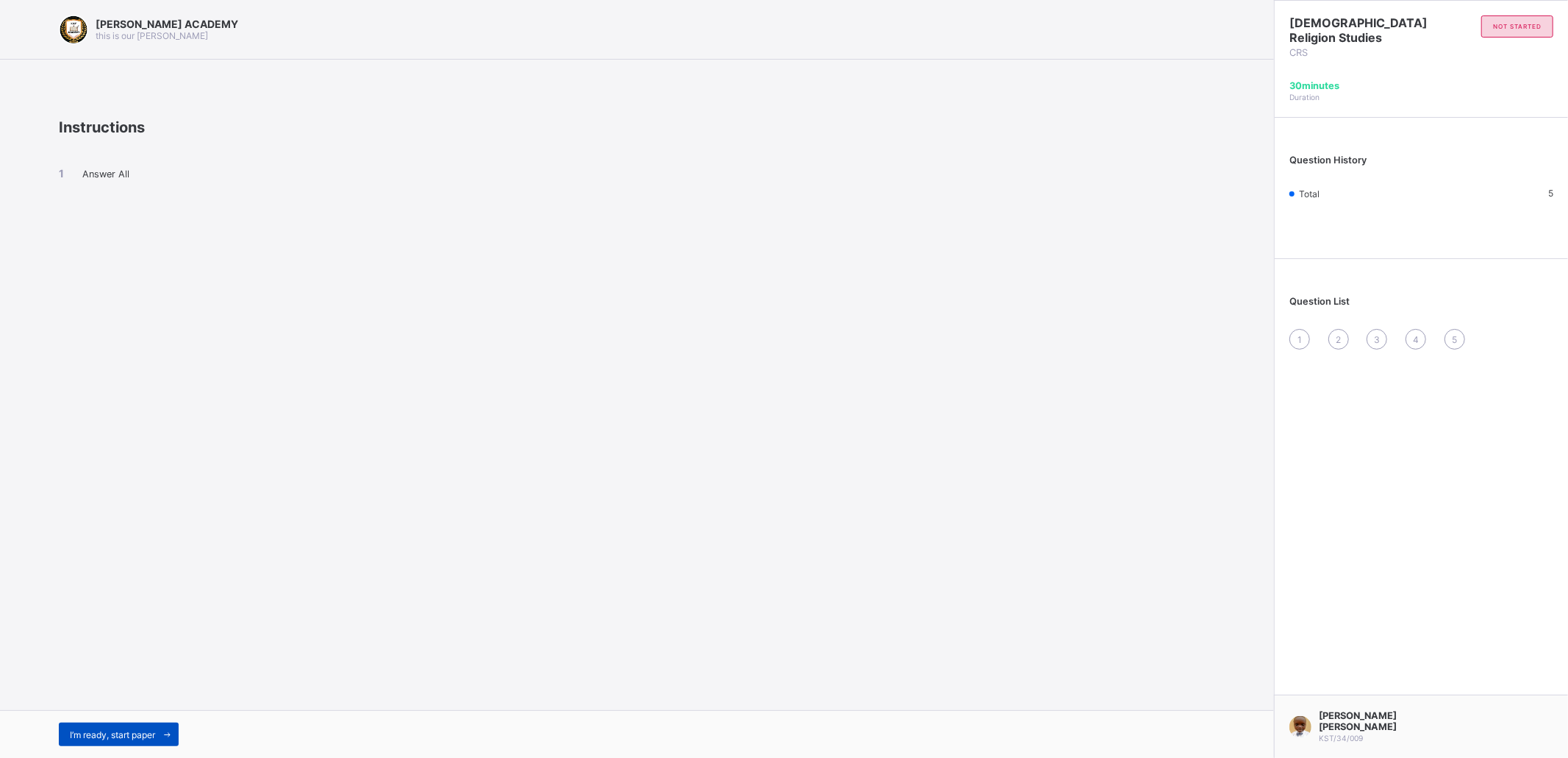
click at [135, 568] on div "I’m ready, start paper" at bounding box center [119, 734] width 120 height 23
